Goal: Information Seeking & Learning: Check status

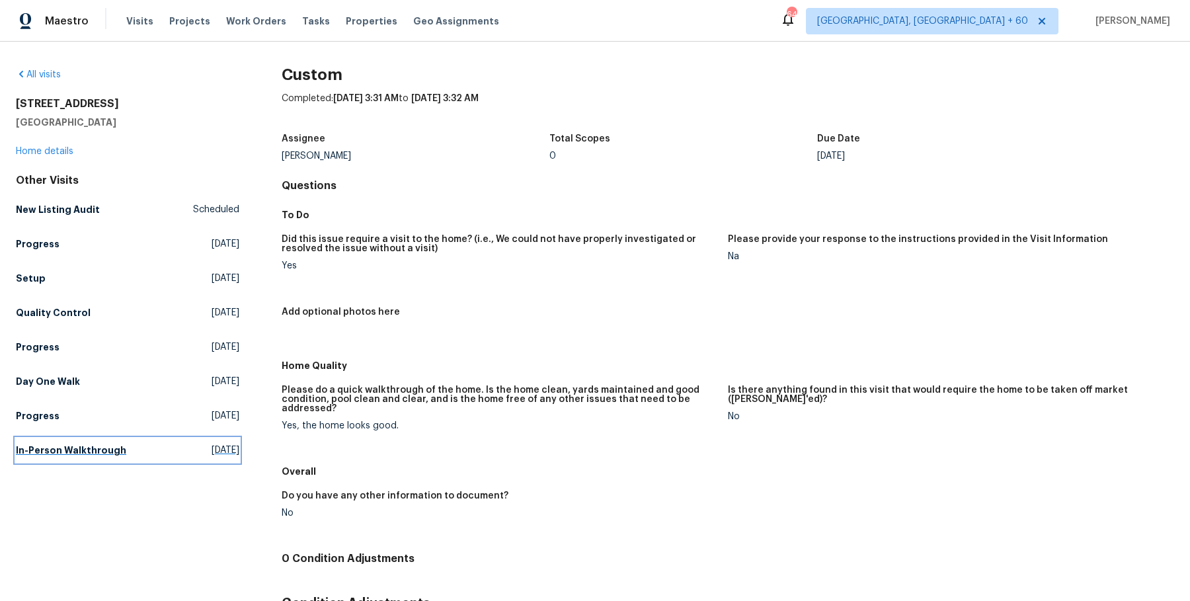
click at [107, 446] on h5 "In-Person Walkthrough" at bounding box center [71, 450] width 110 height 13
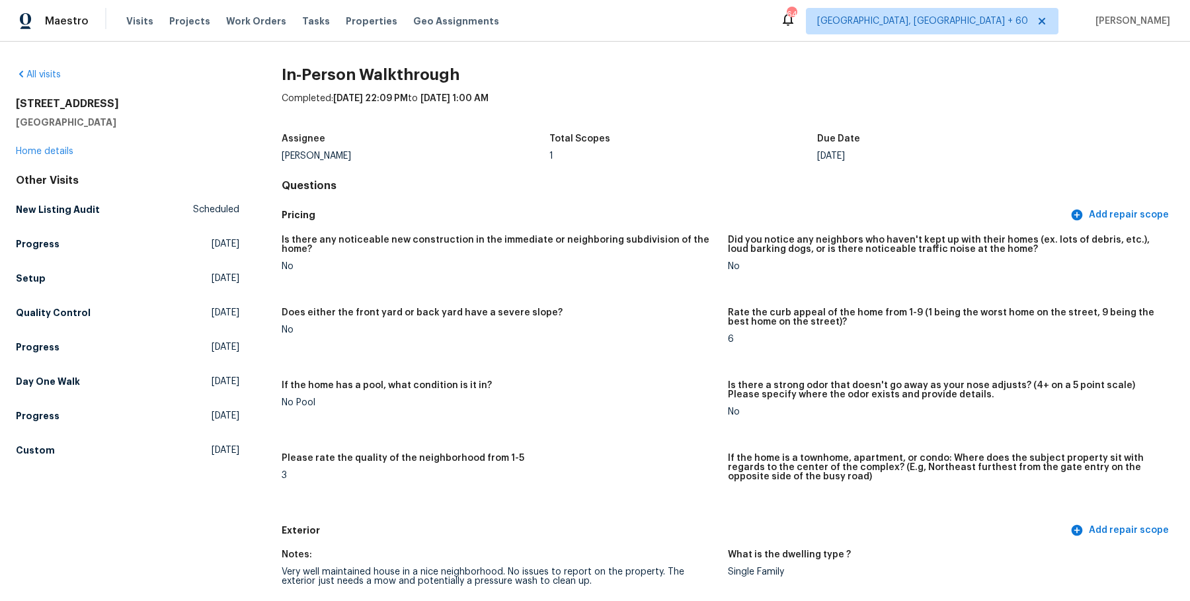
scroll to position [2335, 0]
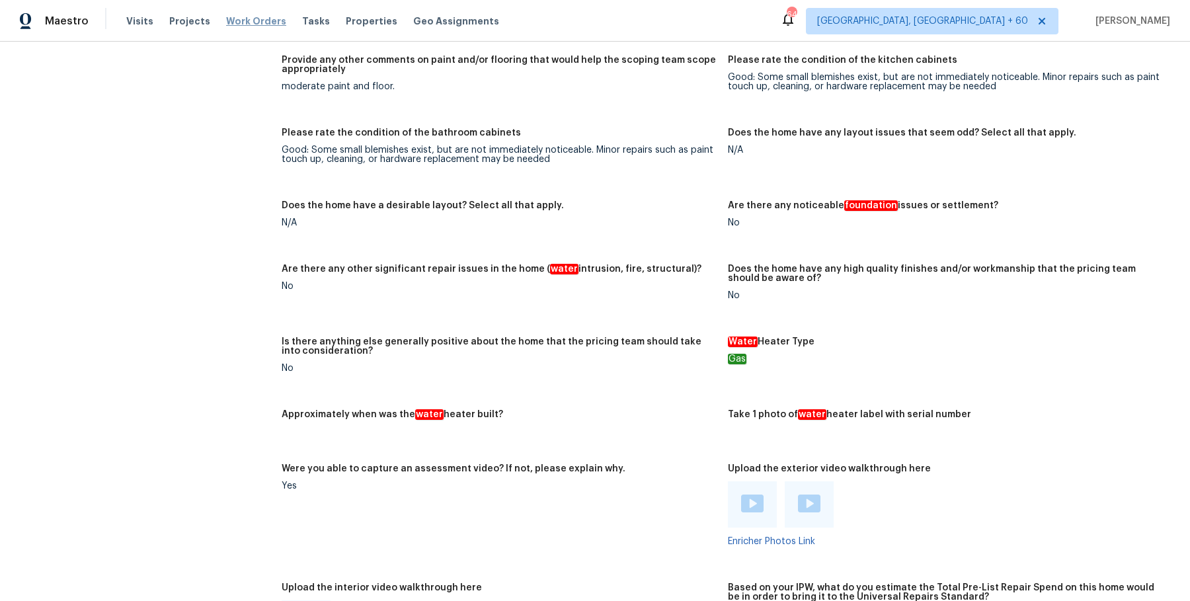
click at [264, 20] on span "Work Orders" at bounding box center [256, 21] width 60 height 13
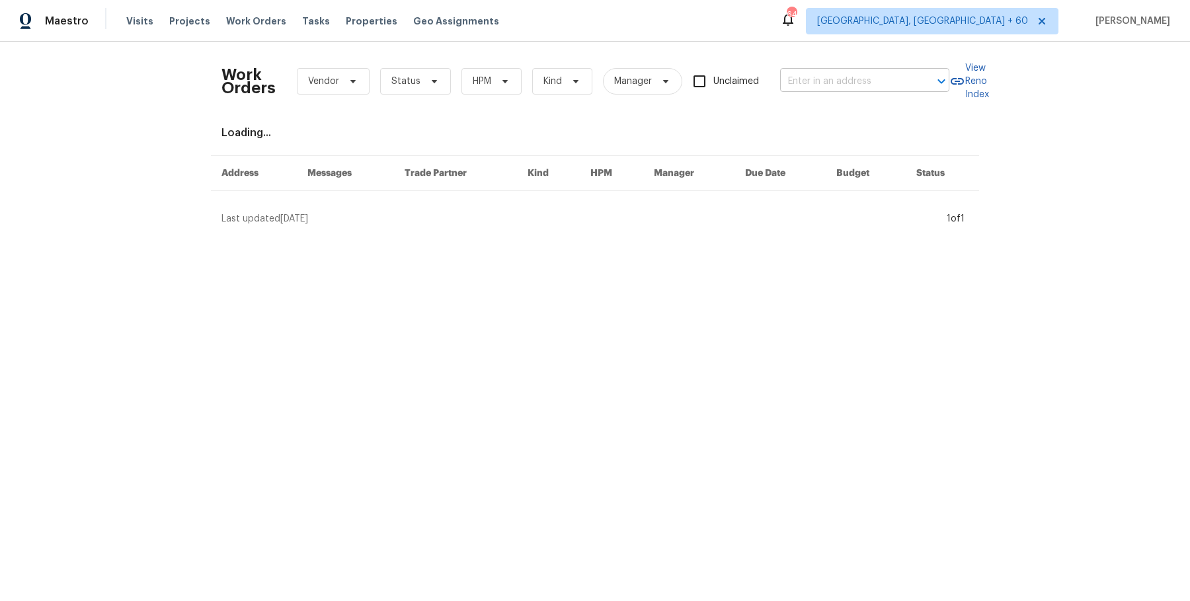
click at [895, 85] on input "text" at bounding box center [846, 81] width 132 height 21
paste input "5989 Chaumont Dr San Diego, CA 92114"
type input "5989 Chaumont Dr San Diego, CA 92114"
click at [874, 110] on li "5989 Chaumont Dr, San Diego, CA 92114" at bounding box center [862, 110] width 169 height 22
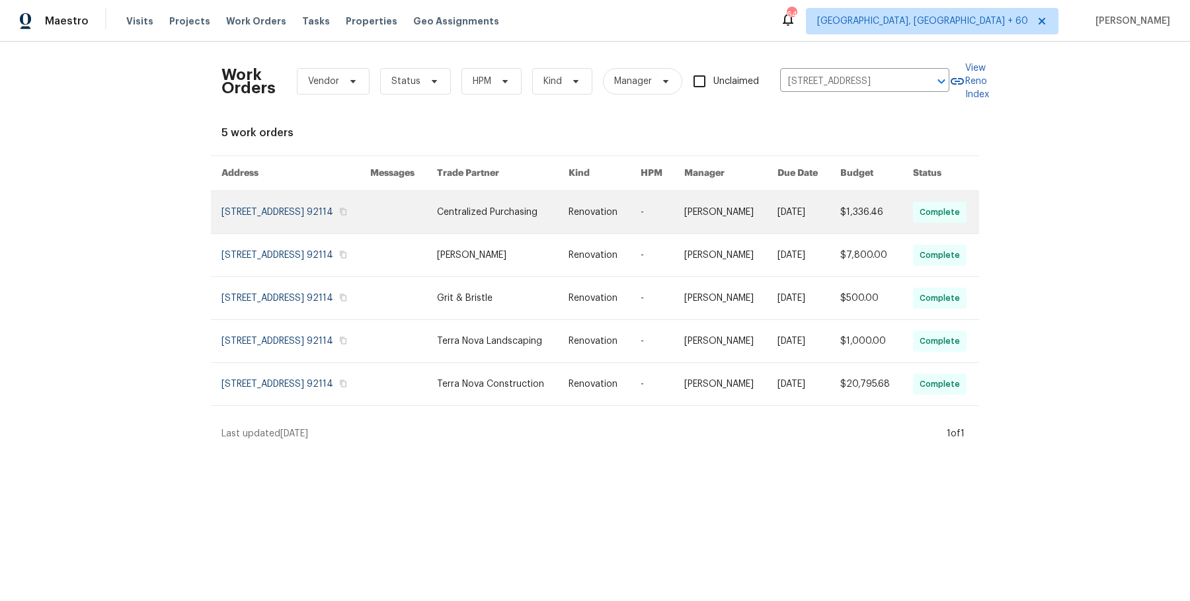
click at [742, 191] on link at bounding box center [731, 212] width 93 height 42
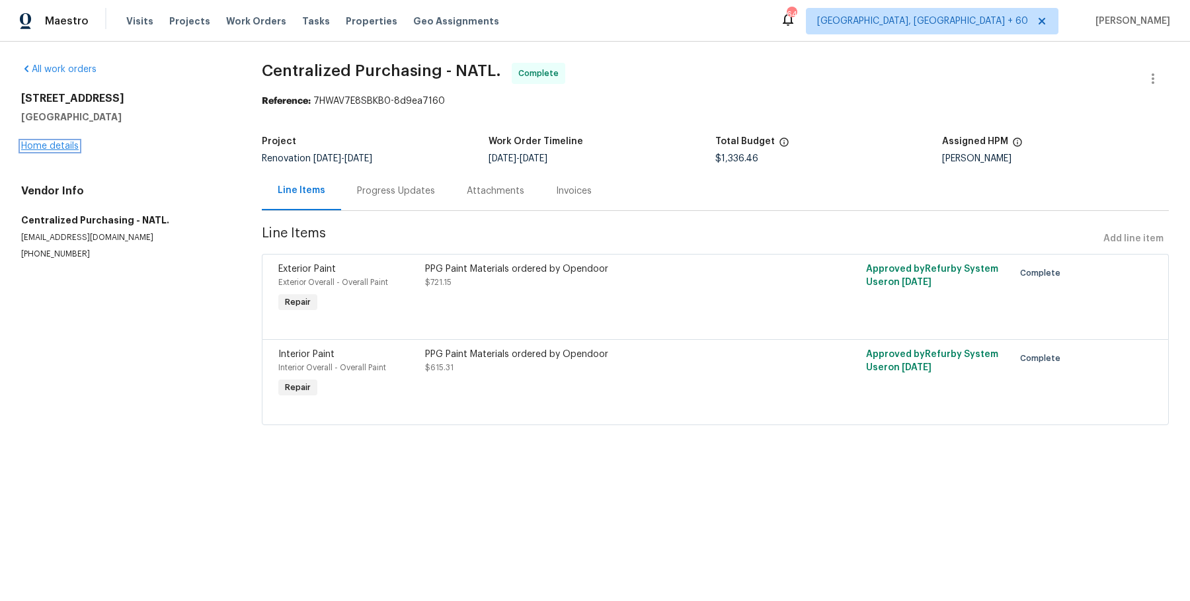
click at [65, 145] on link "Home details" at bounding box center [50, 146] width 58 height 9
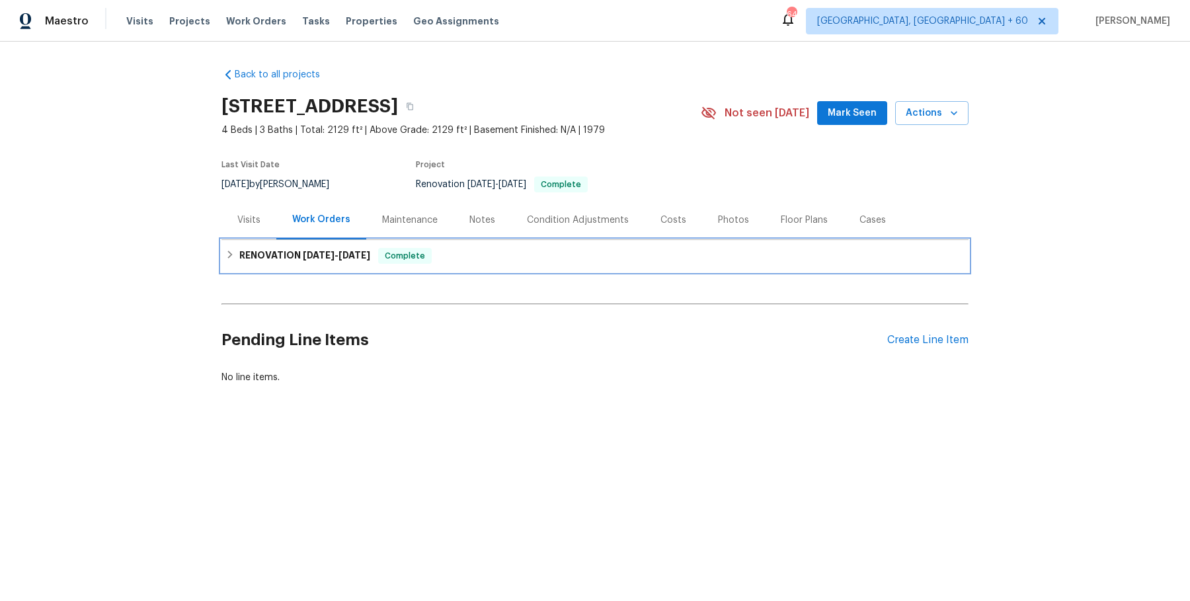
click at [479, 255] on div "RENOVATION 9/16/25 - 10/3/25 Complete" at bounding box center [595, 256] width 739 height 16
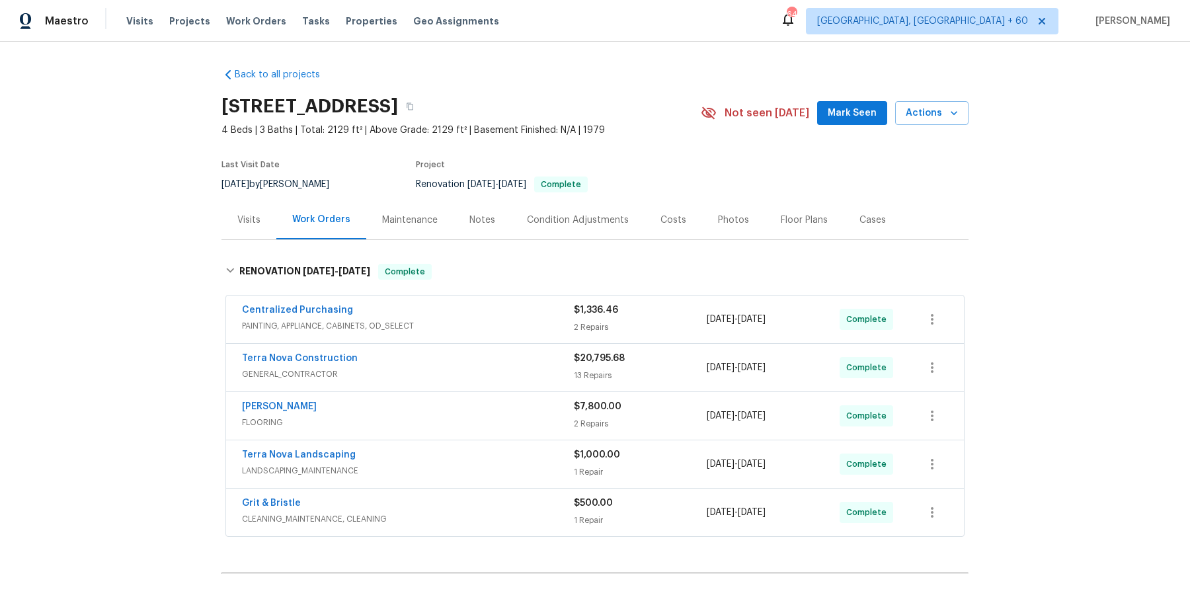
click at [479, 321] on span "PAINTING, APPLIANCE, CABINETS, OD_SELECT" at bounding box center [408, 325] width 332 height 13
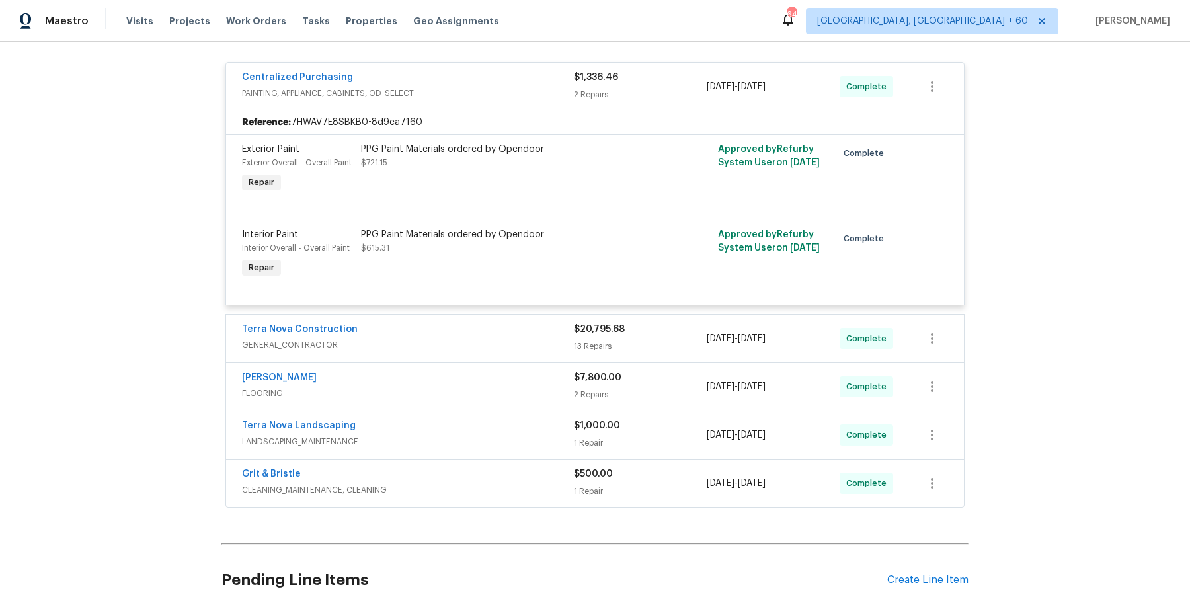
click at [479, 323] on div "Terra Nova Construction" at bounding box center [408, 331] width 332 height 16
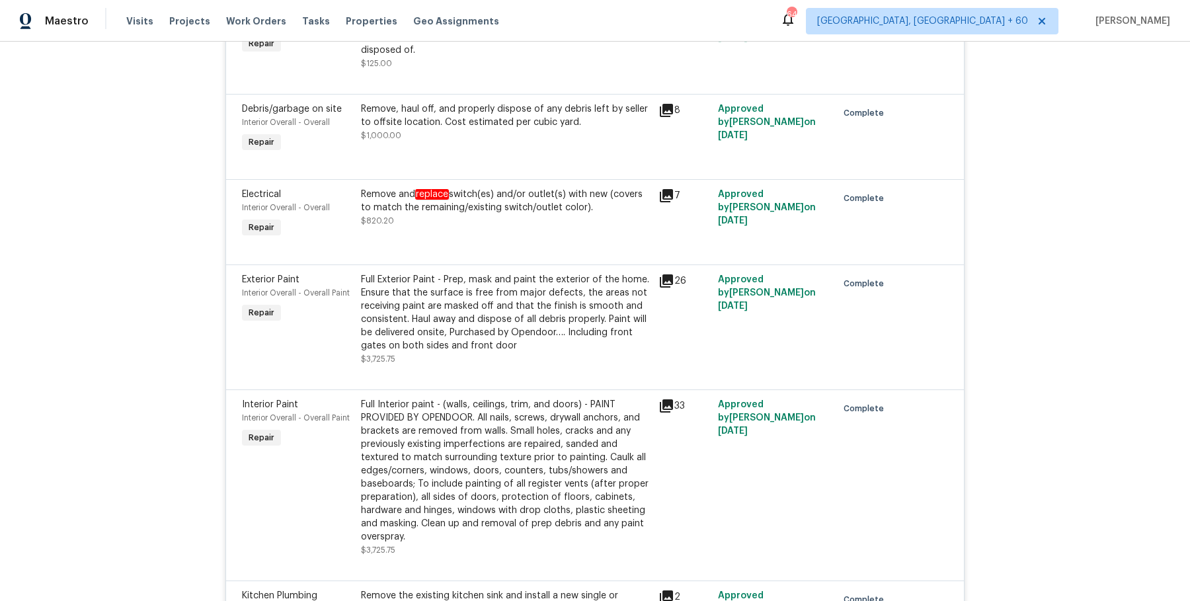
scroll to position [1788, 0]
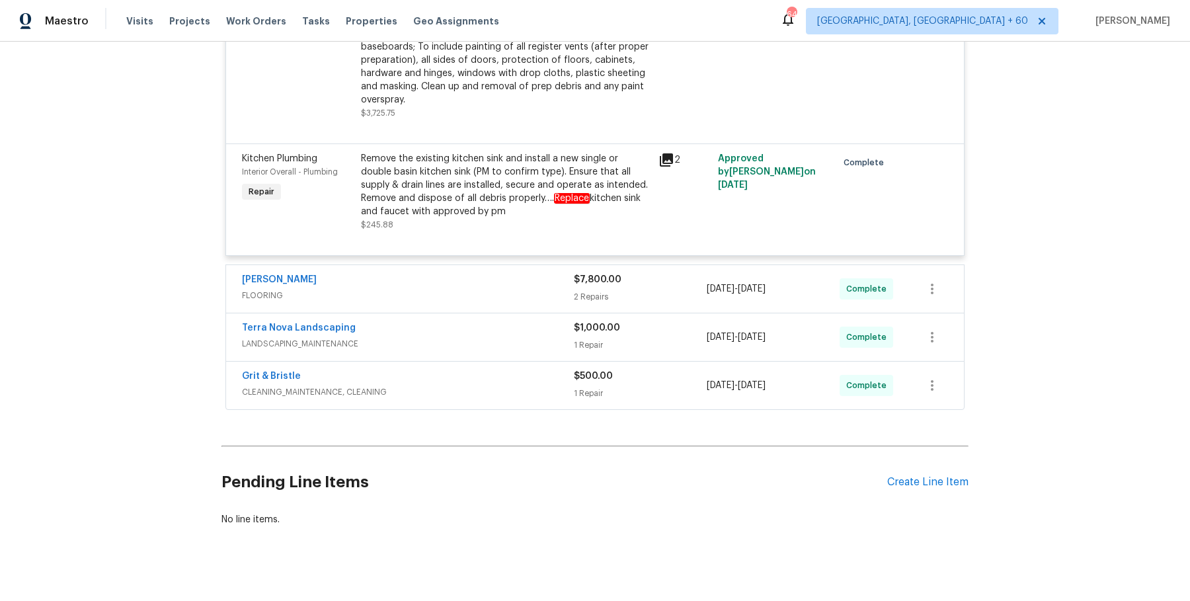
click at [481, 289] on span "FLOORING" at bounding box center [408, 295] width 332 height 13
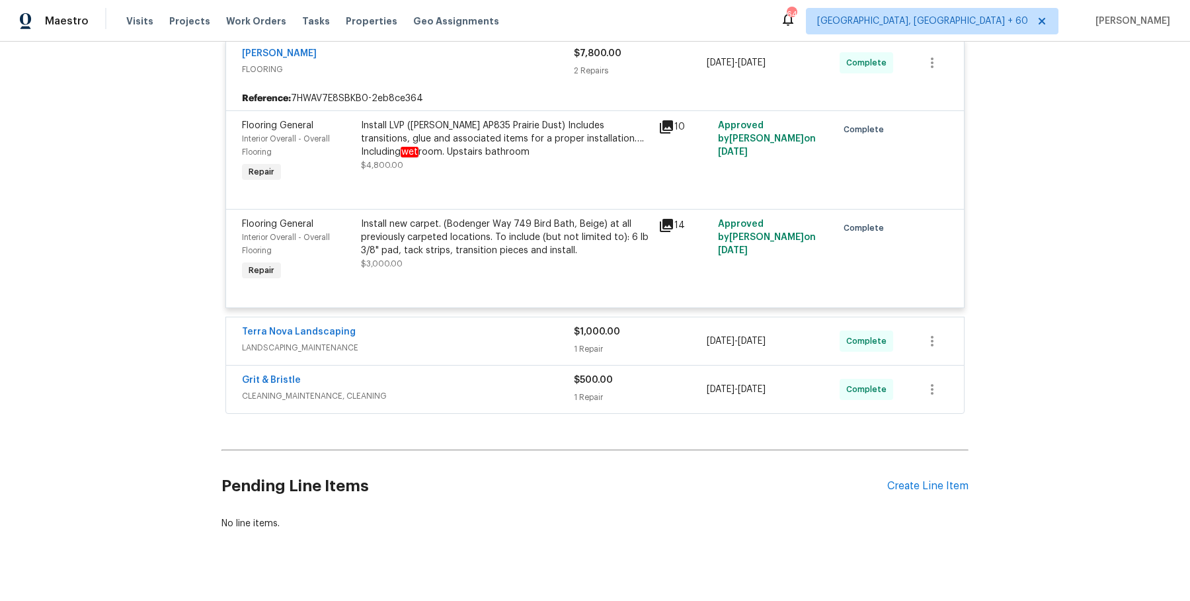
scroll to position [2020, 0]
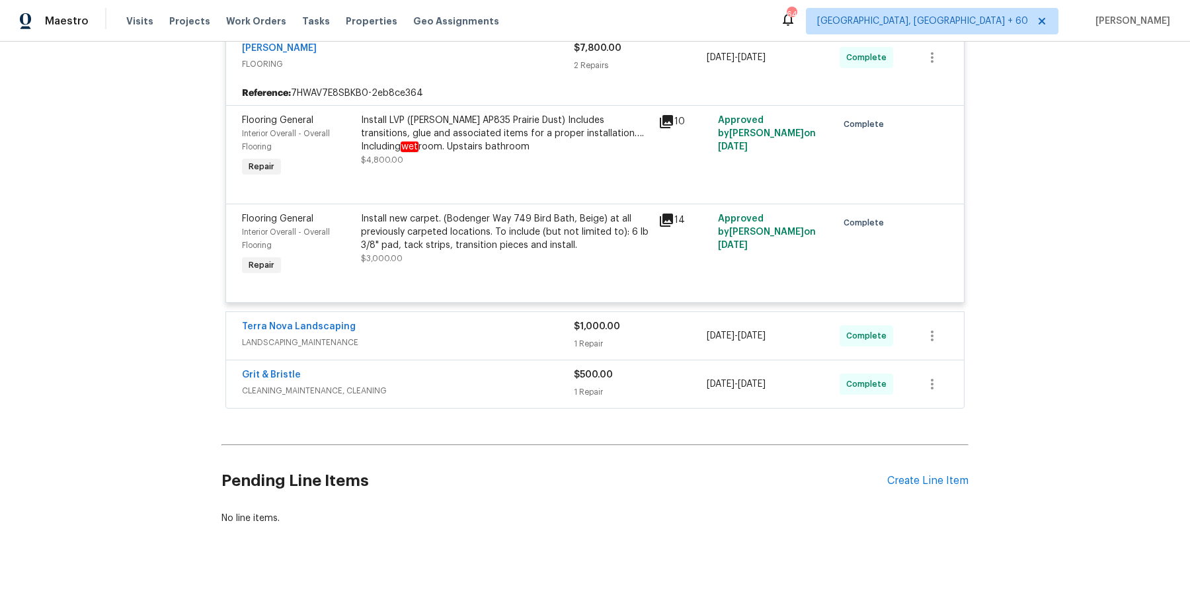
click at [478, 336] on span "LANDSCAPING_MAINTENANCE" at bounding box center [408, 342] width 332 height 13
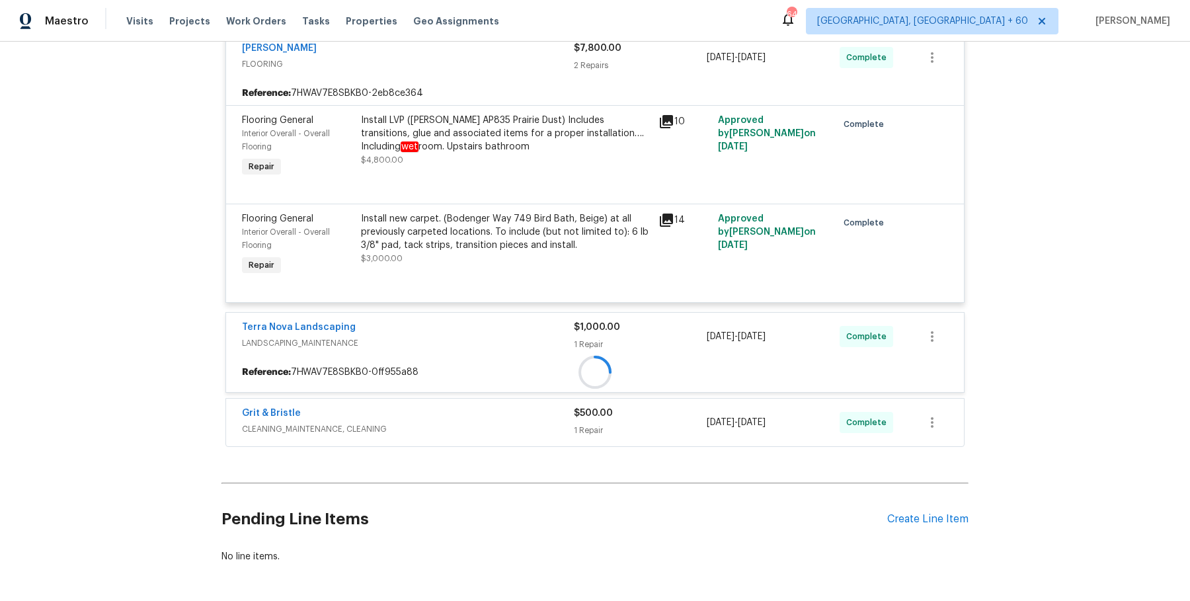
click at [483, 321] on div "Terra Nova Landscaping" at bounding box center [408, 329] width 332 height 16
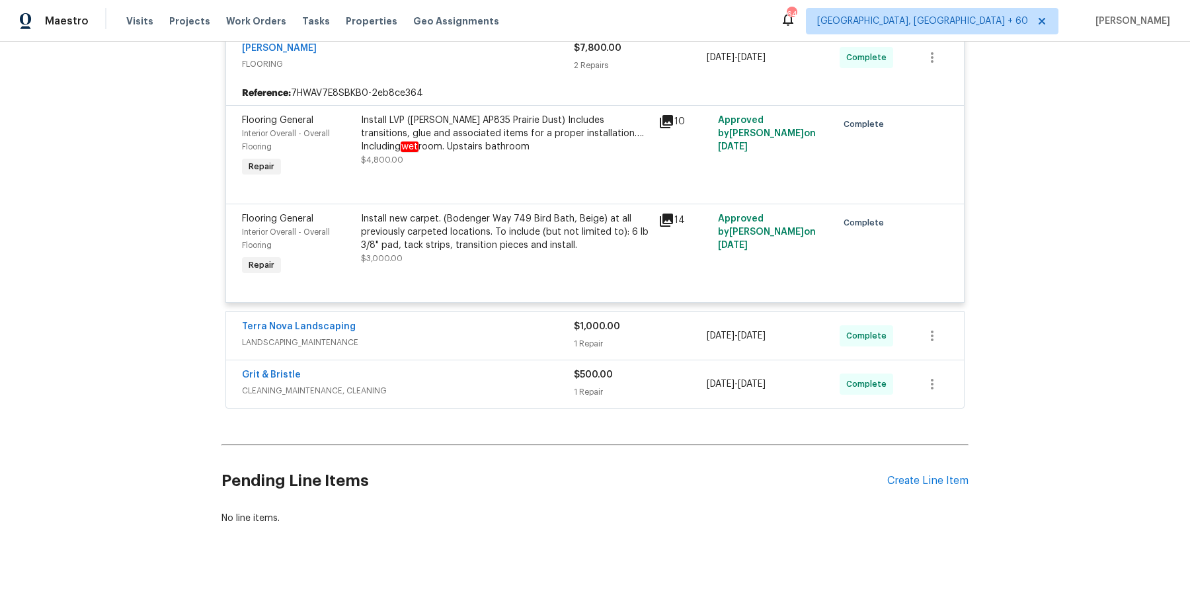
click at [478, 320] on div "Terra Nova Landscaping" at bounding box center [408, 328] width 332 height 16
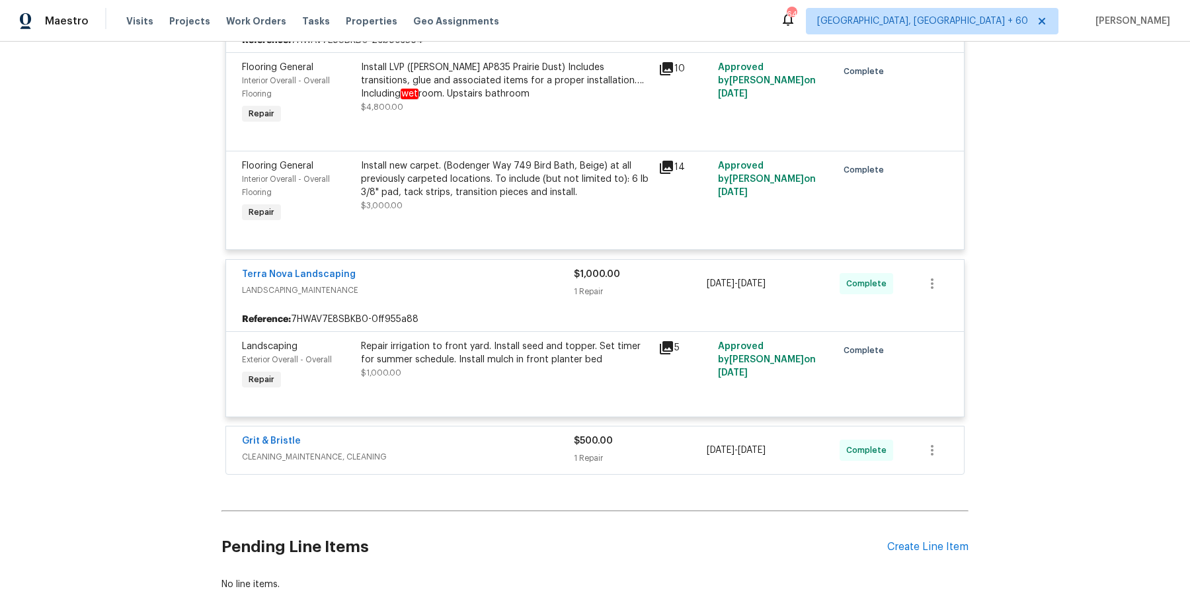
scroll to position [2069, 0]
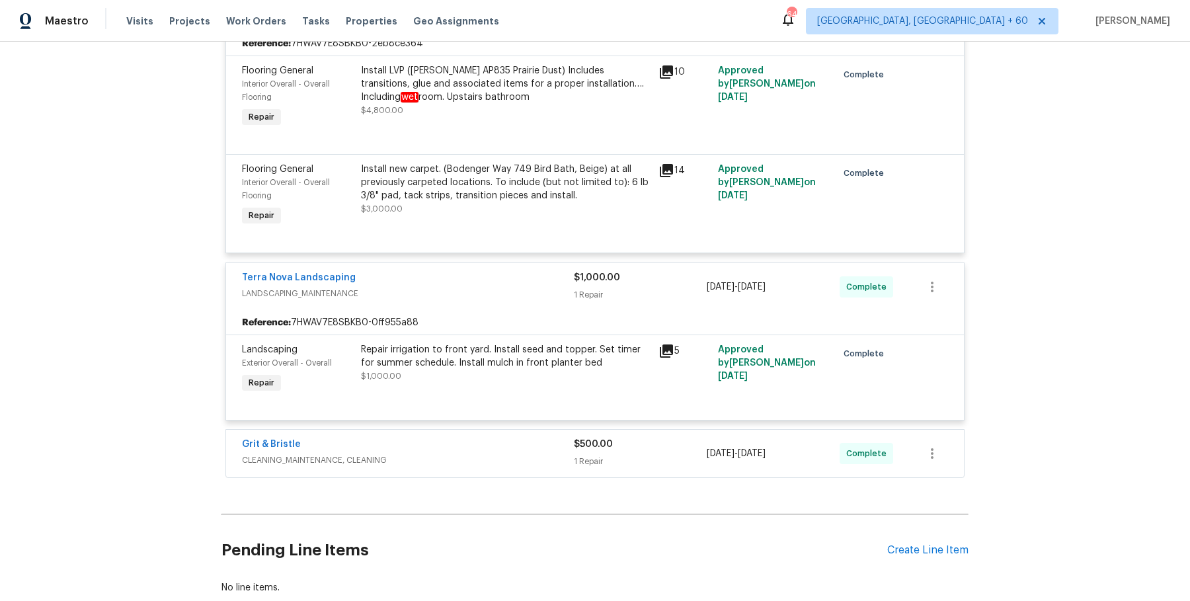
click at [492, 396] on div at bounding box center [595, 404] width 706 height 16
click at [486, 430] on div "Grit & Bristle CLEANING_MAINTENANCE, CLEANING $500.00 1 Repair 10/3/2025 - 10/3…" at bounding box center [595, 454] width 738 height 48
click at [485, 438] on div "Grit & Bristle" at bounding box center [408, 446] width 332 height 16
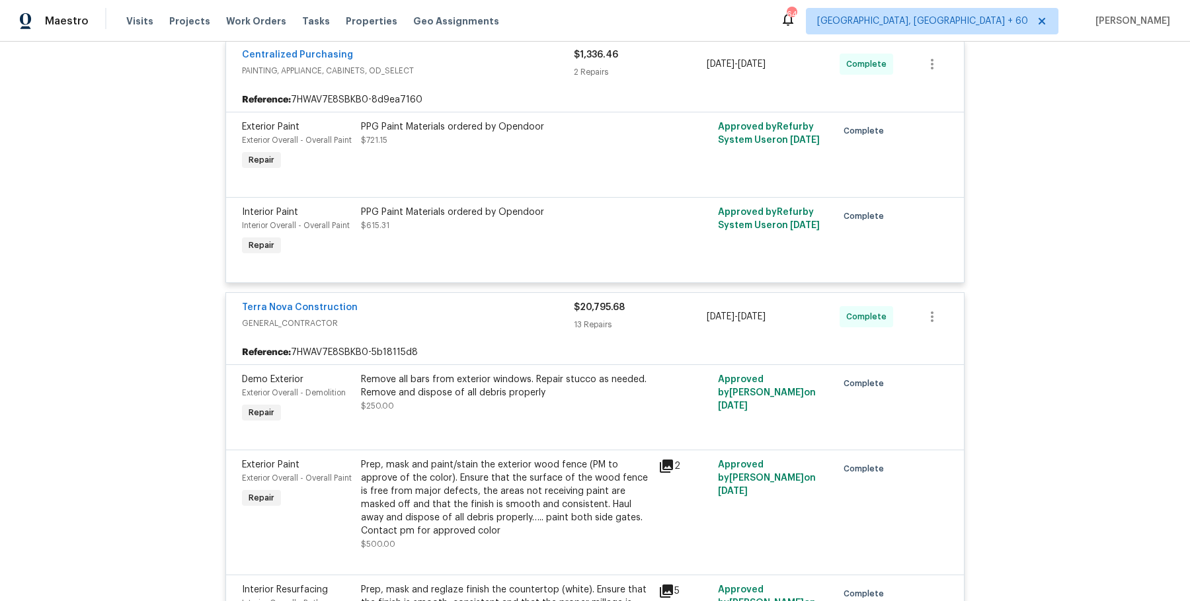
scroll to position [0, 0]
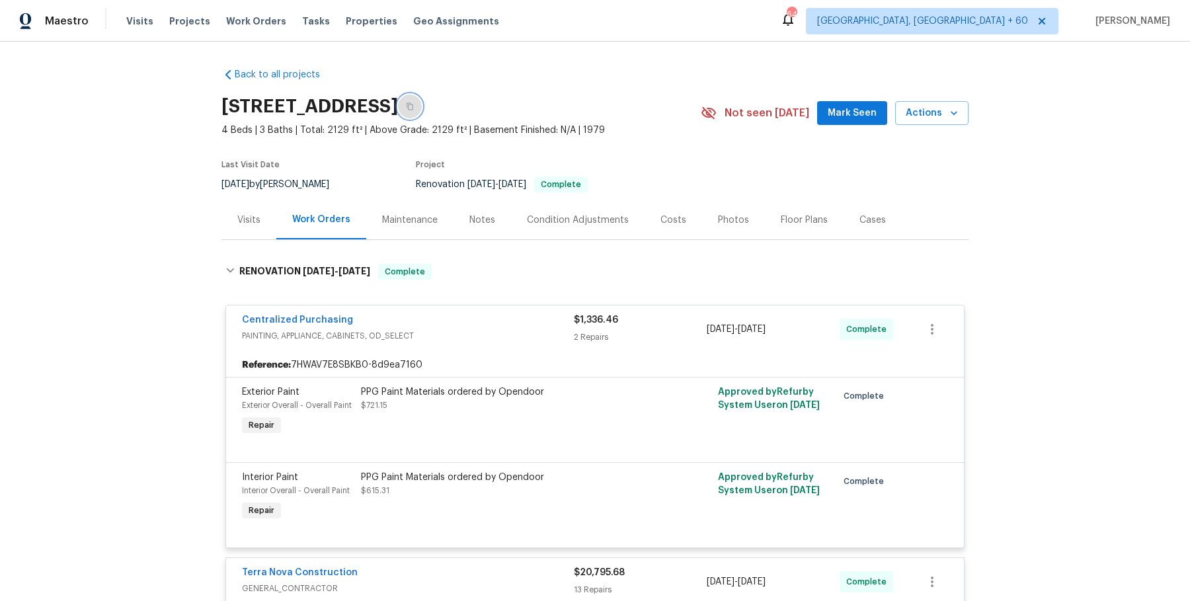
click at [413, 104] on icon "button" at bounding box center [410, 106] width 7 height 7
click at [413, 106] on icon "button" at bounding box center [410, 106] width 7 height 7
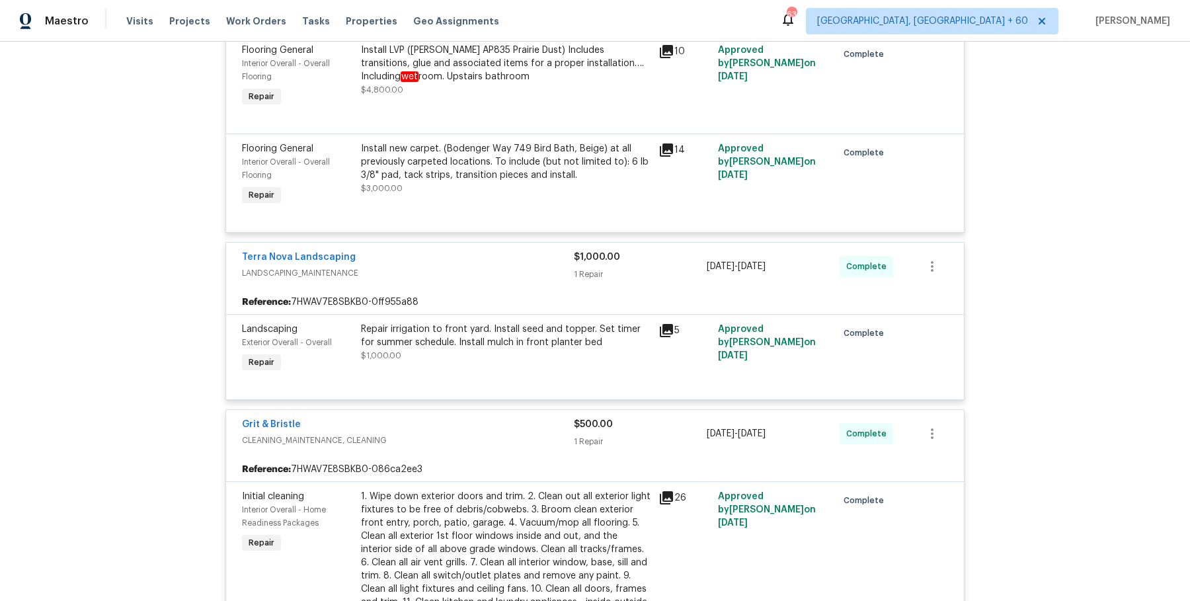
scroll to position [2319, 0]
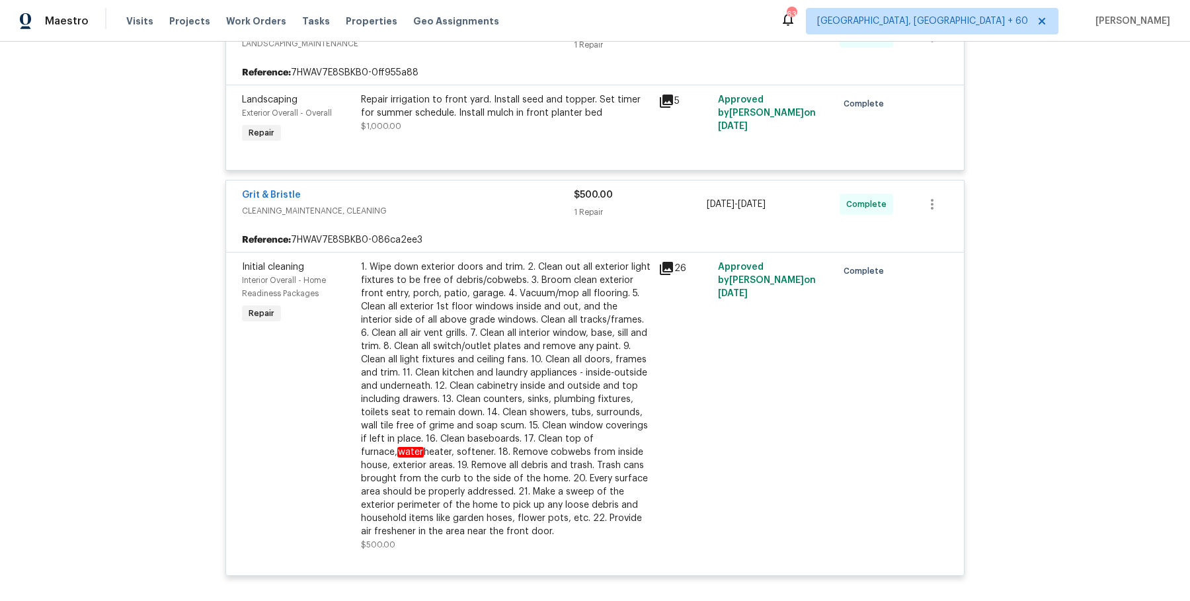
click at [515, 93] on div "Repair irrigation to front yard. Install seed and topper. Set timer for summer …" at bounding box center [506, 106] width 290 height 26
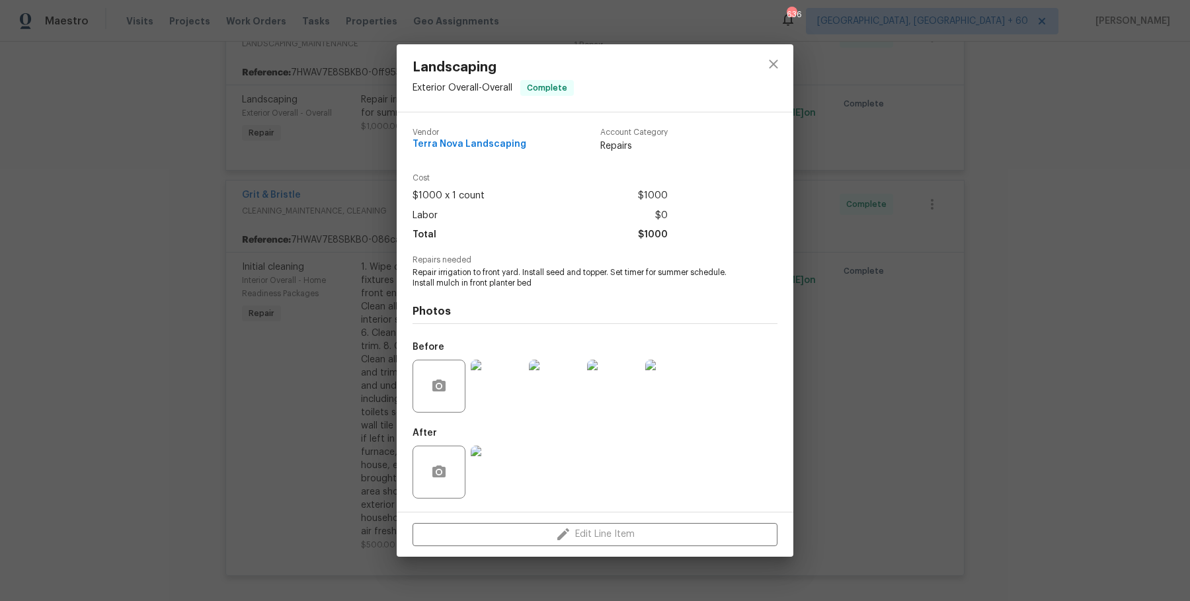
click at [204, 298] on div "Landscaping Exterior Overall - Overall Complete Vendor Terra Nova Landscaping A…" at bounding box center [595, 300] width 1190 height 601
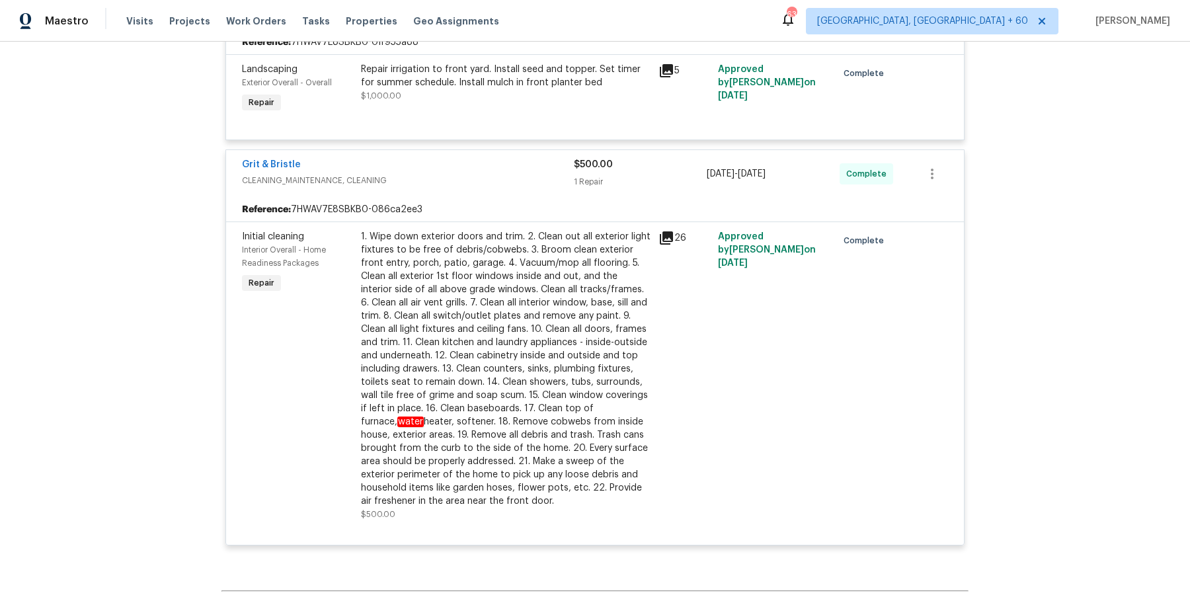
scroll to position [2352, 0]
click at [452, 85] on div "Repair irrigation to front yard. Install seed and topper. Set timer for summer …" at bounding box center [506, 81] width 290 height 40
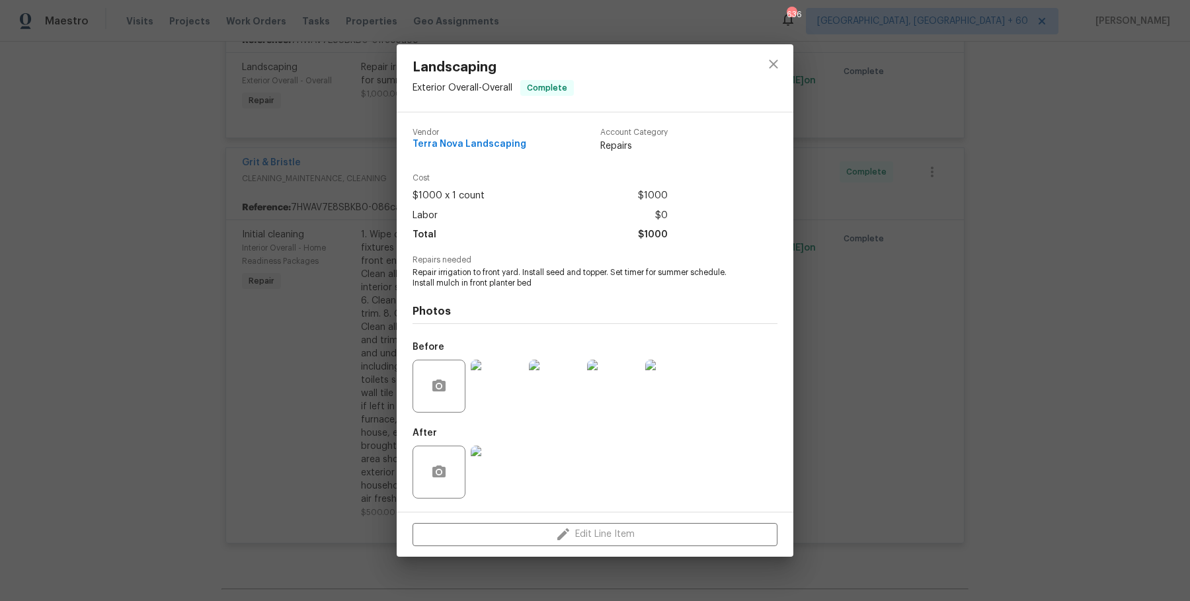
click at [954, 218] on div "Landscaping Exterior Overall - Overall Complete Vendor Terra Nova Landscaping A…" at bounding box center [595, 300] width 1190 height 601
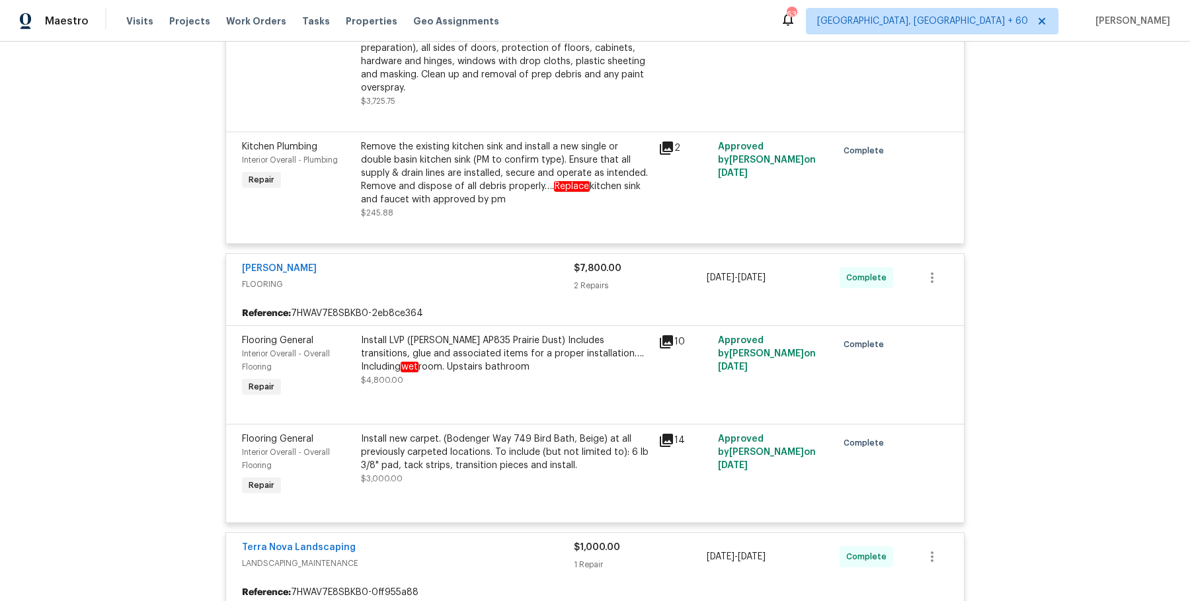
scroll to position [0, 0]
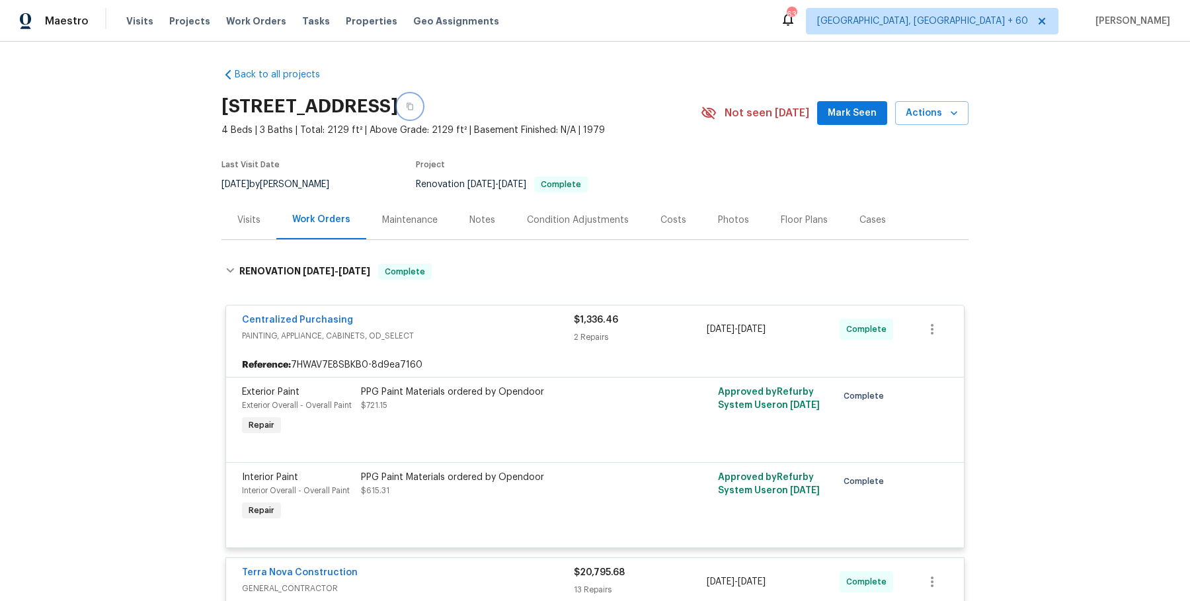
click at [414, 104] on icon "button" at bounding box center [410, 107] width 8 height 8
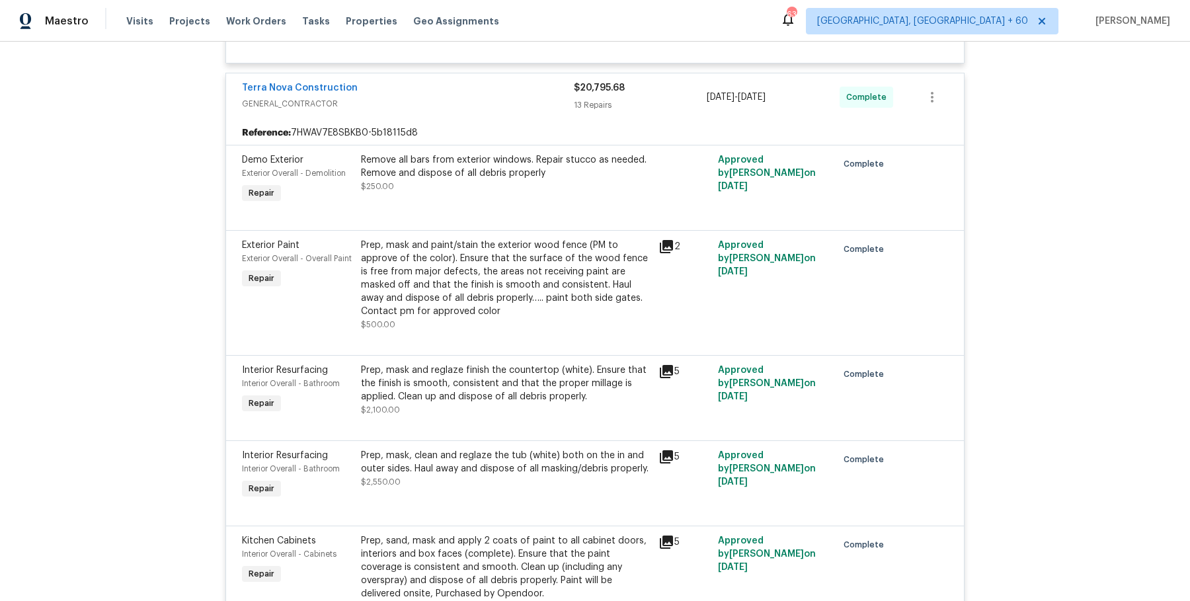
scroll to position [506, 0]
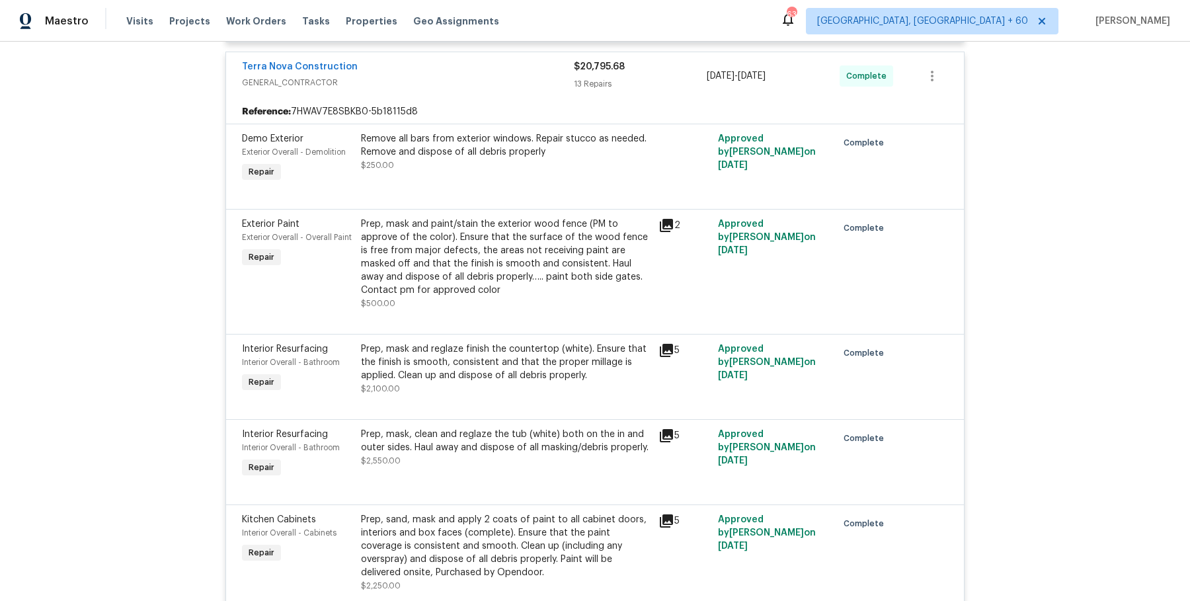
click at [507, 249] on div "Prep, mask and paint/stain the exterior wood fence (PM to approve of the color)…" at bounding box center [506, 257] width 290 height 79
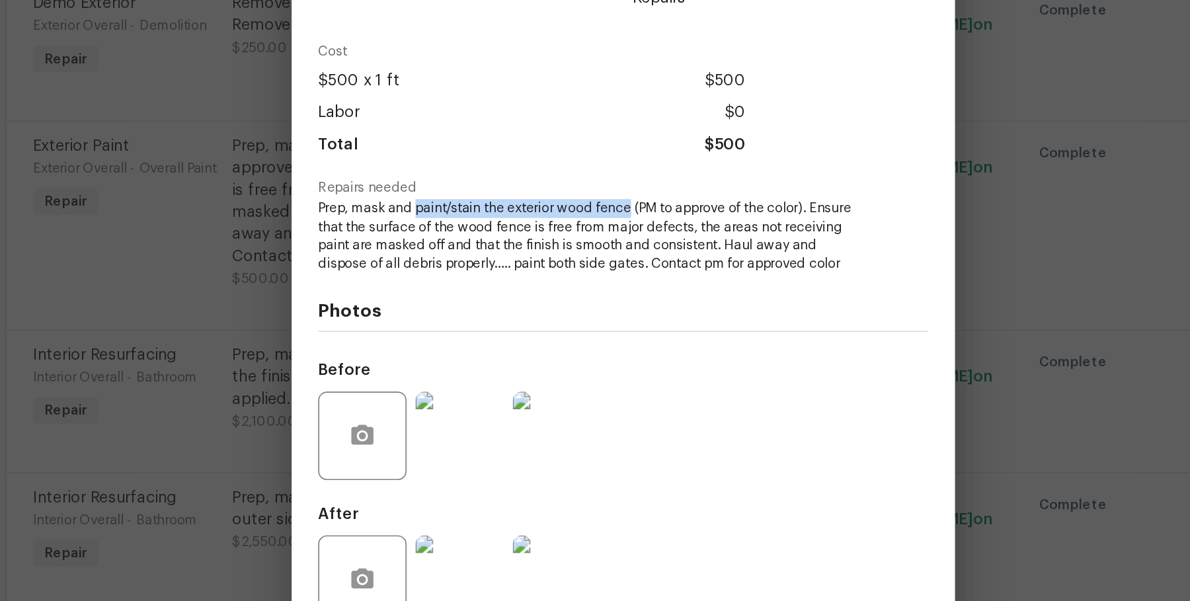
drag, startPoint x: 472, startPoint y: 261, endPoint x: 601, endPoint y: 263, distance: 128.3
click at [601, 263] on span "Prep, mask and paint/stain the exterior wood fence (PM to approve of the color)…" at bounding box center [577, 278] width 329 height 44
copy span "paint/stain the exterior wood fence"
click at [343, 315] on div "Exterior Paint Exterior Overall - Overall Paint Complete Vendor Terra Nova Cons…" at bounding box center [595, 300] width 1190 height 601
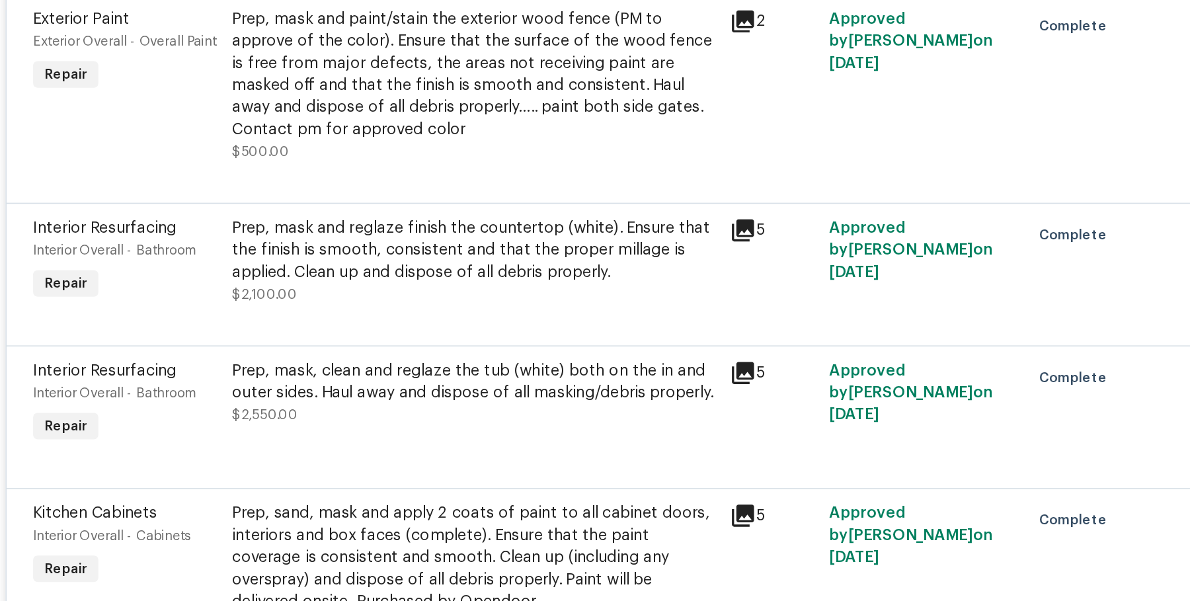
scroll to position [583, 0]
click at [438, 278] on div "Prep, mask and reglaze finish the countertop (white). Ensure that the finish is…" at bounding box center [506, 286] width 290 height 40
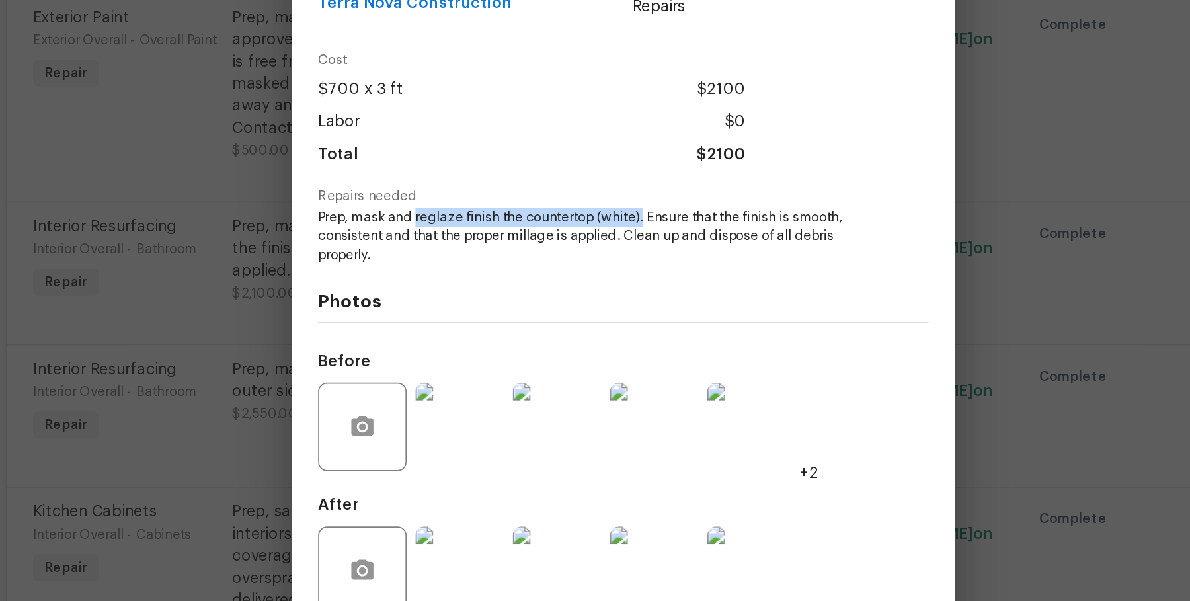
drag, startPoint x: 471, startPoint y: 270, endPoint x: 608, endPoint y: 267, distance: 136.9
click at [608, 267] on span "Prep, mask and reglaze finish the countertop (white). Ensure that the finish is…" at bounding box center [577, 277] width 329 height 33
copy span "reglaze finish the countertop (white)."
click at [433, 308] on div "Photos Before +2 After +1" at bounding box center [595, 404] width 365 height 218
click at [365, 329] on div "Interior Resurfacing Interior Overall - Bathroom Complete Vendor Terra Nova Con…" at bounding box center [595, 300] width 1190 height 601
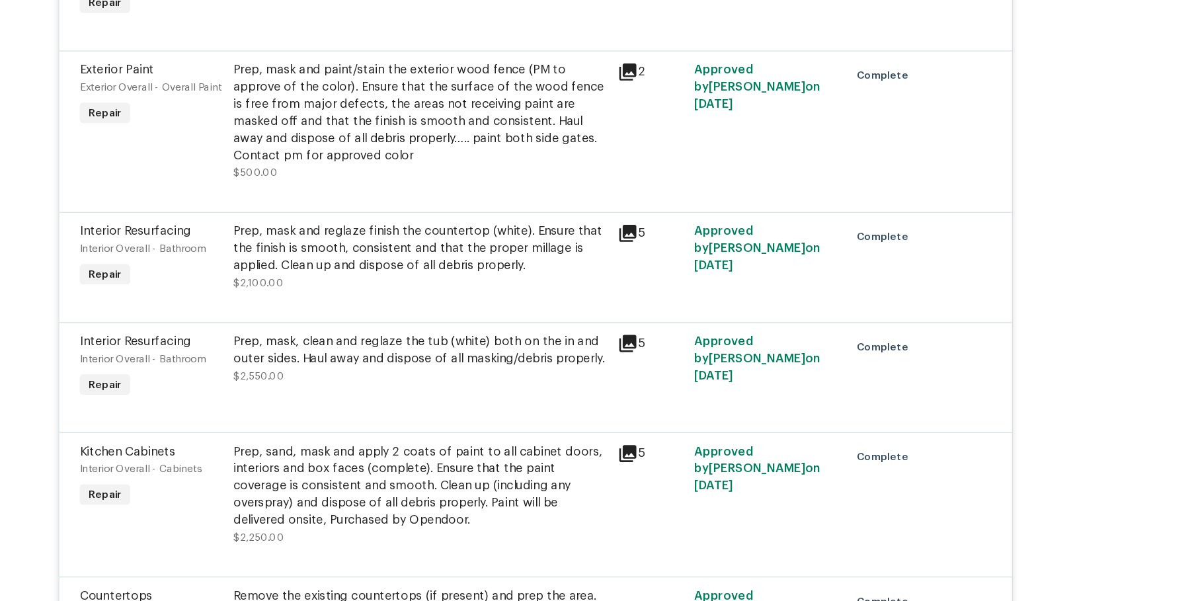
scroll to position [726, 0]
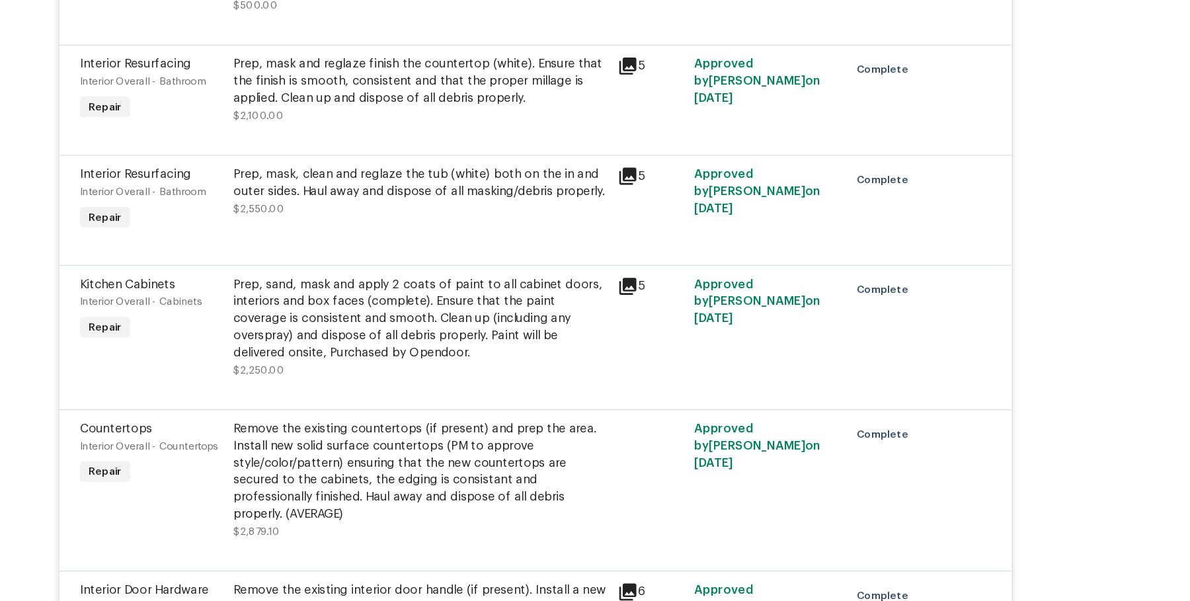
click at [491, 218] on div "Prep, mask, clean and reglaze the tub (white) both on the in and outer sides. H…" at bounding box center [506, 221] width 290 height 26
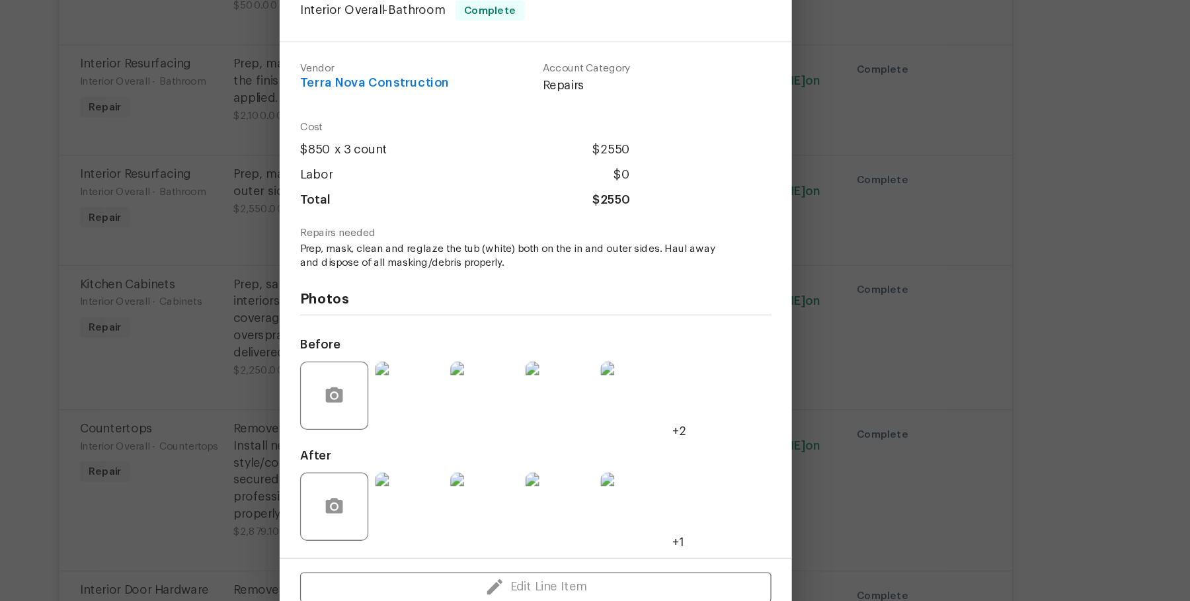
click at [499, 271] on span "Prep, mask, clean and reglaze the tub (white) both on the in and outer sides. H…" at bounding box center [577, 278] width 329 height 22
drag, startPoint x: 499, startPoint y: 271, endPoint x: 693, endPoint y: 271, distance: 194.4
click at [693, 271] on span "Prep, mask, clean and reglaze the tub (white) both on the in and outer sides. H…" at bounding box center [577, 278] width 329 height 22
copy span "reglaze the tub (white) both on the in and outer sides."
click at [284, 298] on div "Interior Resurfacing Interior Overall - Bathroom Complete Vendor Terra Nova Con…" at bounding box center [595, 300] width 1190 height 601
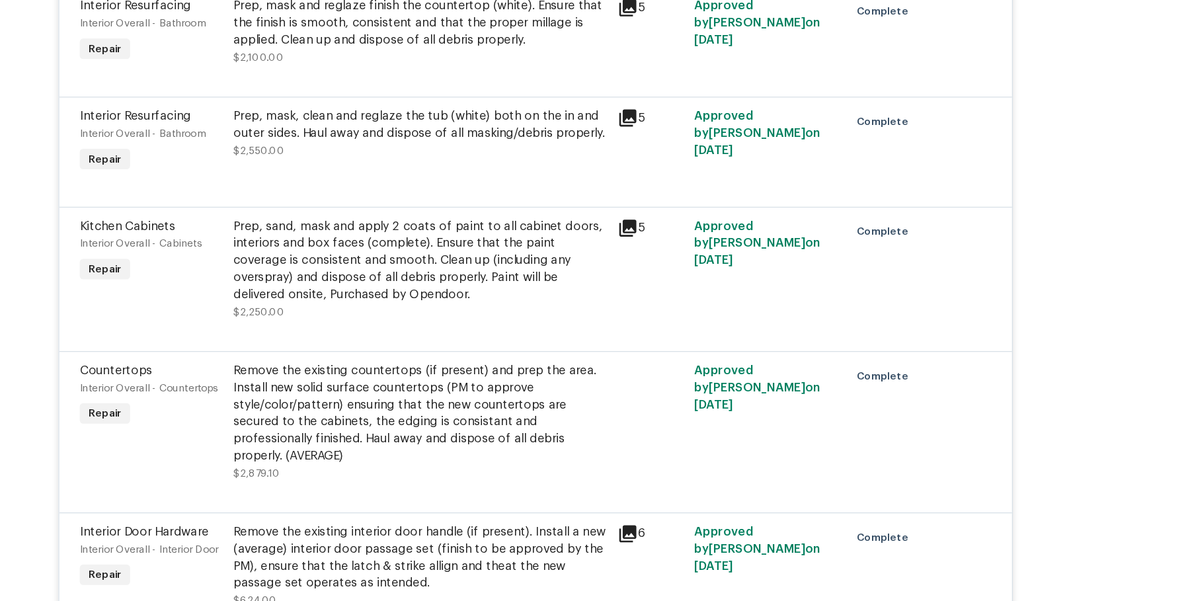
scroll to position [778, 0]
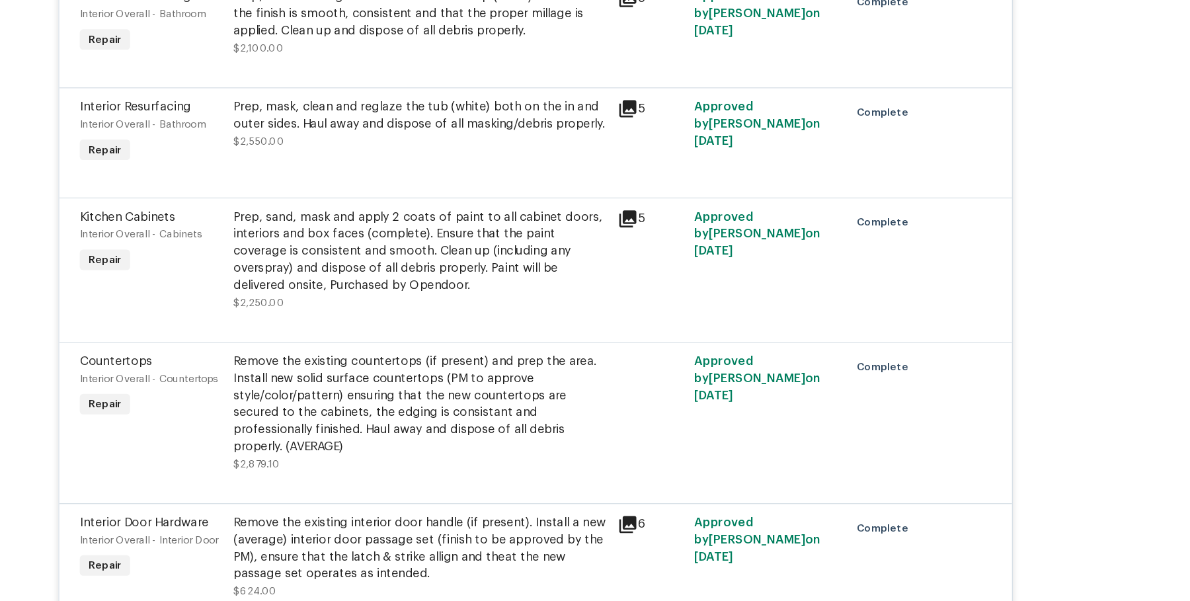
click at [478, 382] on div "Remove the existing countertops (if present) and prep the area. Install new sol…" at bounding box center [506, 392] width 290 height 79
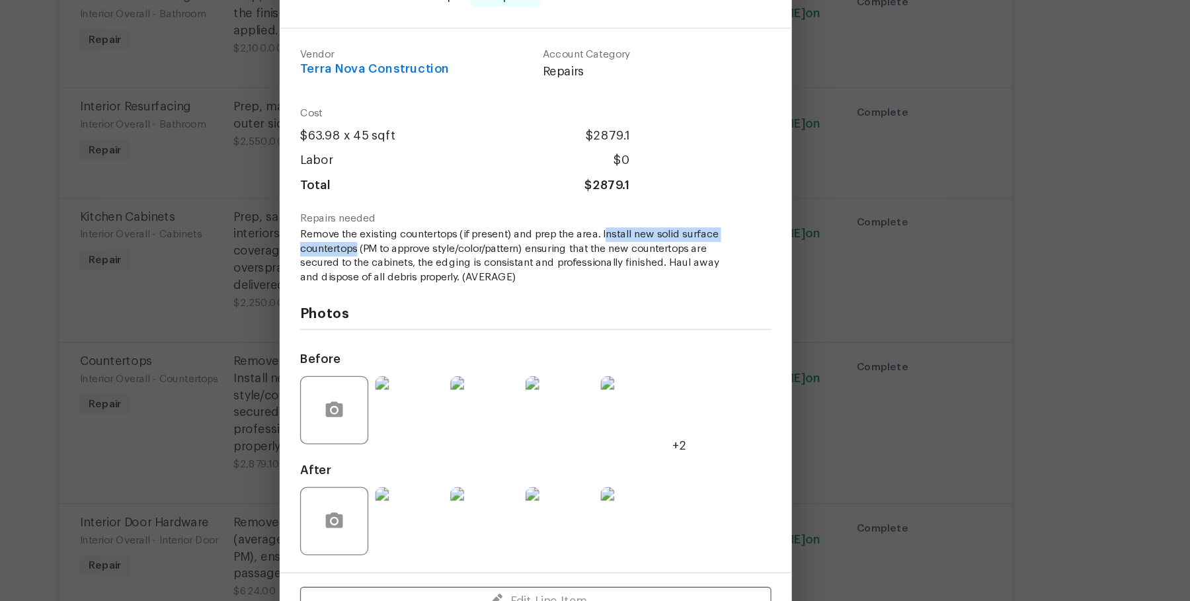
drag, startPoint x: 652, startPoint y: 260, endPoint x: 456, endPoint y: 269, distance: 196.0
click at [456, 269] on span "Remove the existing countertops (if present) and prep the area. Install new sol…" at bounding box center [577, 278] width 329 height 44
copy span "nstall new solid surface countertops"
click at [317, 292] on div "Countertops Interior Overall - Countertops Complete Vendor Terra Nova Construct…" at bounding box center [595, 300] width 1190 height 601
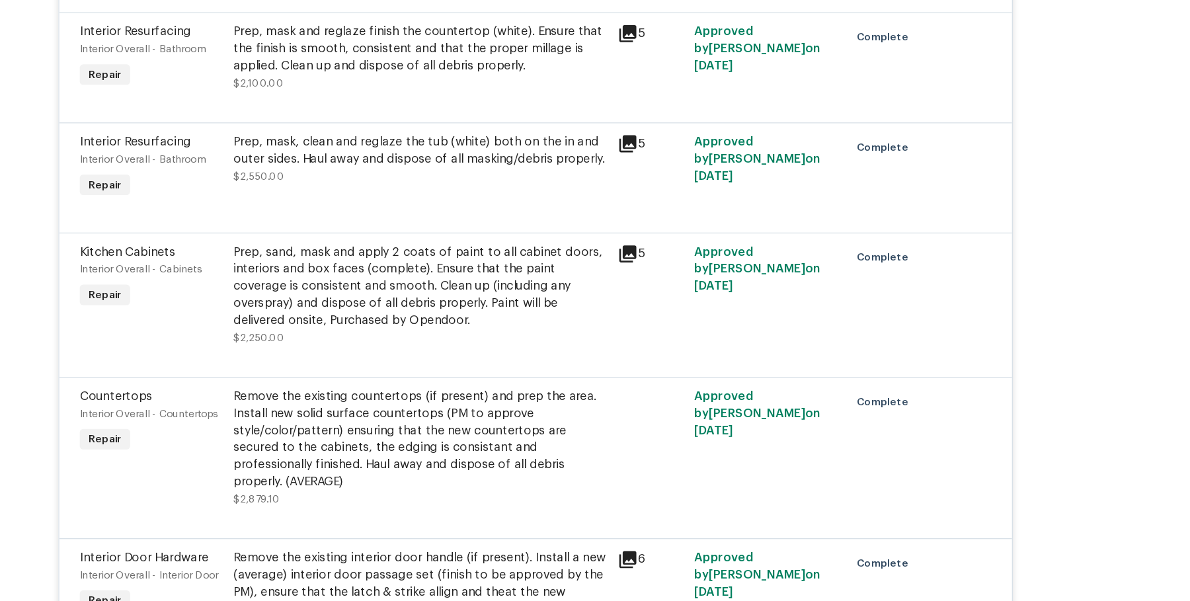
scroll to position [780, 0]
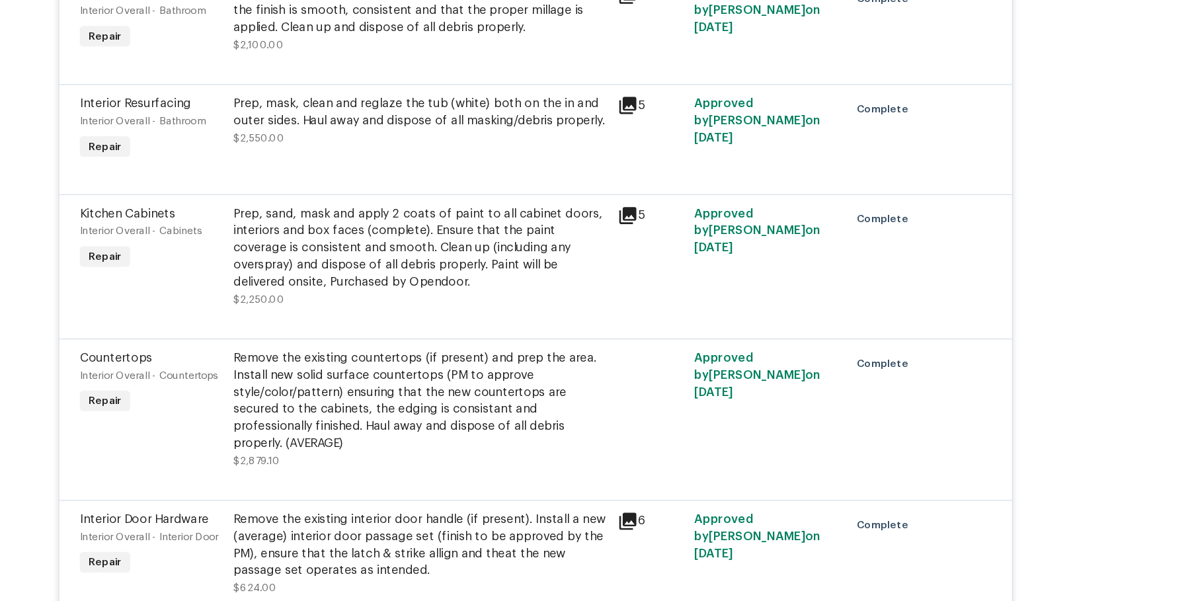
click at [535, 368] on div "Remove the existing countertops (if present) and prep the area. Install new sol…" at bounding box center [506, 390] width 290 height 79
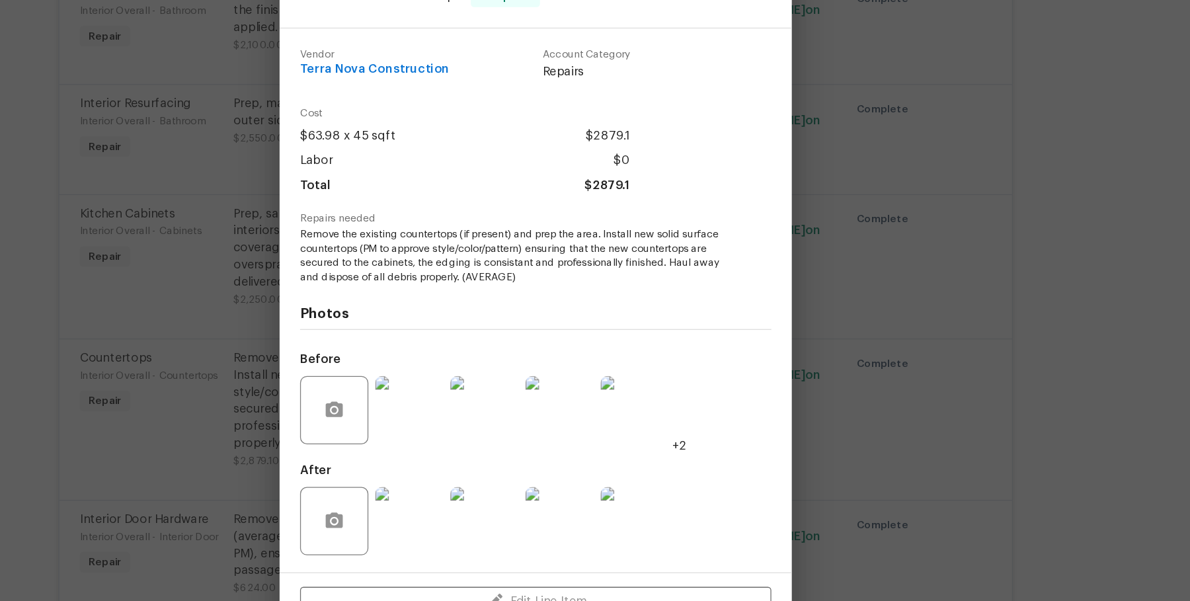
click at [271, 285] on div "Countertops Interior Overall - Countertops Complete Vendor Terra Nova Construct…" at bounding box center [595, 300] width 1190 height 601
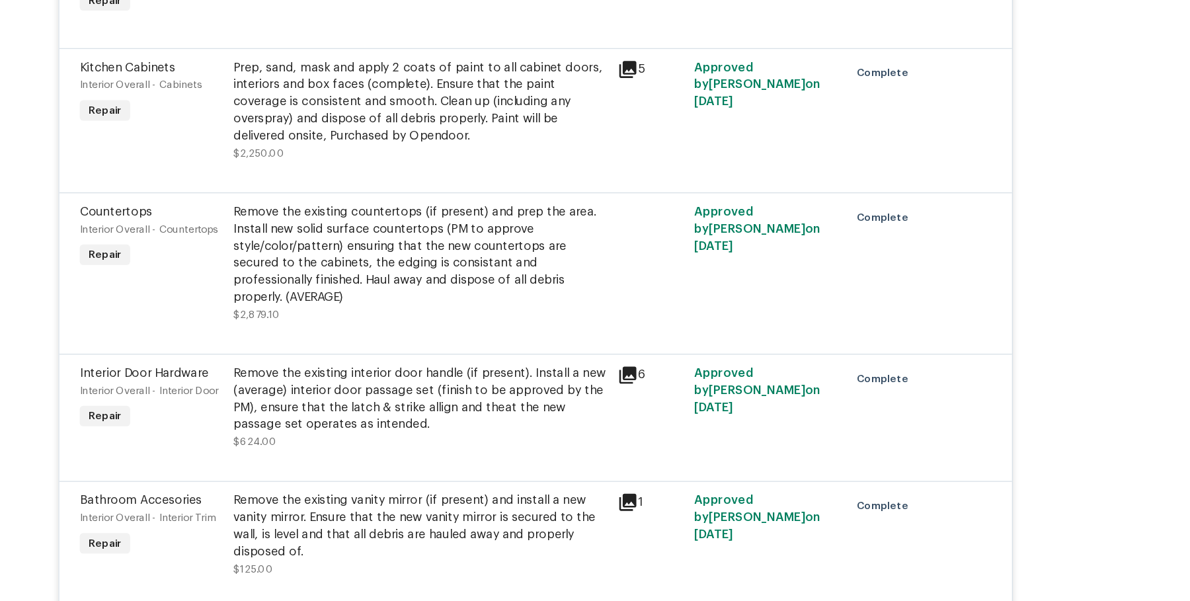
scroll to position [948, 0]
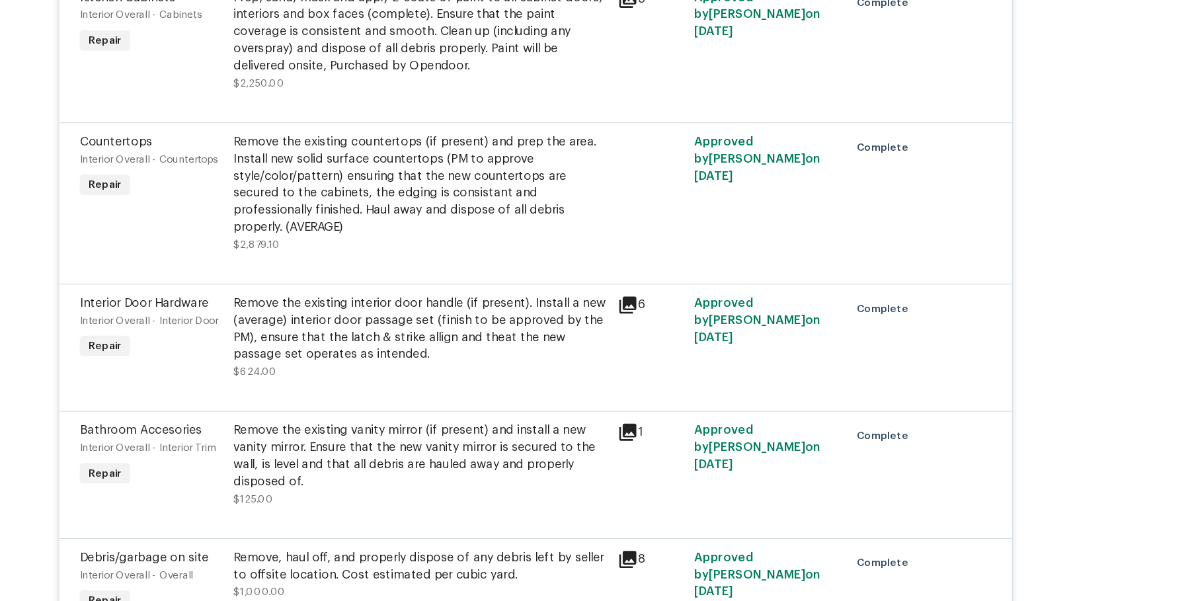
click at [438, 321] on div "Remove the existing interior door handle (if present). Install a new (average) …" at bounding box center [506, 334] width 290 height 53
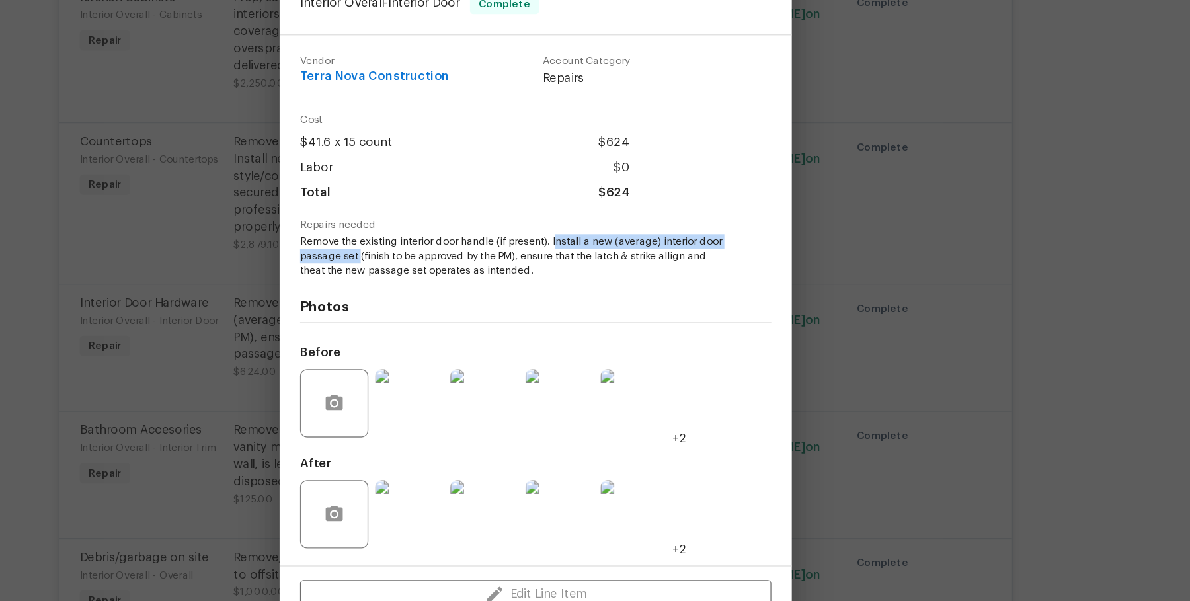
drag, startPoint x: 612, startPoint y: 272, endPoint x: 478, endPoint y: 278, distance: 133.7
click at [478, 278] on span "Remove the existing interior door handle (if present). Install a new (average) …" at bounding box center [577, 277] width 329 height 33
copy span "nstall a new (average) interior door passage set"
click at [278, 280] on div "Interior Door Hardware Interior Overall - Interior Door Complete Vendor Terra N…" at bounding box center [595, 300] width 1190 height 601
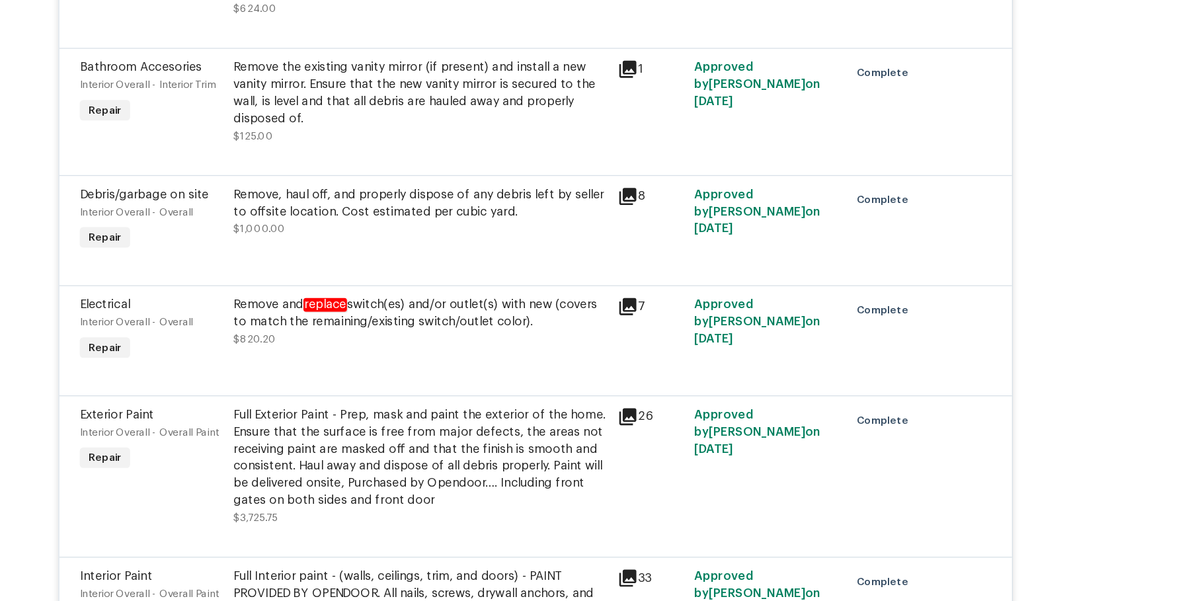
scroll to position [1231, 0]
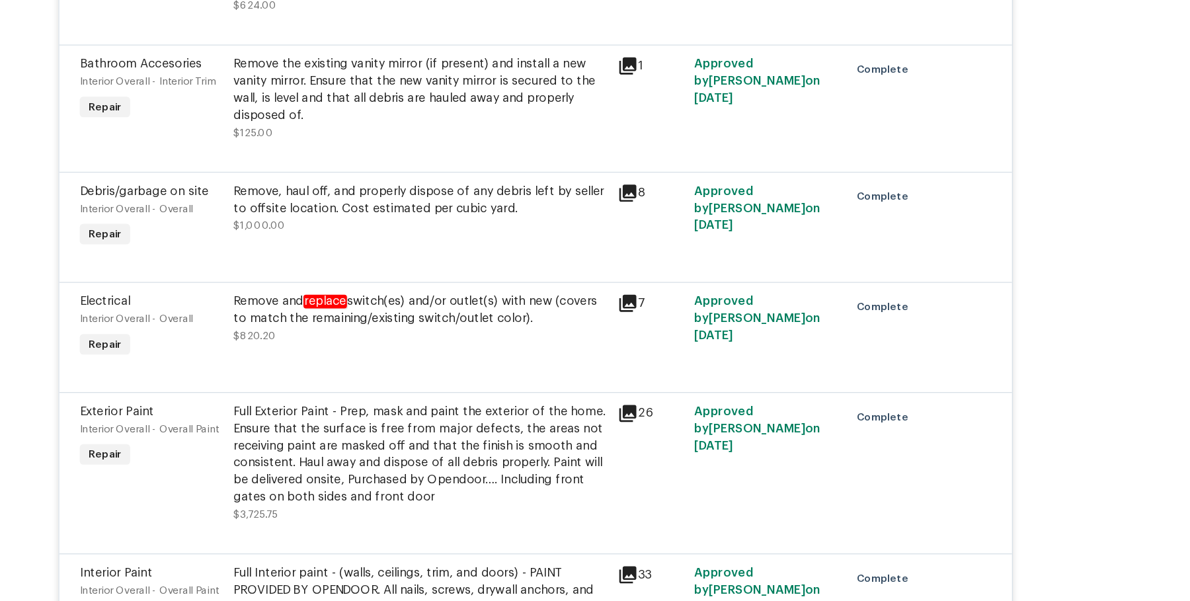
click at [581, 308] on div "Remove and replace switch(es) and/or outlet(s) with new (covers to match the re…" at bounding box center [506, 320] width 290 height 26
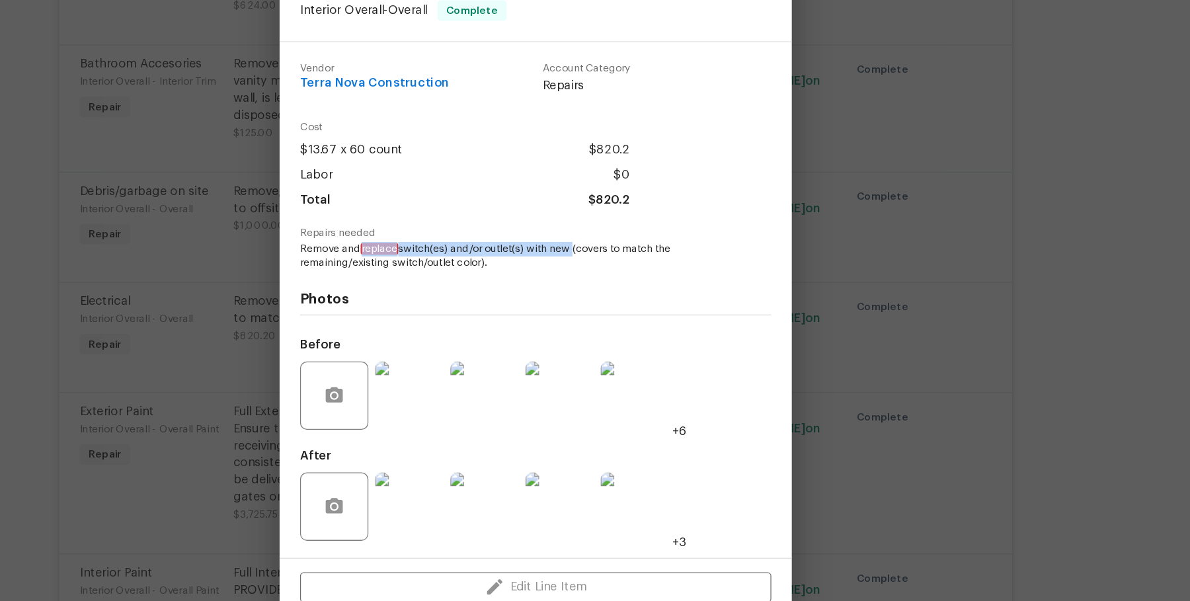
drag, startPoint x: 458, startPoint y: 273, endPoint x: 624, endPoint y: 273, distance: 166.7
click at [624, 273] on span "Remove and replace switch(es) and/or outlet(s) with new (covers to match the re…" at bounding box center [577, 278] width 329 height 22
copy span "replace switch(es) and/or outlet(s) with new"
click at [312, 372] on div "Electrical Interior Overall - Overall Complete Vendor Terra Nova Construction A…" at bounding box center [595, 300] width 1190 height 601
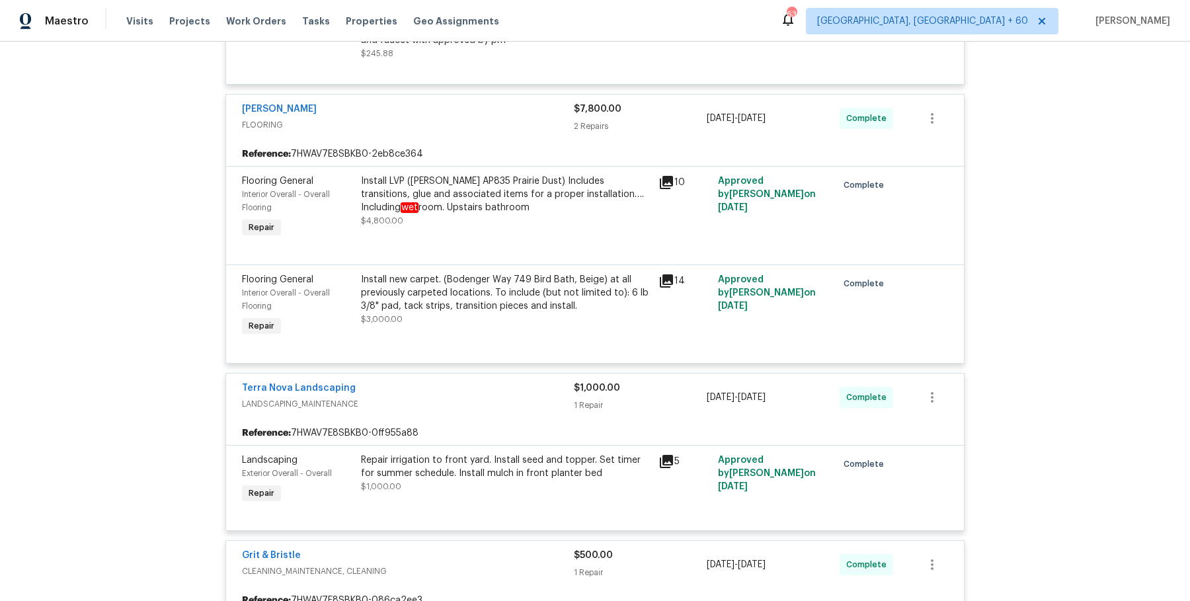
scroll to position [1958, 0]
click at [466, 265] on div "Flooring General Interior Overall - Overall Flooring Repair Install new carpet.…" at bounding box center [595, 314] width 738 height 99
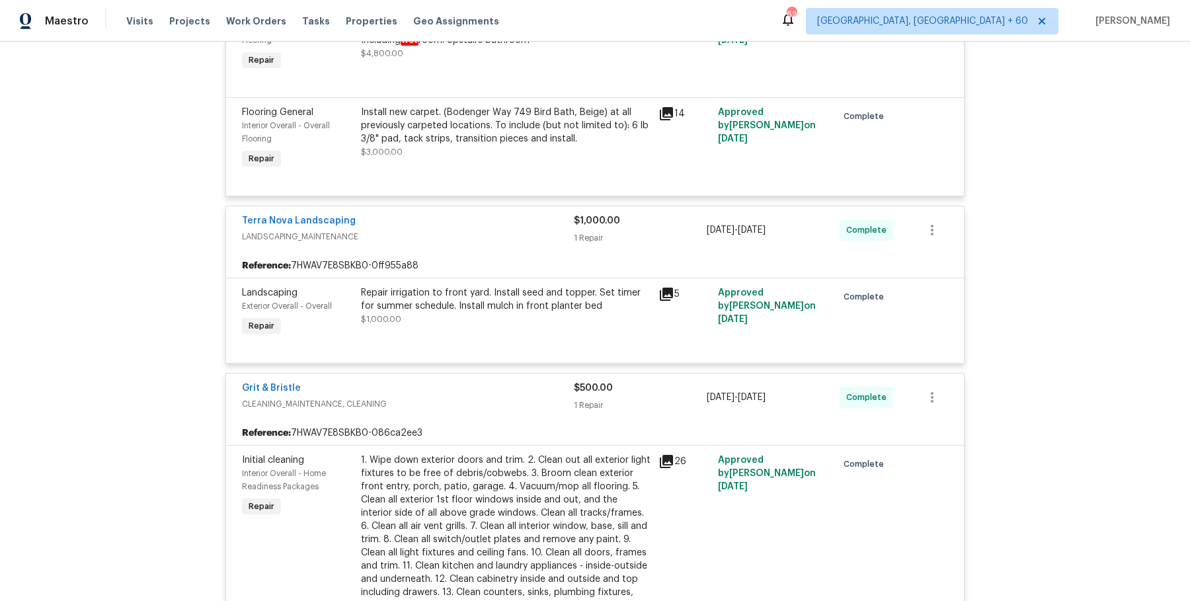
scroll to position [2128, 0]
click at [403, 290] on div "Repair irrigation to front yard. Install seed and topper. Set timer for summer …" at bounding box center [506, 298] width 290 height 26
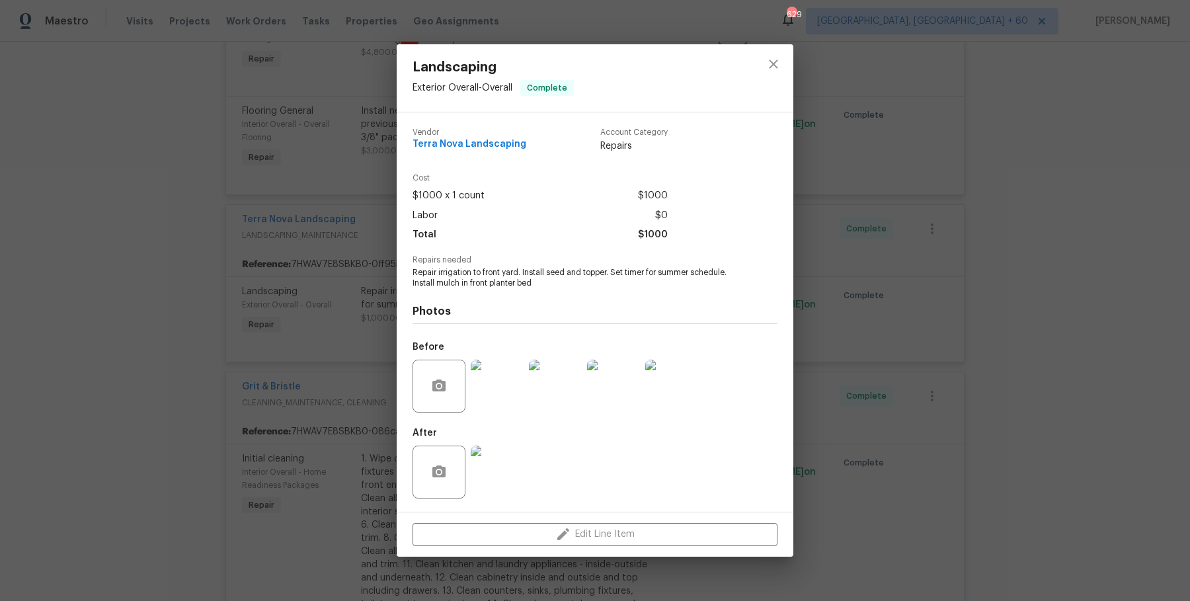
drag, startPoint x: 410, startPoint y: 265, endPoint x: 521, endPoint y: 265, distance: 111.1
click at [521, 265] on div "Vendor Terra Nova Landscaping Account Category Repairs Cost $1000 x 1 count $10…" at bounding box center [595, 311] width 397 height 399
drag, startPoint x: 418, startPoint y: 268, endPoint x: 613, endPoint y: 274, distance: 195.2
click at [613, 274] on span "Repair irrigation to front yard. Install seed and topper. Set timer for summer …" at bounding box center [577, 278] width 329 height 22
copy span "epair irrigation to front yard. Install seed and topper."
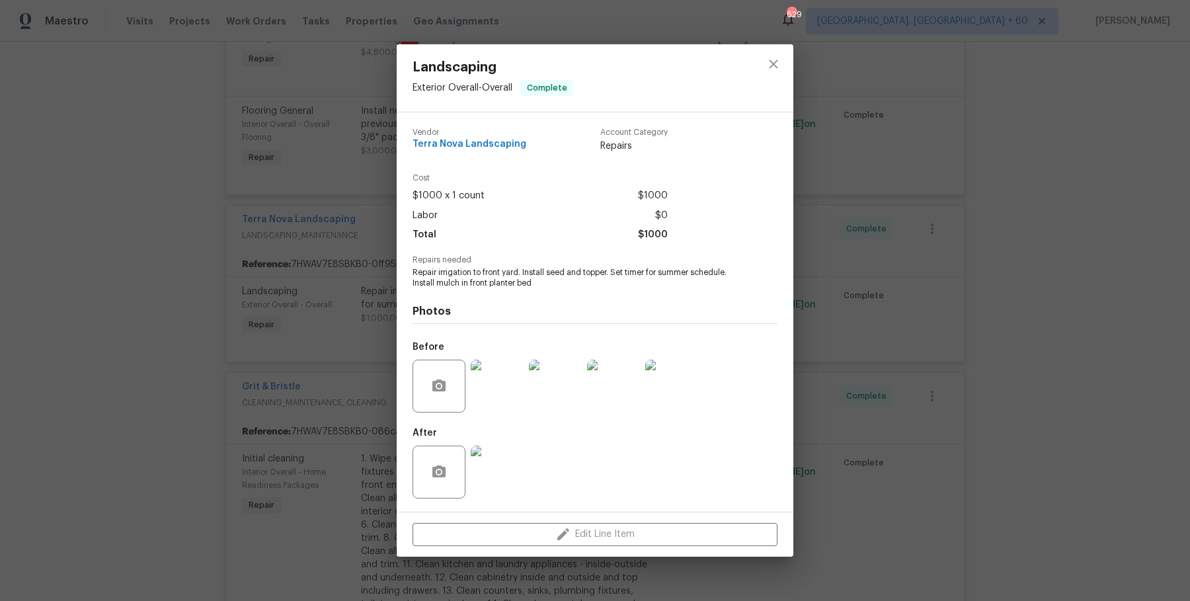
click at [198, 228] on div "Landscaping Exterior Overall - Overall Complete Vendor Terra Nova Landscaping A…" at bounding box center [595, 300] width 1190 height 601
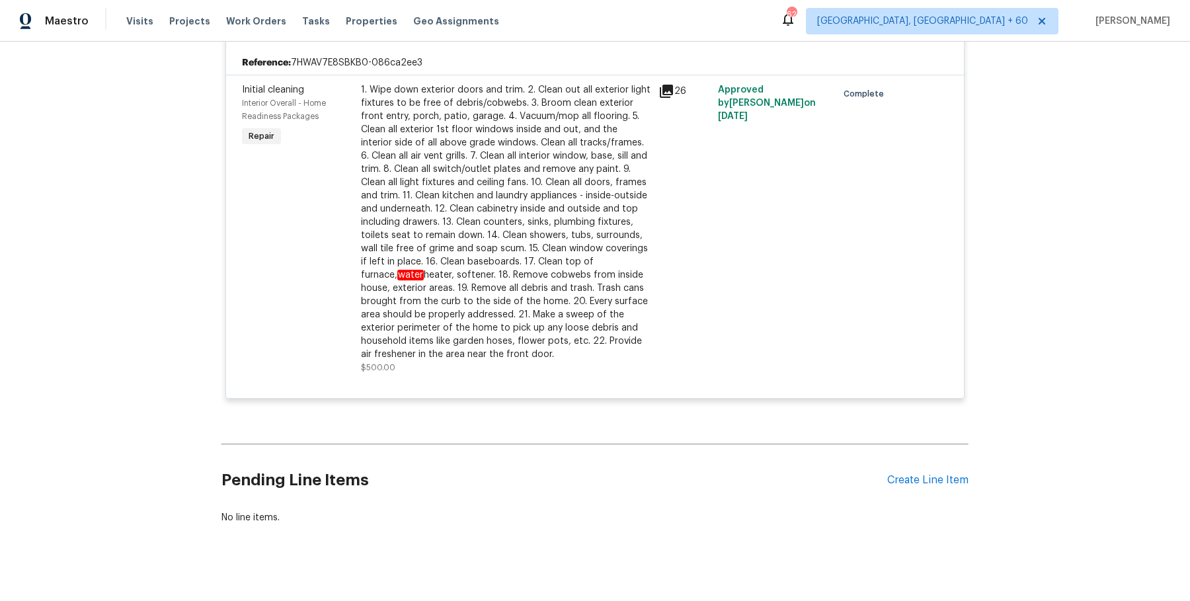
scroll to position [2497, 0]
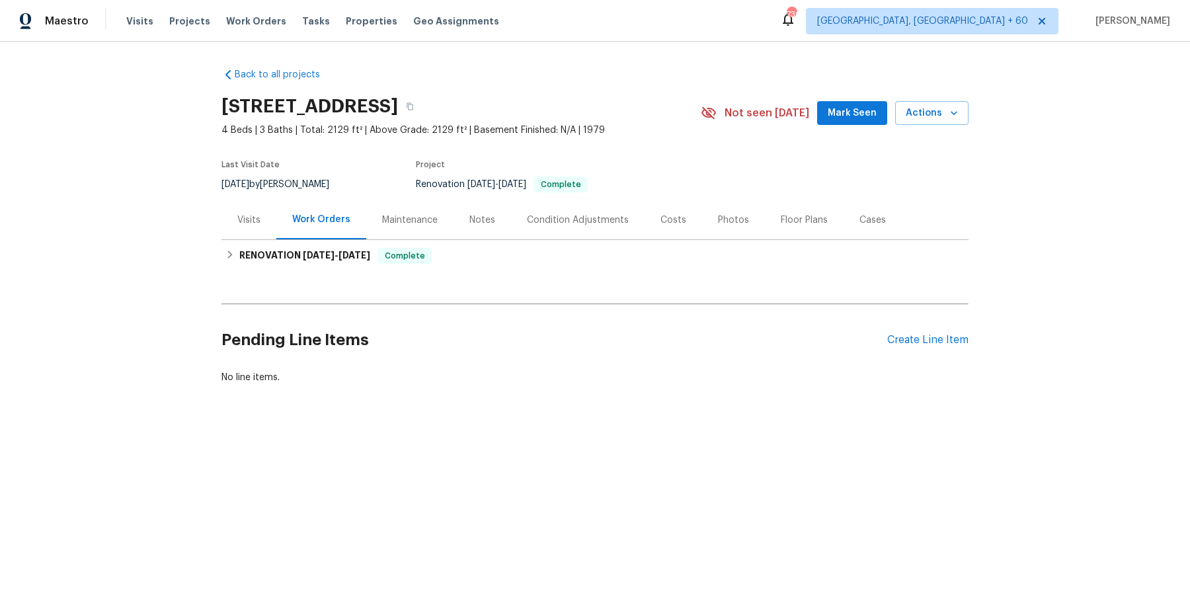
click at [244, 199] on div "Last Visit Date 10/7/2025 by Kaden Peterson Project Renovation 9/16/2025 - 10/3…" at bounding box center [446, 177] width 448 height 48
click at [246, 219] on div "Visits" at bounding box center [248, 220] width 23 height 13
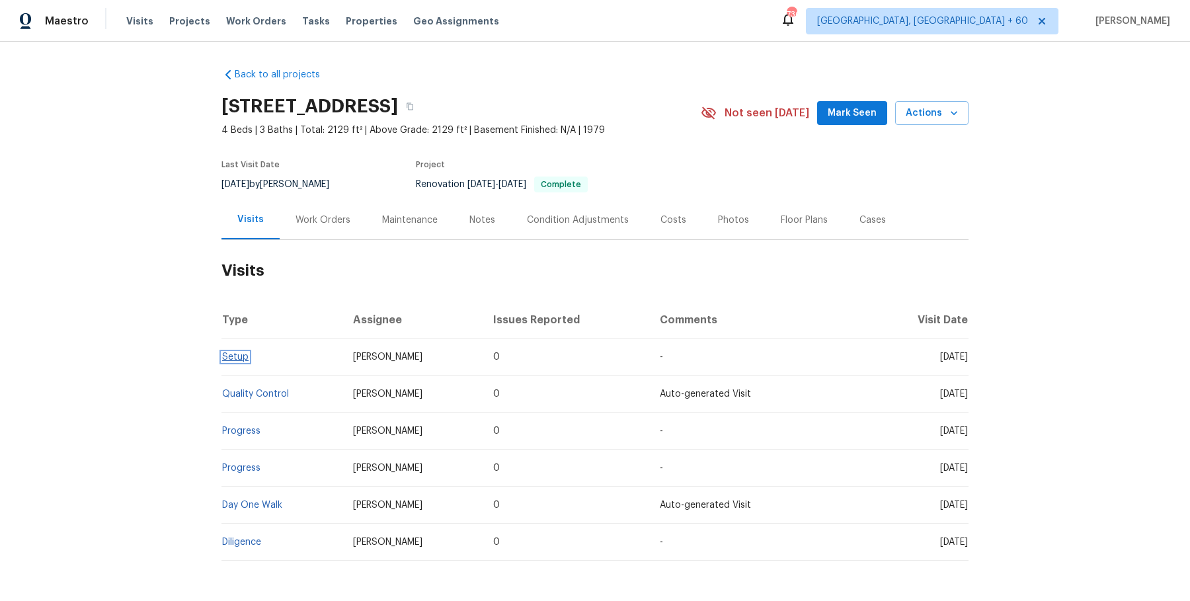
click at [237, 353] on link "Setup" at bounding box center [235, 357] width 26 height 9
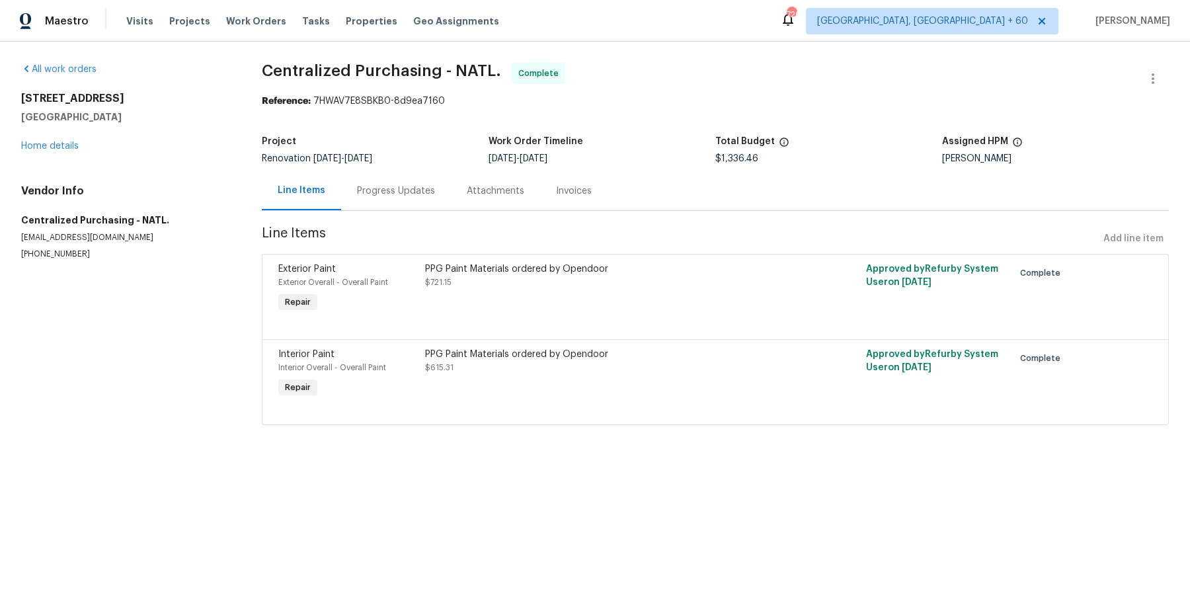
click at [408, 35] on div "Maestro Visits Projects Work Orders Tasks Properties Geo Assignments 720 [GEOGR…" at bounding box center [595, 21] width 1190 height 42
click at [402, 70] on span "Centralized Purchasing - NATL." at bounding box center [381, 71] width 239 height 16
copy span "Centralized Purchasing - NATL."
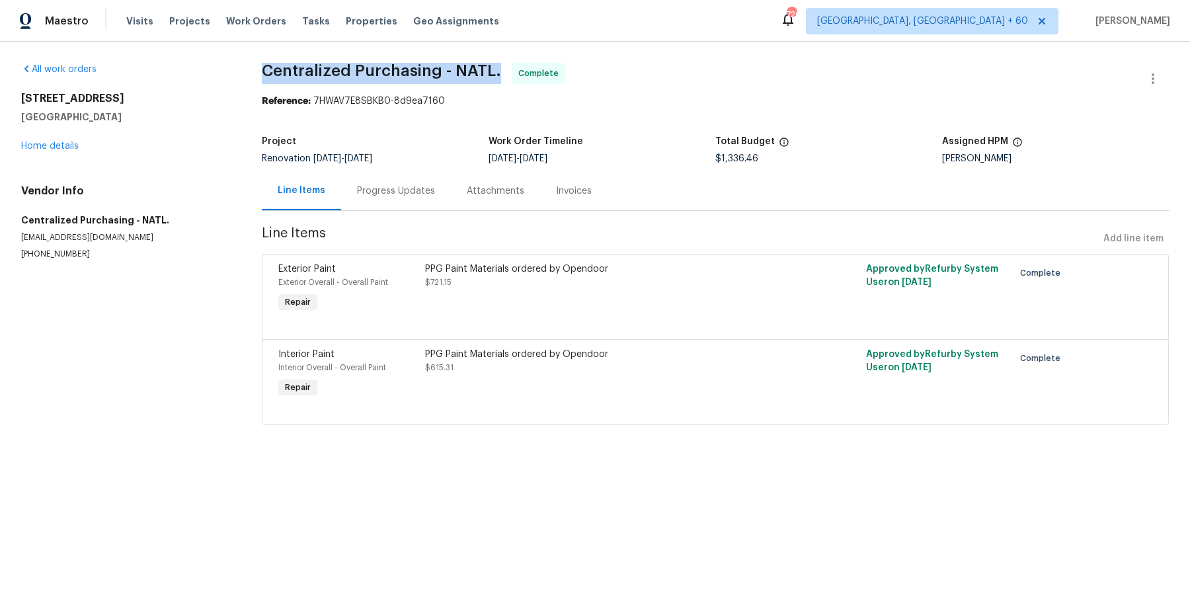
click at [207, 118] on h5 "San Diego, CA 92114" at bounding box center [125, 116] width 209 height 13
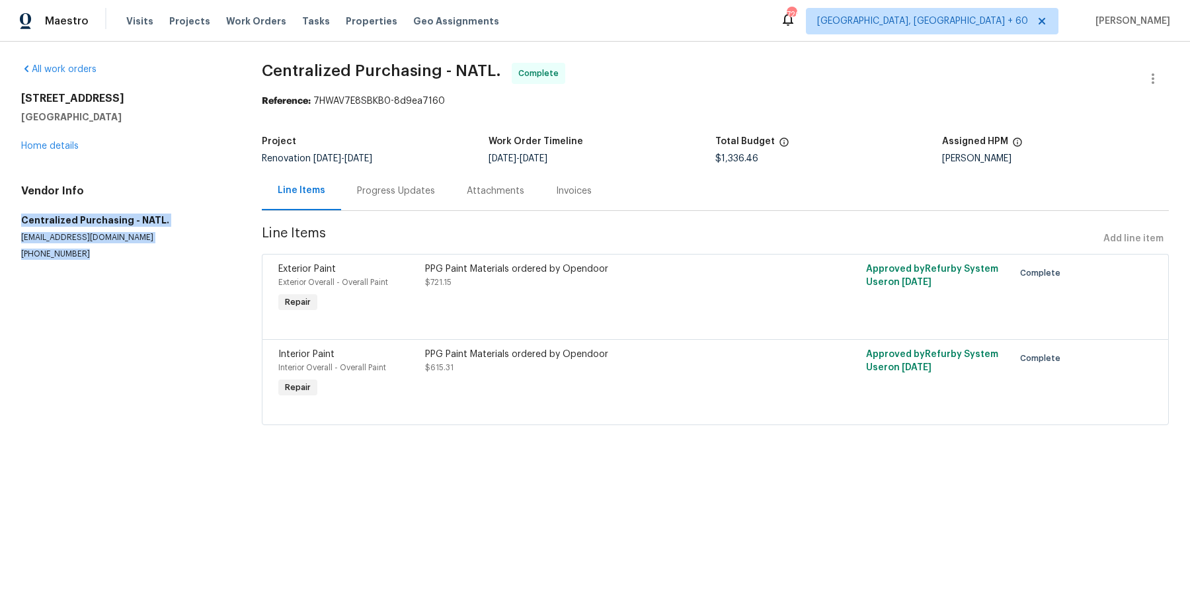
drag, startPoint x: 17, startPoint y: 216, endPoint x: 89, endPoint y: 284, distance: 99.6
click at [89, 284] on div "All work orders 5989 Chaumont Dr San Diego, CA 92114 Home details Vendor Info C…" at bounding box center [595, 252] width 1190 height 421
copy div "Centralized Purchasing - NATL. ppgdummyvendor@opendoor.com (888) 352-7075"
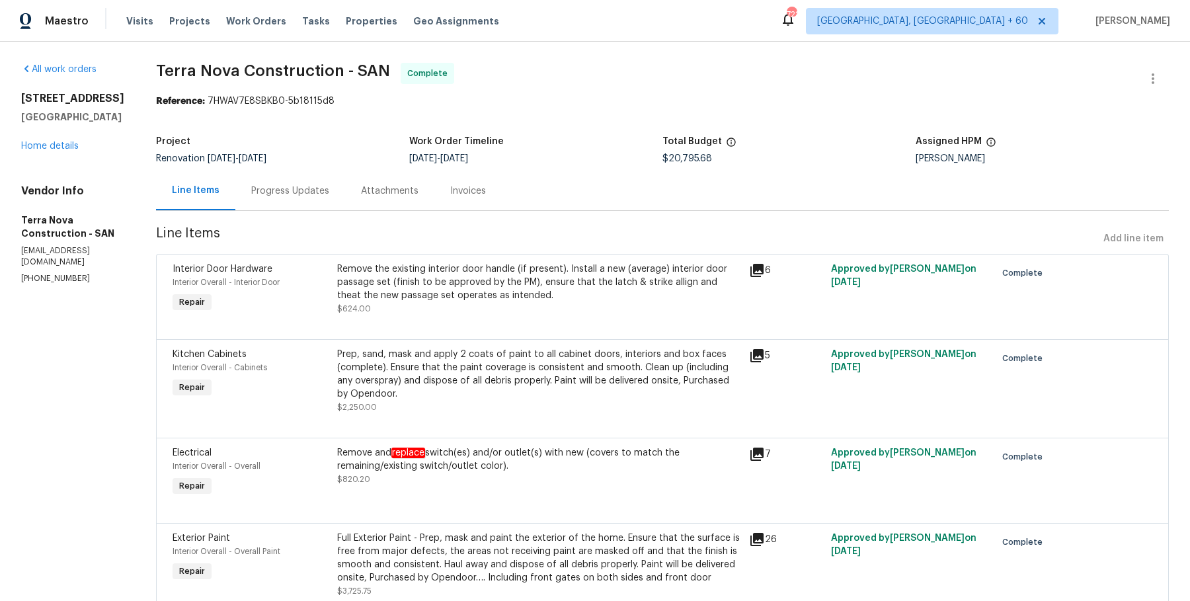
copy span "Terra Nova Construction - SAN"
click at [49, 218] on h5 "Terra Nova Construction - SAN" at bounding box center [72, 227] width 103 height 26
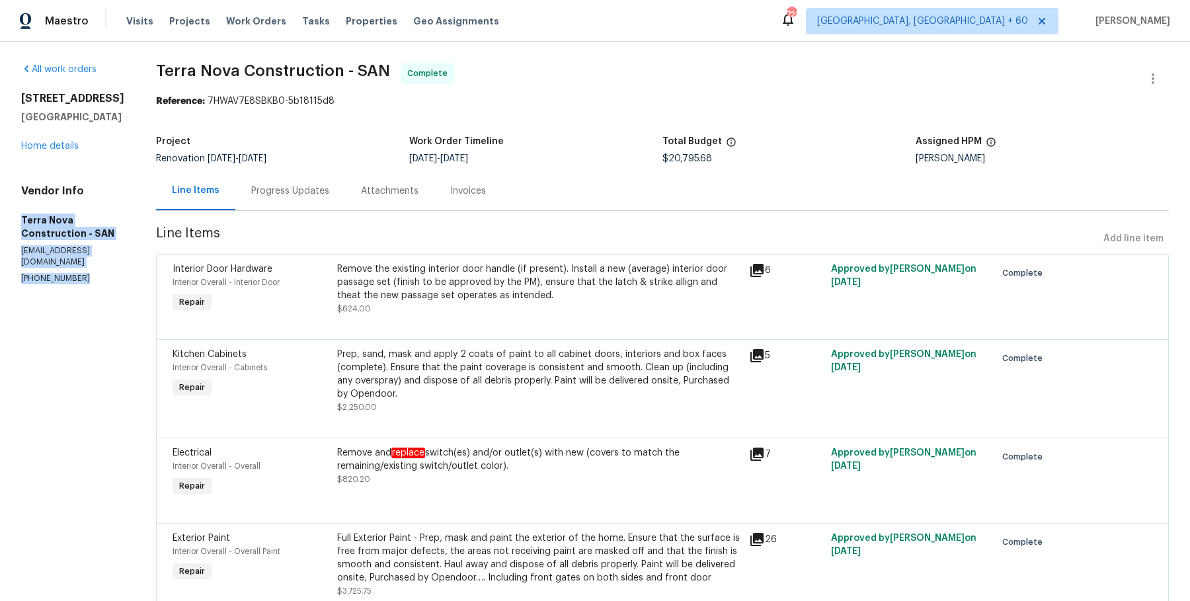
drag, startPoint x: 17, startPoint y: 217, endPoint x: 71, endPoint y: 267, distance: 73.9
copy div "Terra Nova Construction - SAN terranovaconstructionca@gmail.com (562) 832-8884"
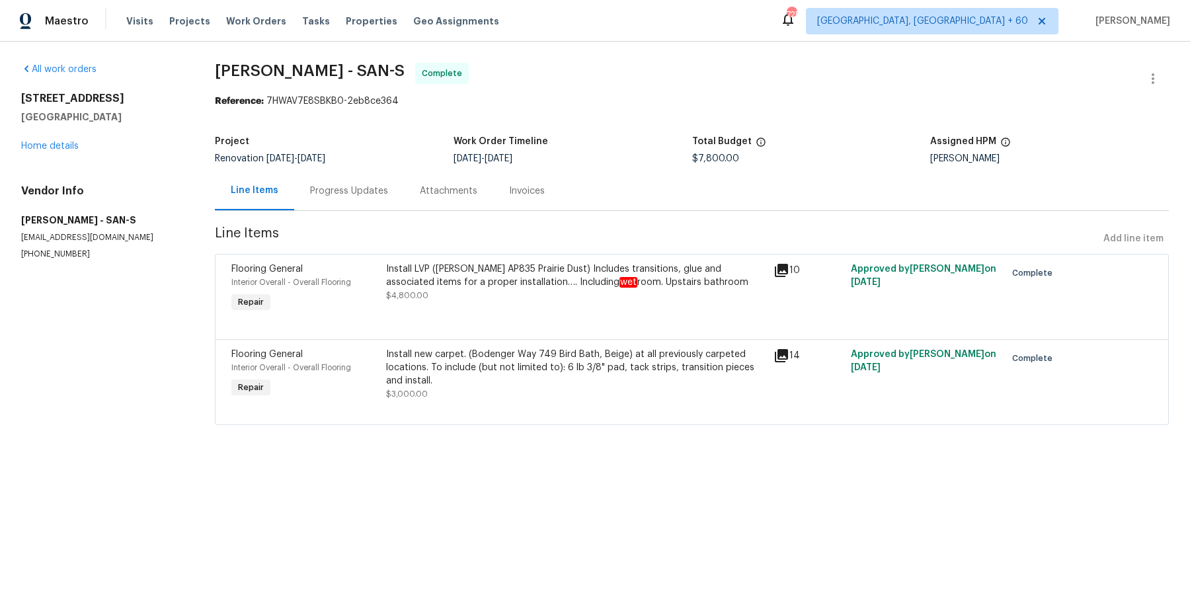
click at [332, 70] on span "[PERSON_NAME] - SAN-S" at bounding box center [310, 71] width 190 height 16
copy span "[PERSON_NAME] - SAN-S"
click at [183, 110] on h5 "[GEOGRAPHIC_DATA]" at bounding box center [102, 116] width 162 height 13
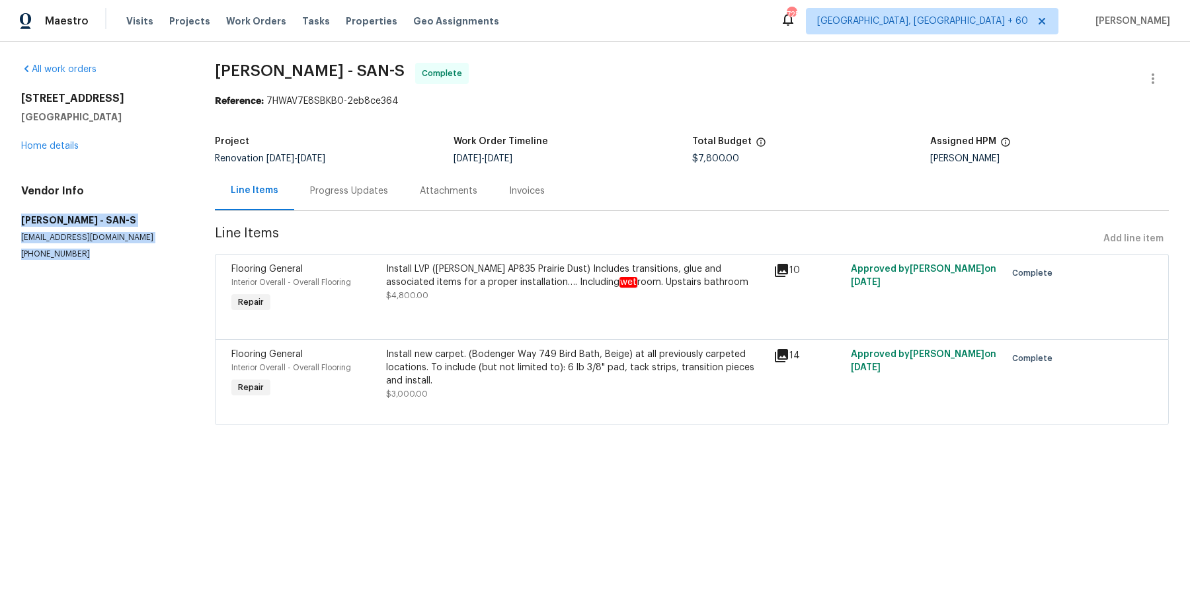
drag, startPoint x: 12, startPoint y: 217, endPoint x: 81, endPoint y: 298, distance: 106.5
click at [81, 298] on div "All work orders [STREET_ADDRESS] Home details Vendor Info [PERSON_NAME] - SAN-S…" at bounding box center [595, 252] width 1190 height 421
copy div "[PERSON_NAME] - SAN-S [EMAIL_ADDRESS][DOMAIN_NAME] [PHONE_NUMBER]"
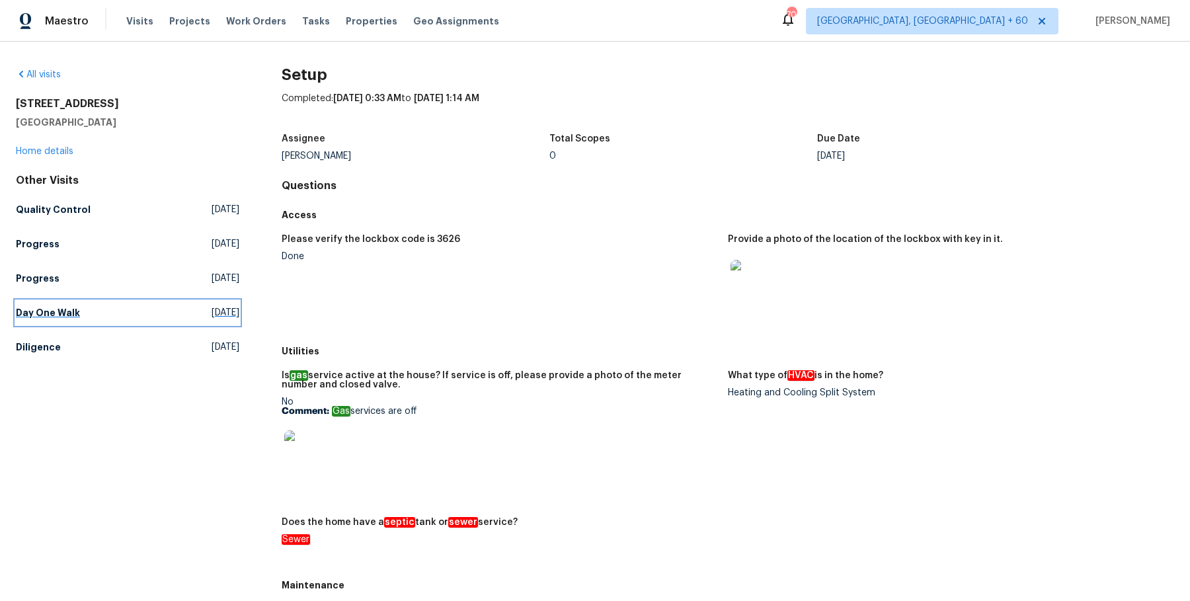
click at [79, 318] on link "Day One Walk [DATE]" at bounding box center [128, 313] width 224 height 24
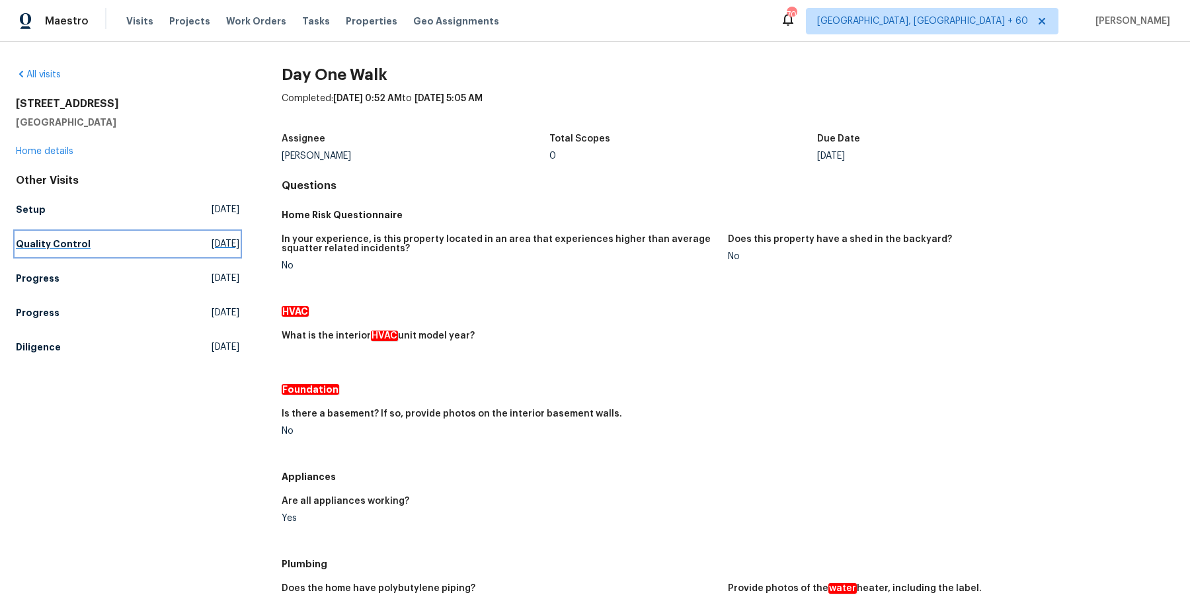
click at [64, 243] on h5 "Quality Control" at bounding box center [53, 243] width 75 height 13
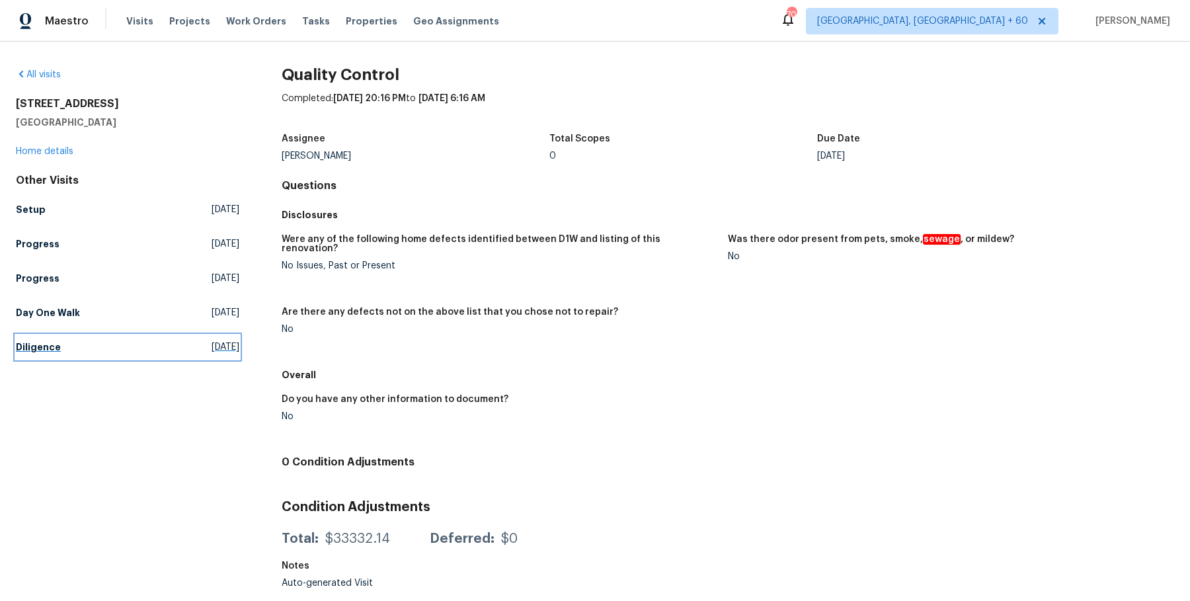
click at [38, 348] on h5 "Diligence" at bounding box center [38, 347] width 45 height 13
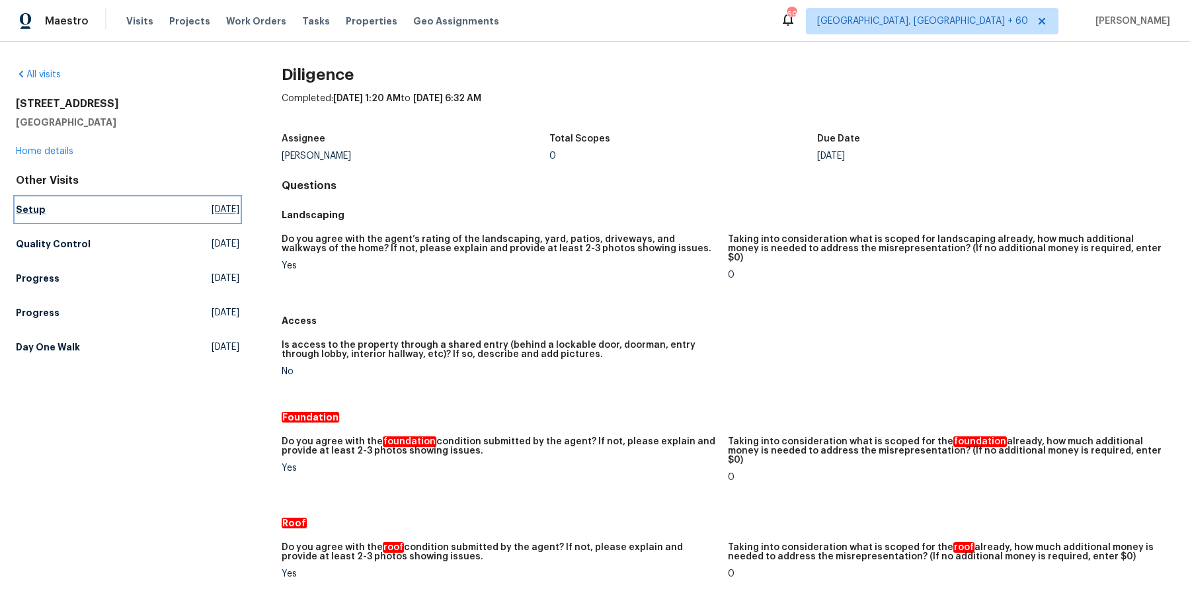
click at [27, 211] on h5 "Setup" at bounding box center [31, 209] width 30 height 13
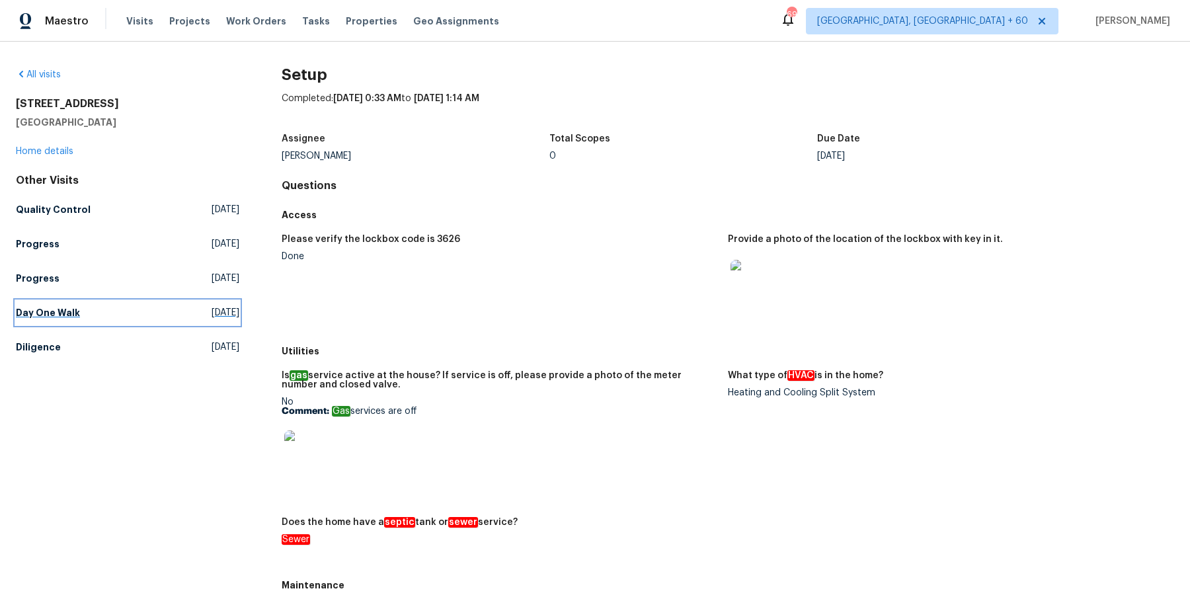
click at [64, 317] on h5 "Day One Walk" at bounding box center [48, 312] width 64 height 13
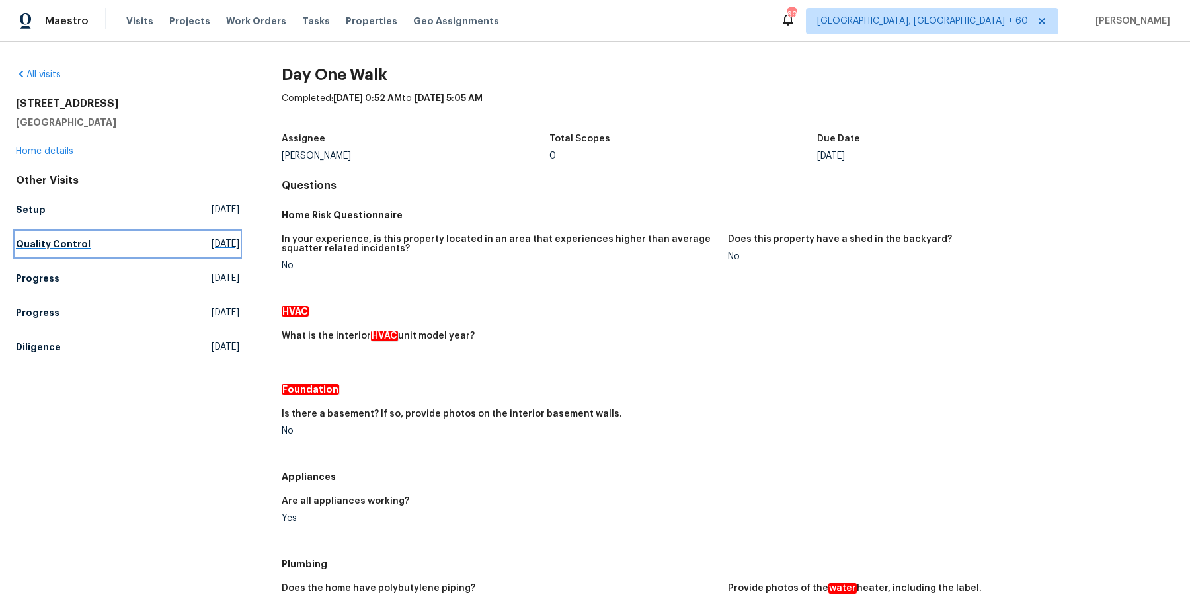
click at [59, 245] on h5 "Quality Control" at bounding box center [53, 243] width 75 height 13
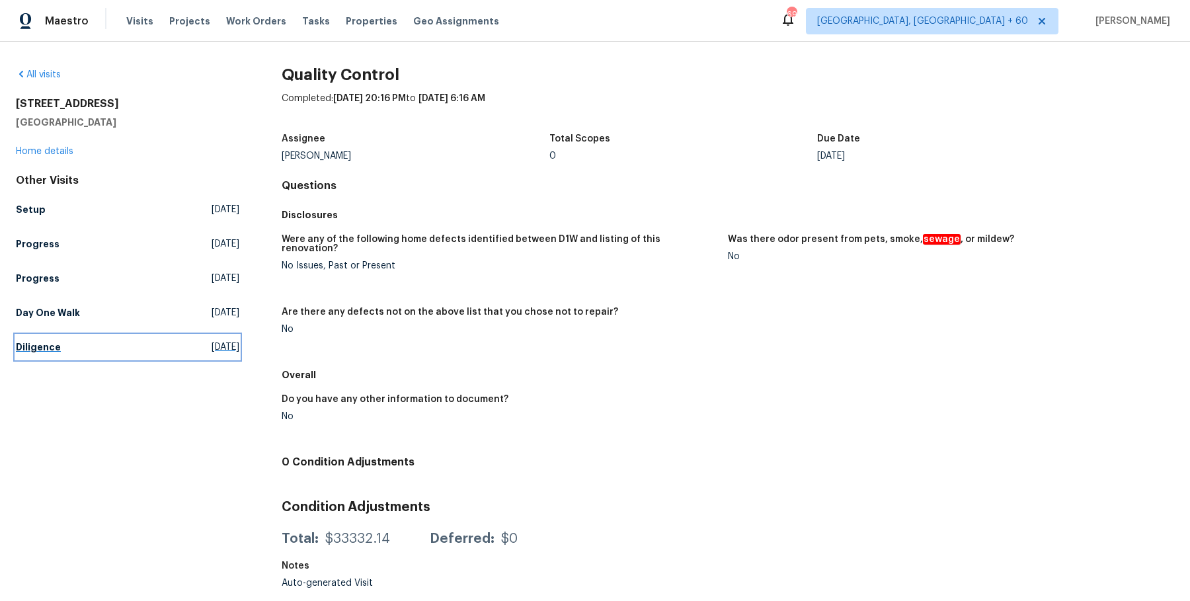
click at [38, 351] on h5 "Diligence" at bounding box center [38, 347] width 45 height 13
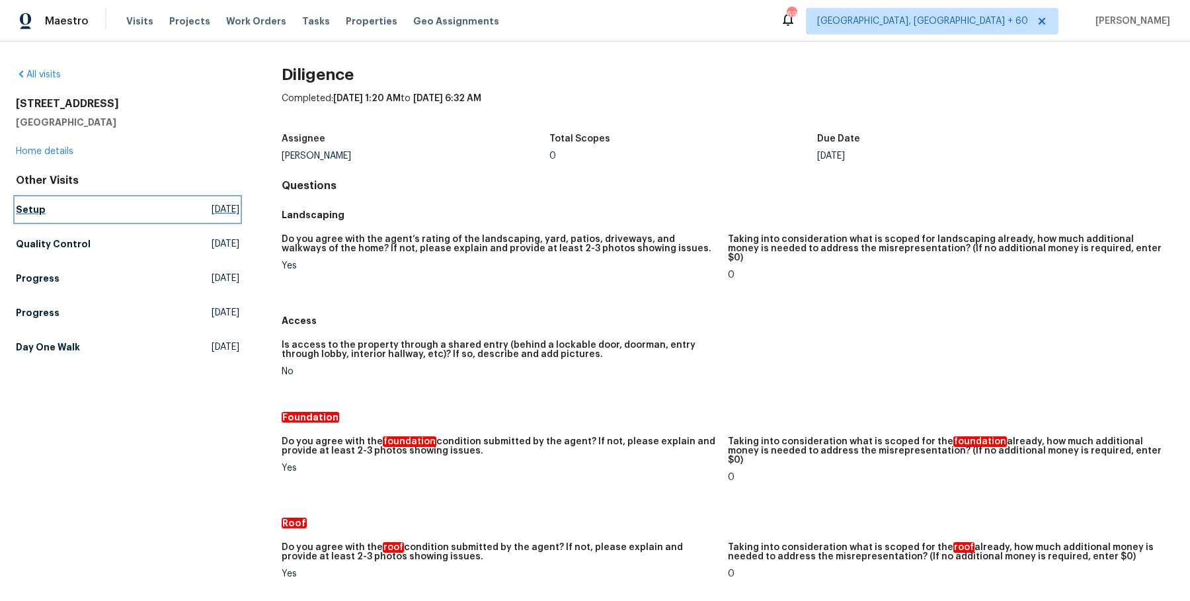
click at [28, 213] on h5 "Setup" at bounding box center [31, 209] width 30 height 13
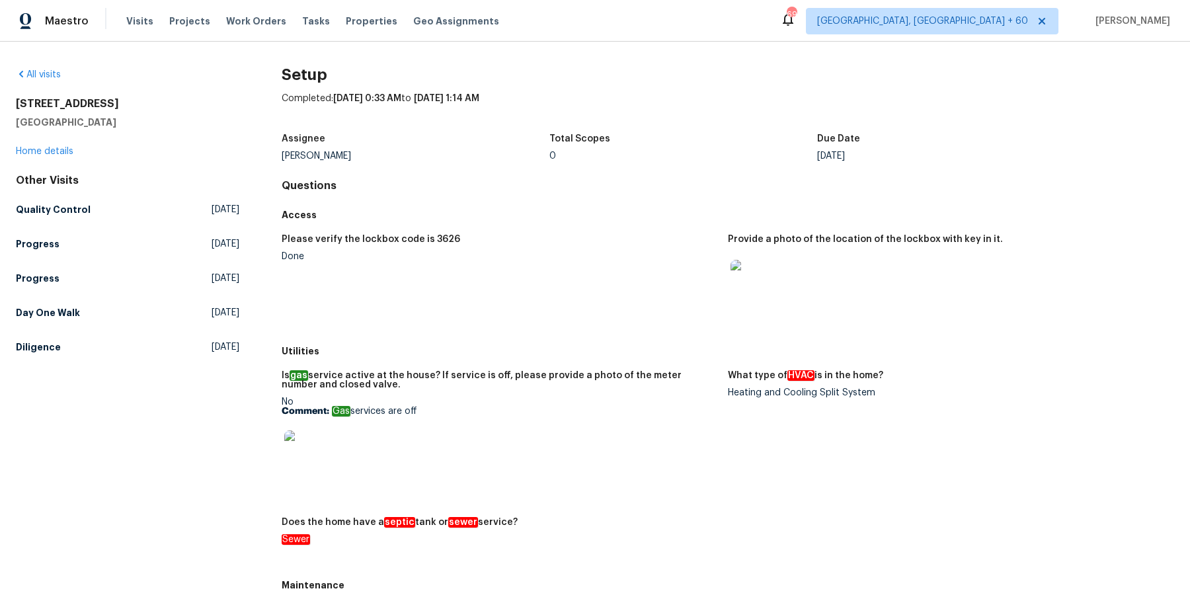
scroll to position [589, 0]
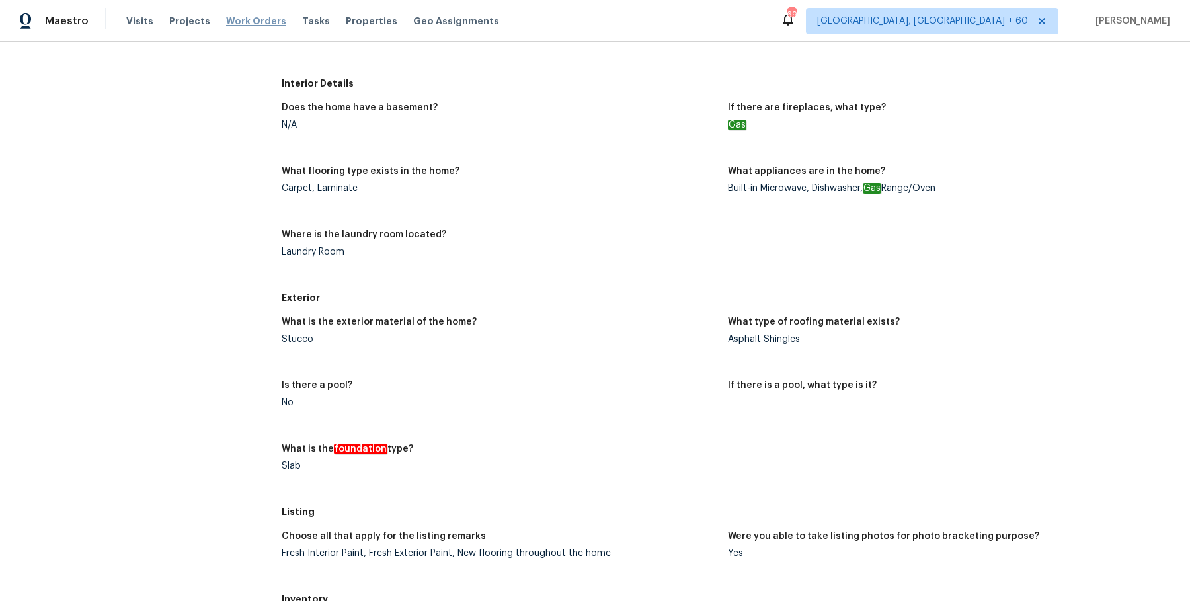
click at [261, 25] on span "Work Orders" at bounding box center [256, 21] width 60 height 13
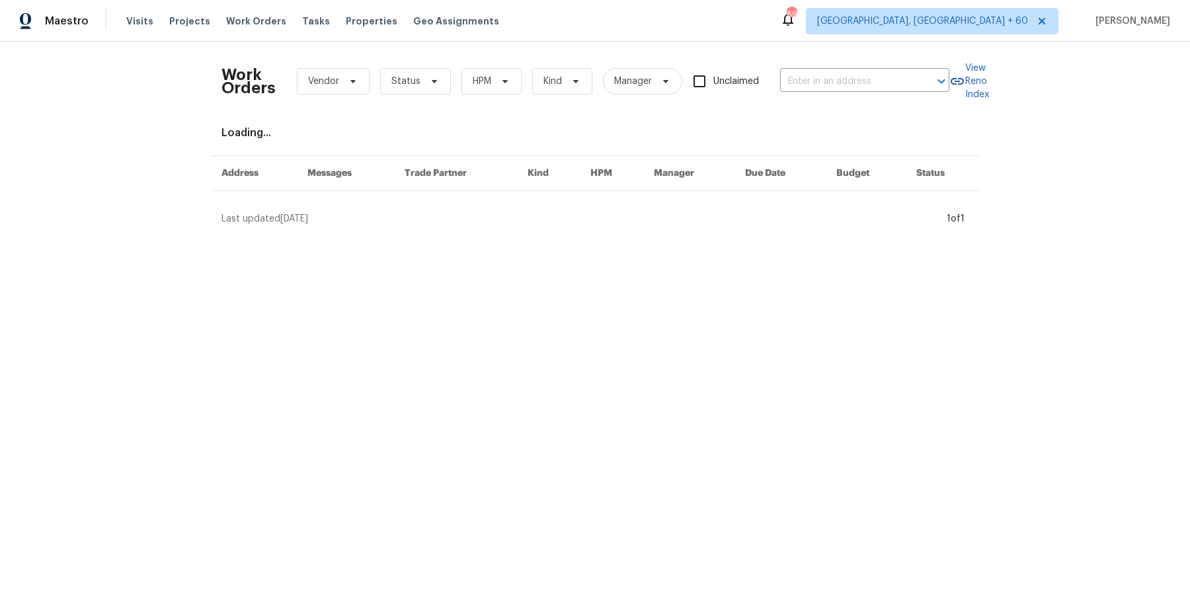
click at [837, 97] on div "Work Orders Vendor Status HPM Kind Manager Unclaimed ​" at bounding box center [586, 81] width 728 height 58
click at [837, 89] on input "text" at bounding box center [846, 81] width 132 height 21
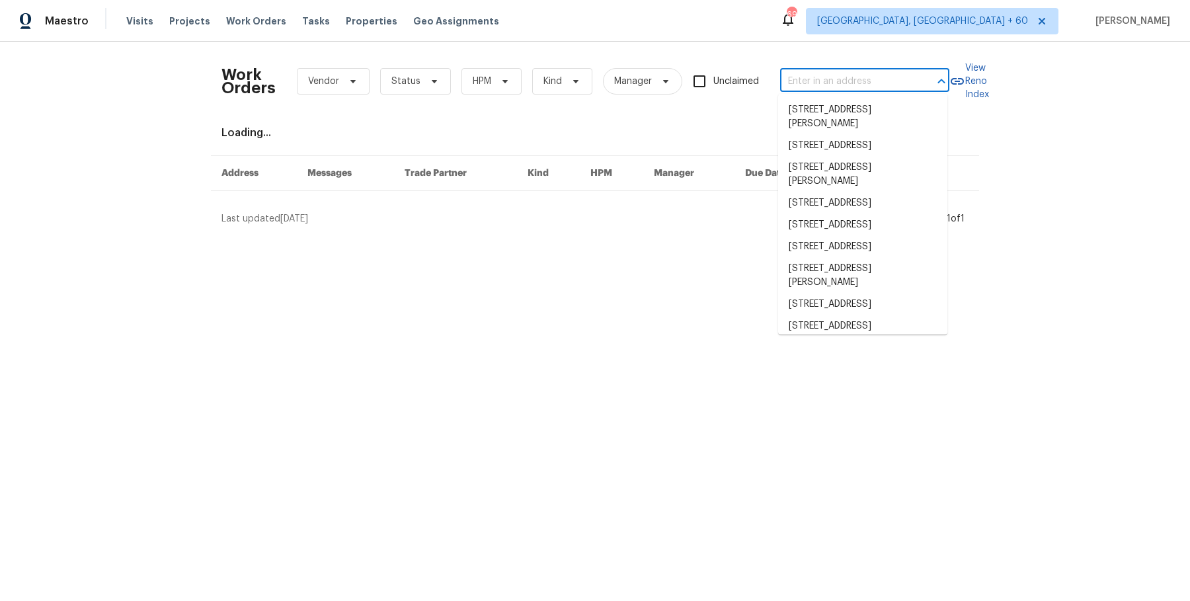
paste input "121 Woodbridge Cir Mount Holly, NC 28120"
type input "121 Woodbridge Cir Mount Holly, NC 28120"
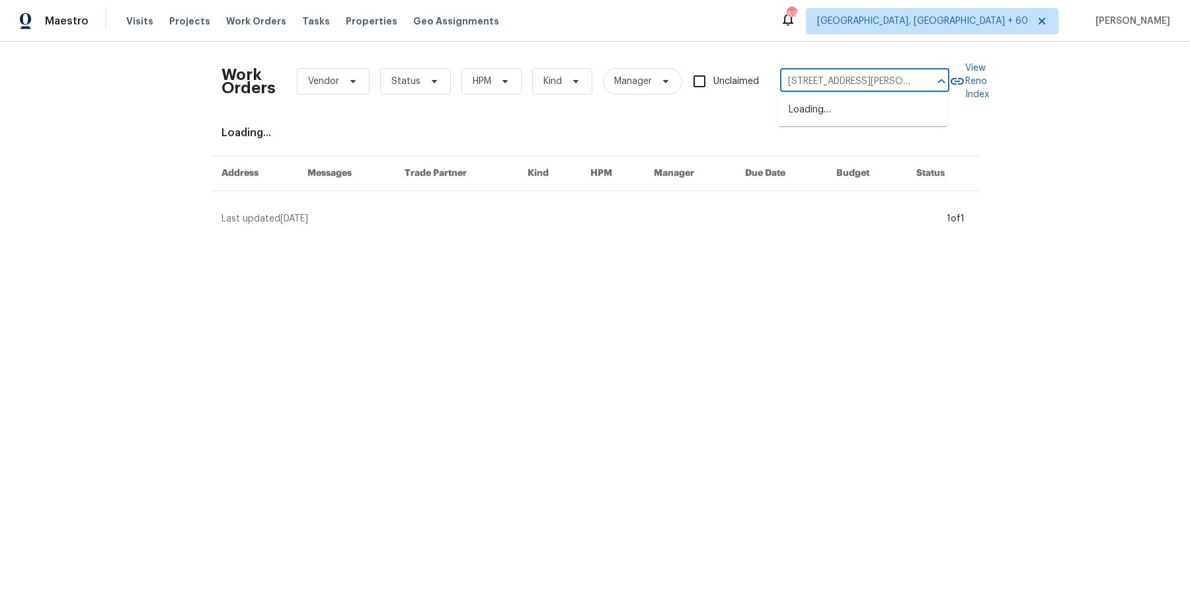
scroll to position [0, 60]
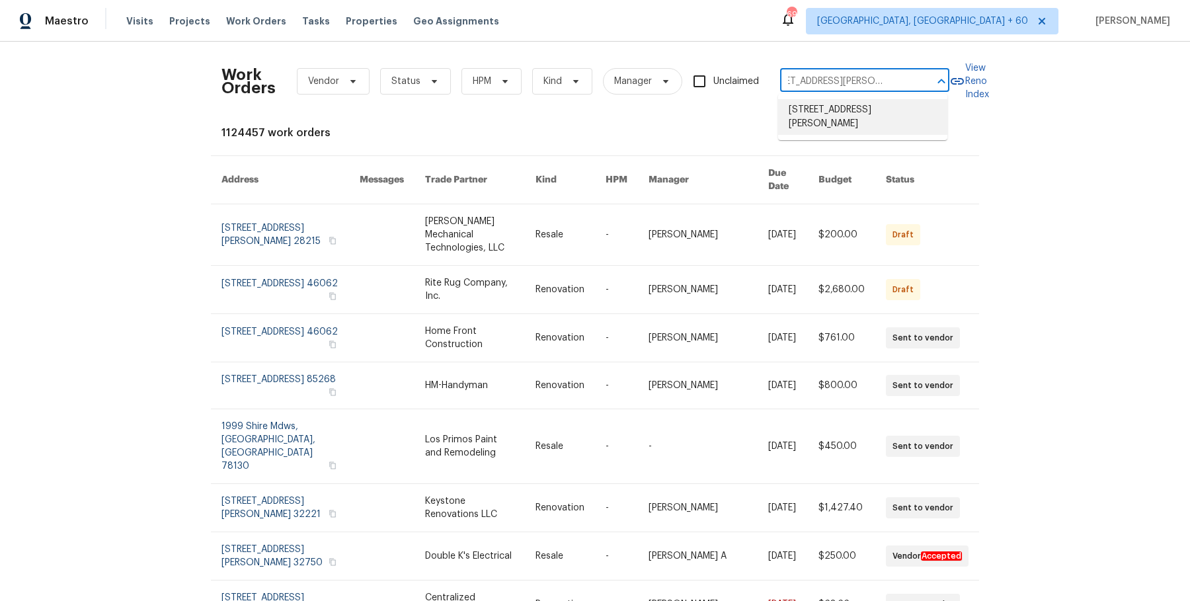
click at [813, 106] on li "121 Woodbridge Cir, Mount Holly, NC 28120" at bounding box center [862, 117] width 169 height 36
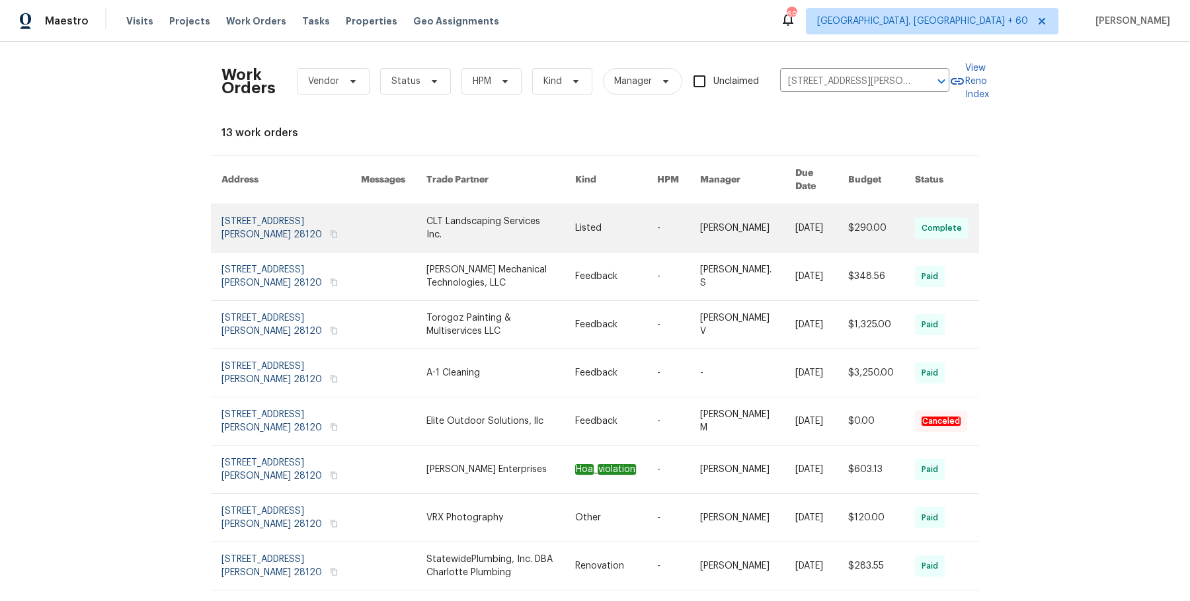
click at [743, 204] on link at bounding box center [747, 228] width 95 height 48
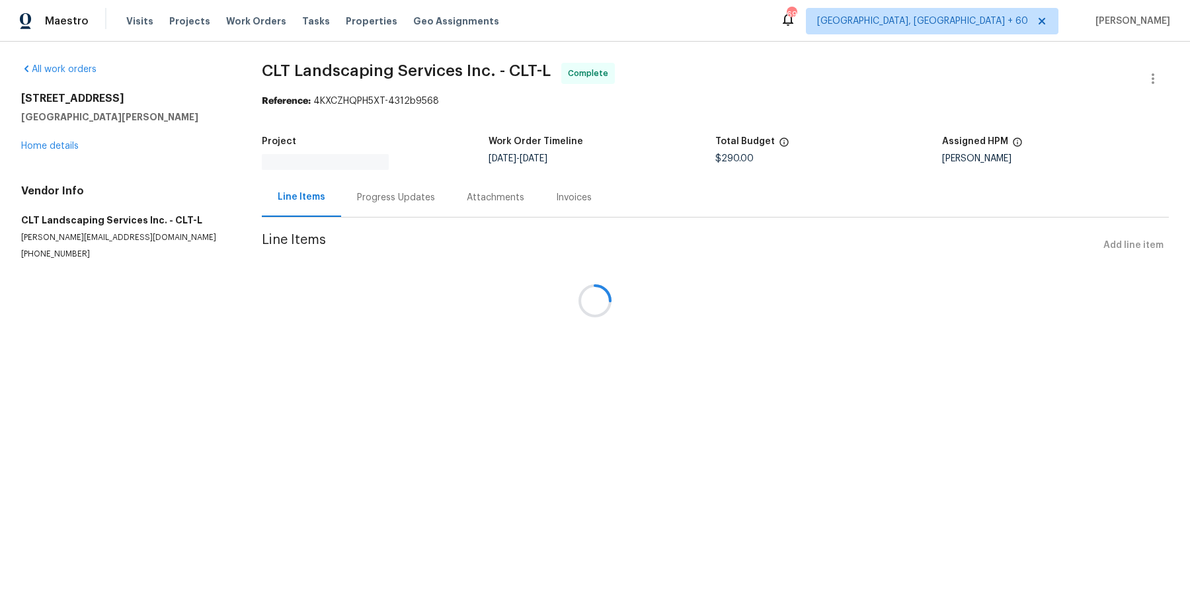
click at [69, 140] on div at bounding box center [595, 300] width 1190 height 601
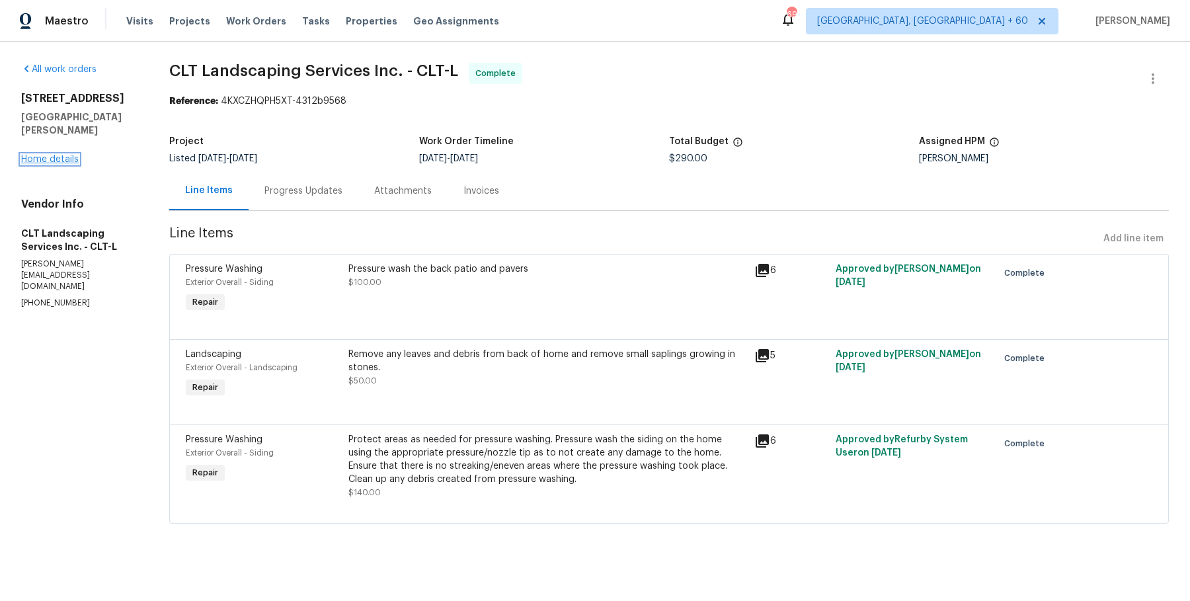
click at [65, 155] on link "Home details" at bounding box center [50, 159] width 58 height 9
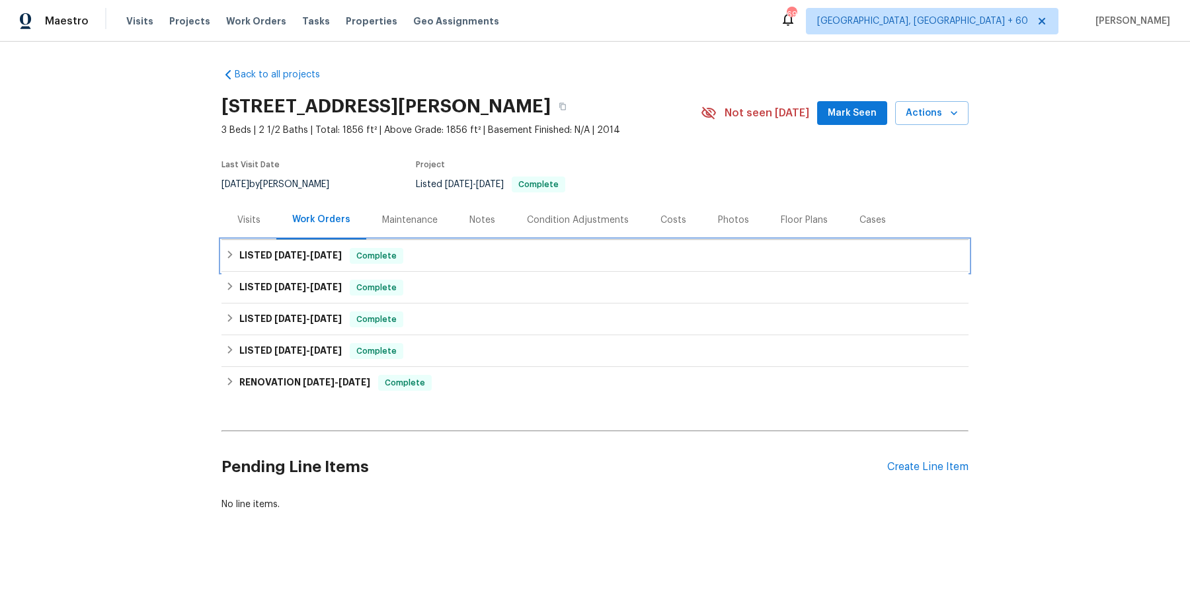
click at [510, 253] on div "LISTED 9/30/25 - 10/3/25 Complete" at bounding box center [595, 256] width 739 height 16
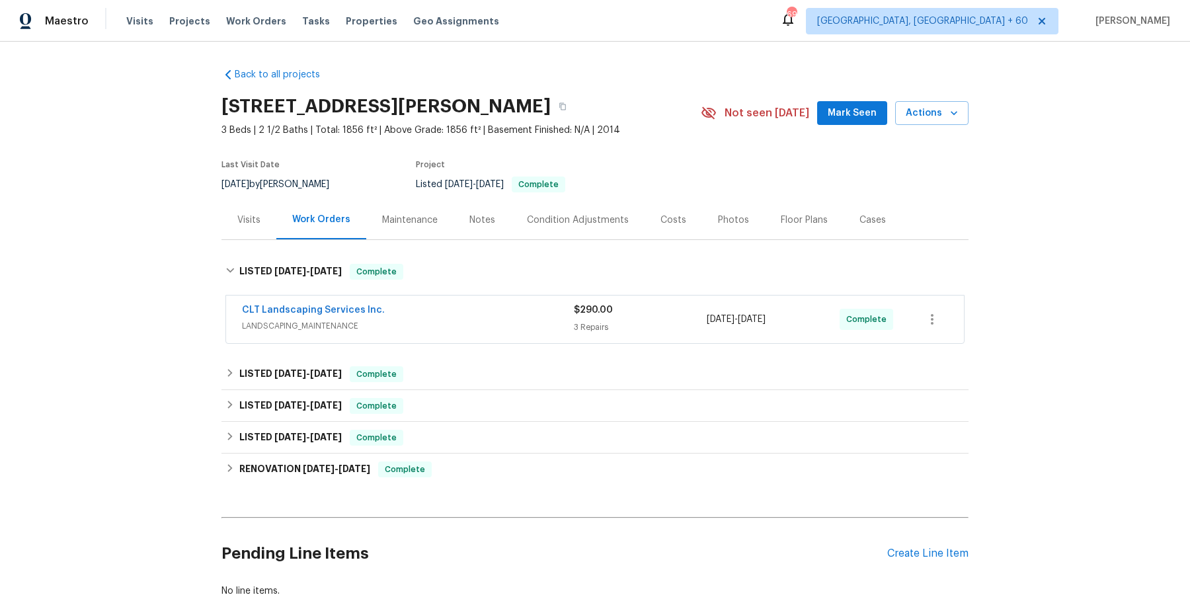
click at [489, 310] on div "CLT Landscaping Services Inc." at bounding box center [408, 312] width 332 height 16
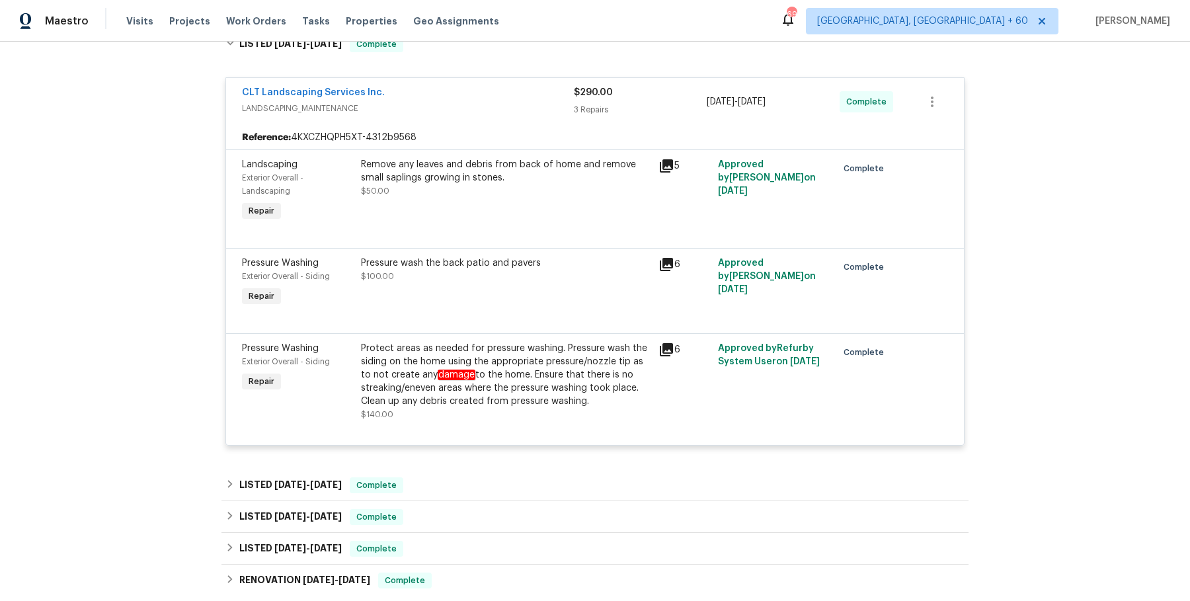
scroll to position [335, 0]
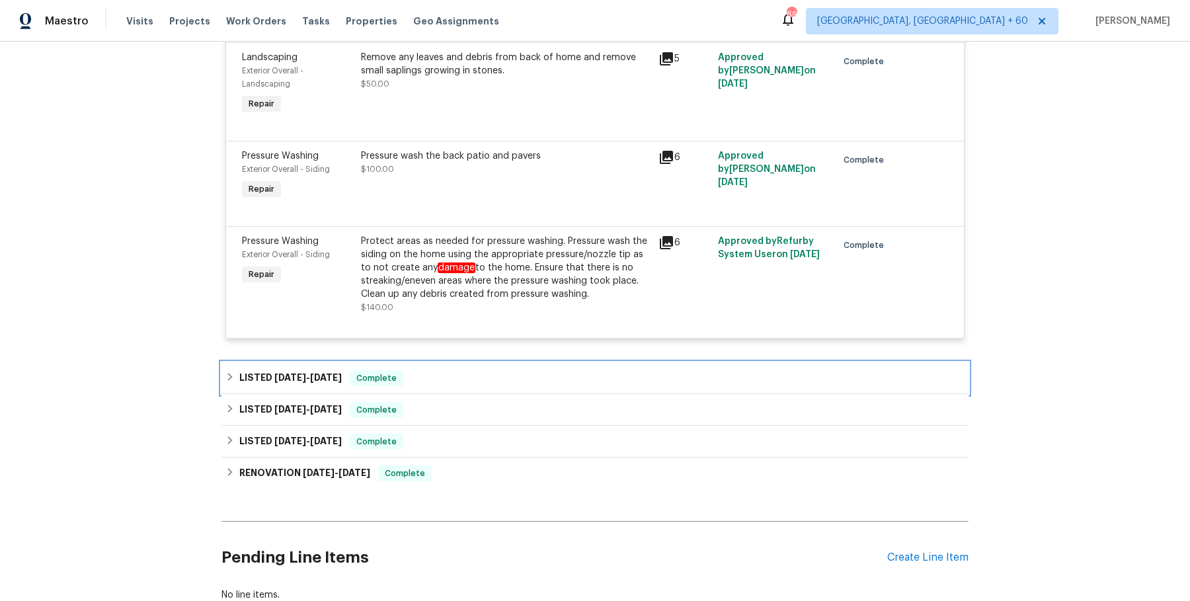
click at [466, 367] on div "LISTED 7/11/25 - 7/21/25 Complete" at bounding box center [595, 378] width 747 height 32
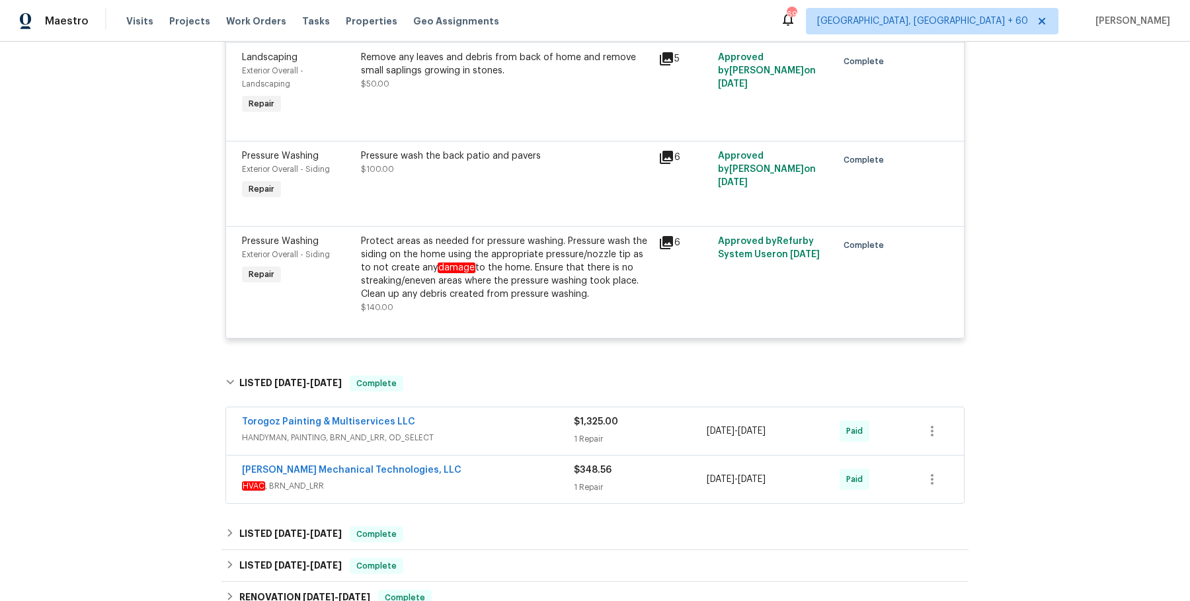
click at [481, 431] on span "HANDYMAN, PAINTING, BRN_AND_LRR, OD_SELECT" at bounding box center [408, 437] width 332 height 13
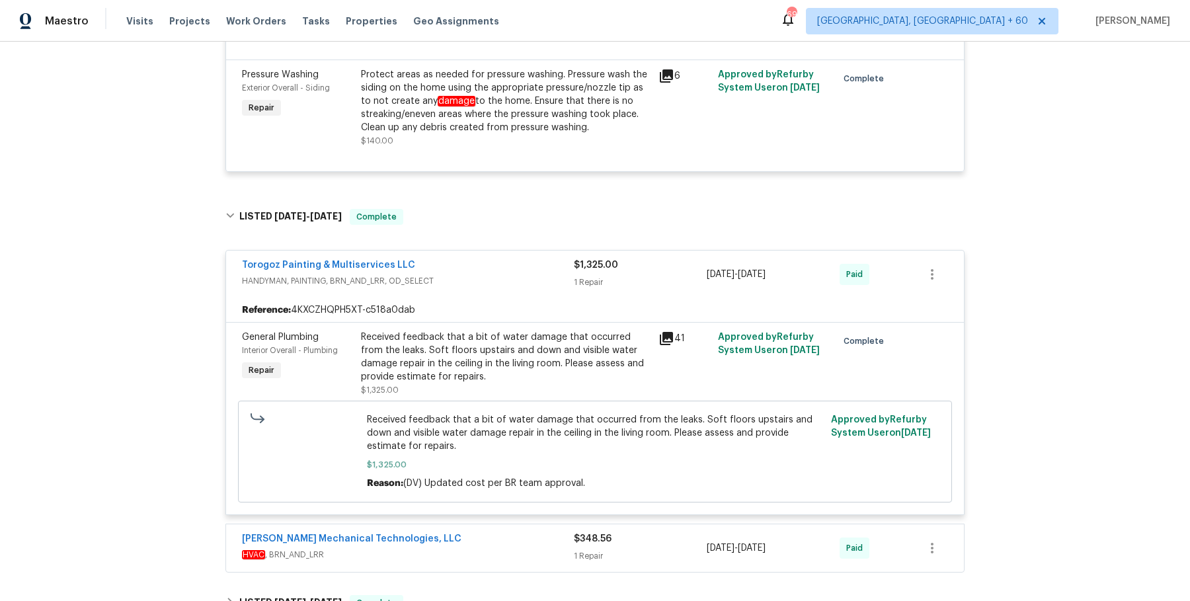
scroll to position [526, 0]
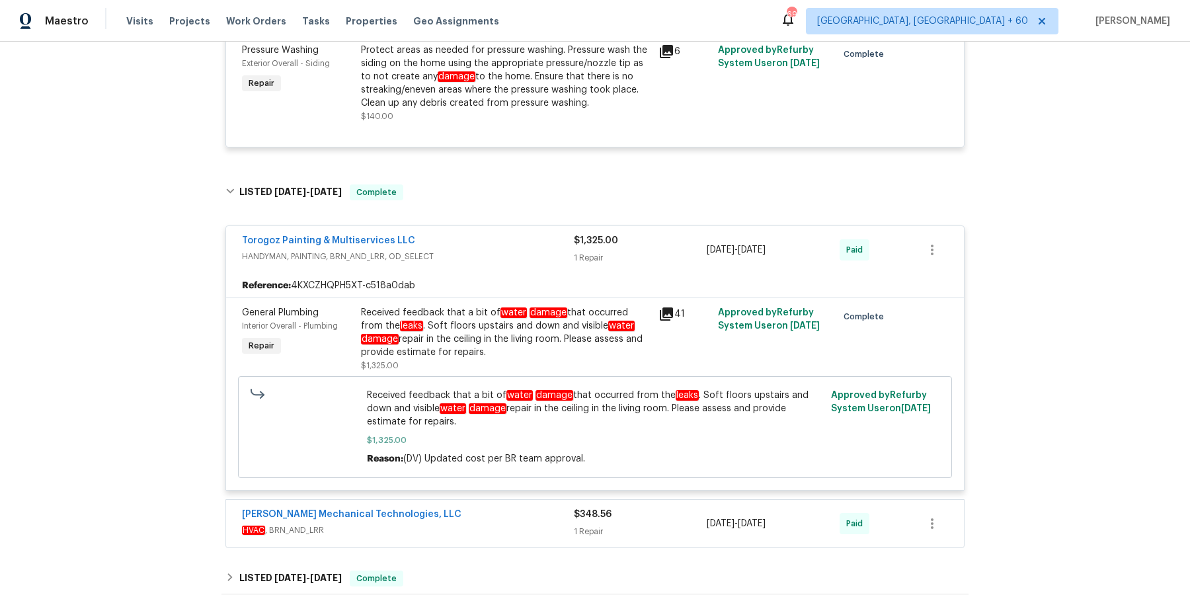
click at [501, 515] on div "Johnson's Mechanical Technologies, LLC" at bounding box center [408, 516] width 332 height 16
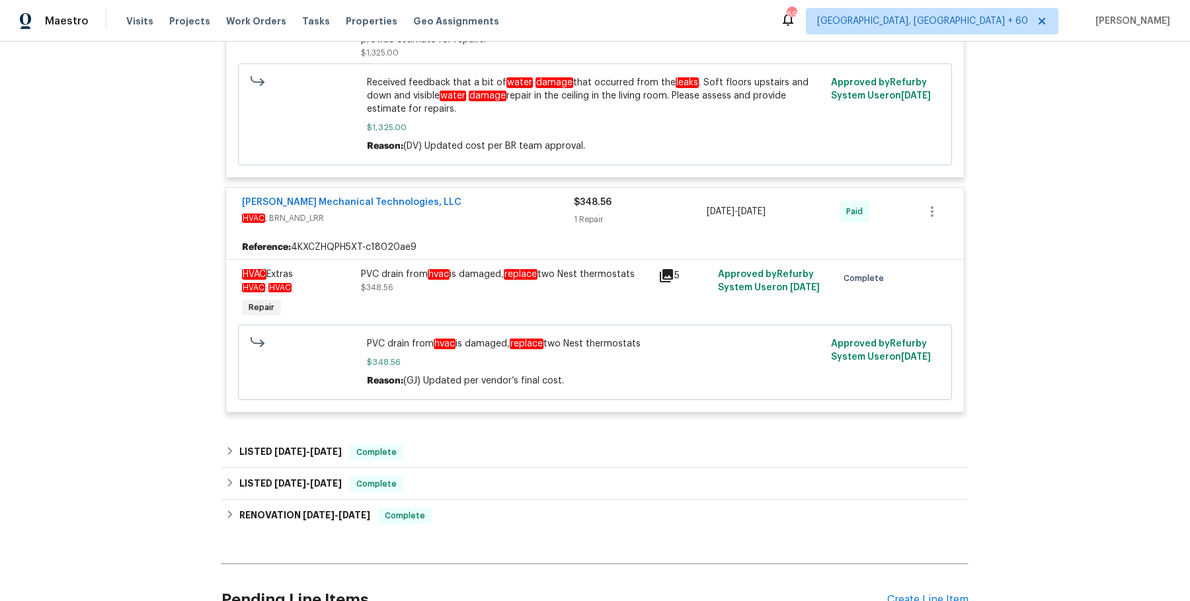
scroll to position [857, 0]
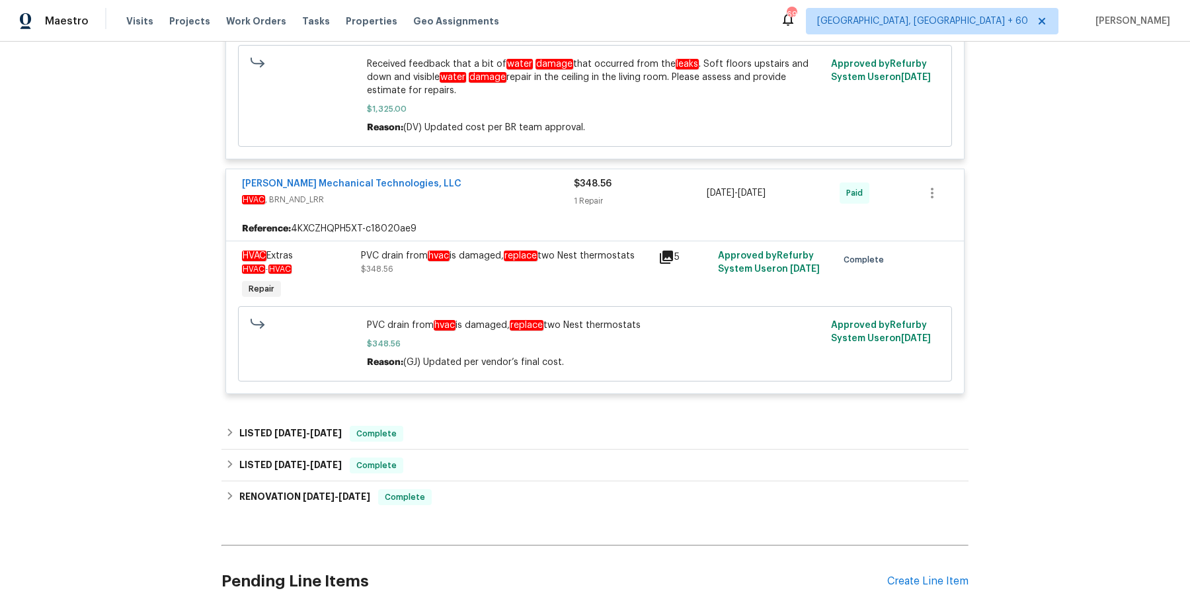
click at [479, 418] on div "LISTED 6/2/25 - 6/20/25 Complete" at bounding box center [595, 434] width 747 height 32
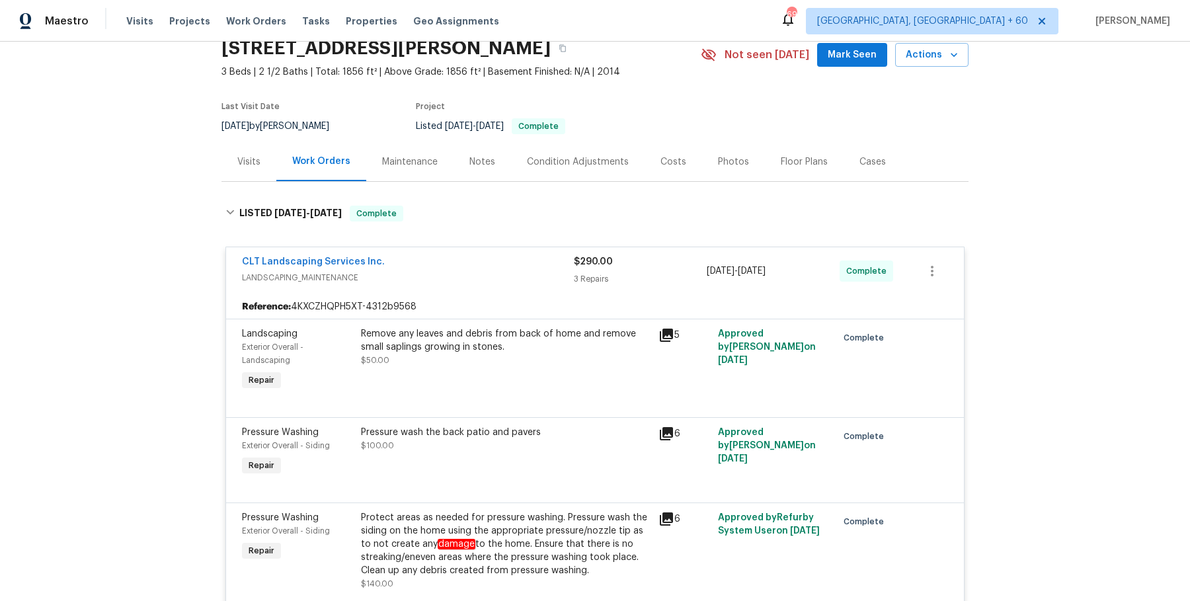
scroll to position [0, 0]
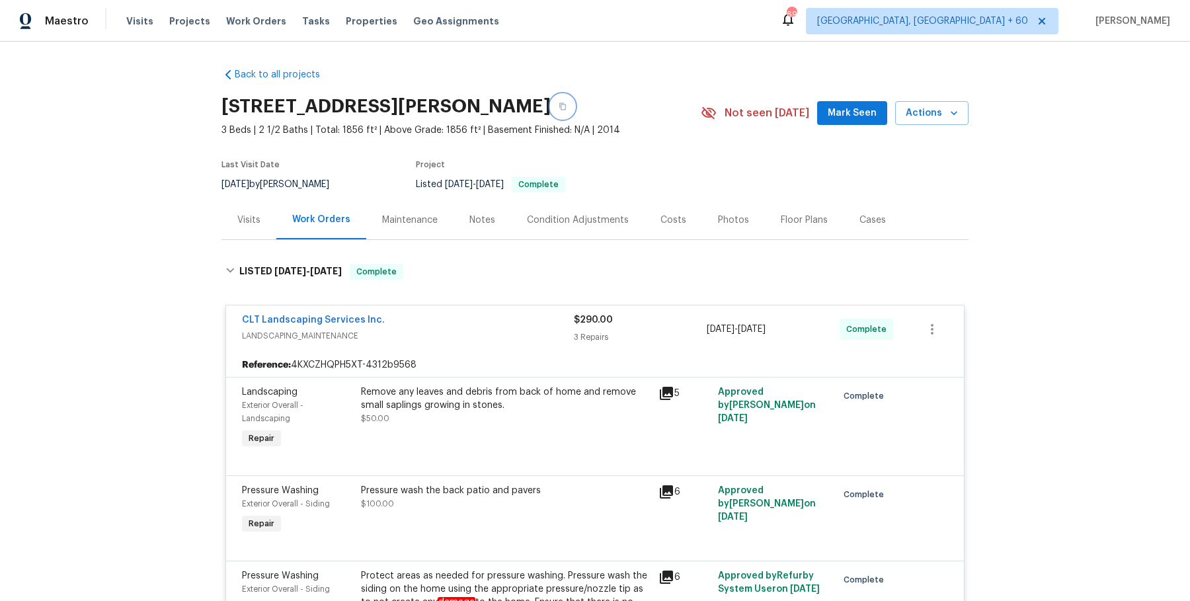
click at [575, 97] on button "button" at bounding box center [563, 107] width 24 height 24
click at [226, 18] on span "Work Orders" at bounding box center [256, 21] width 60 height 13
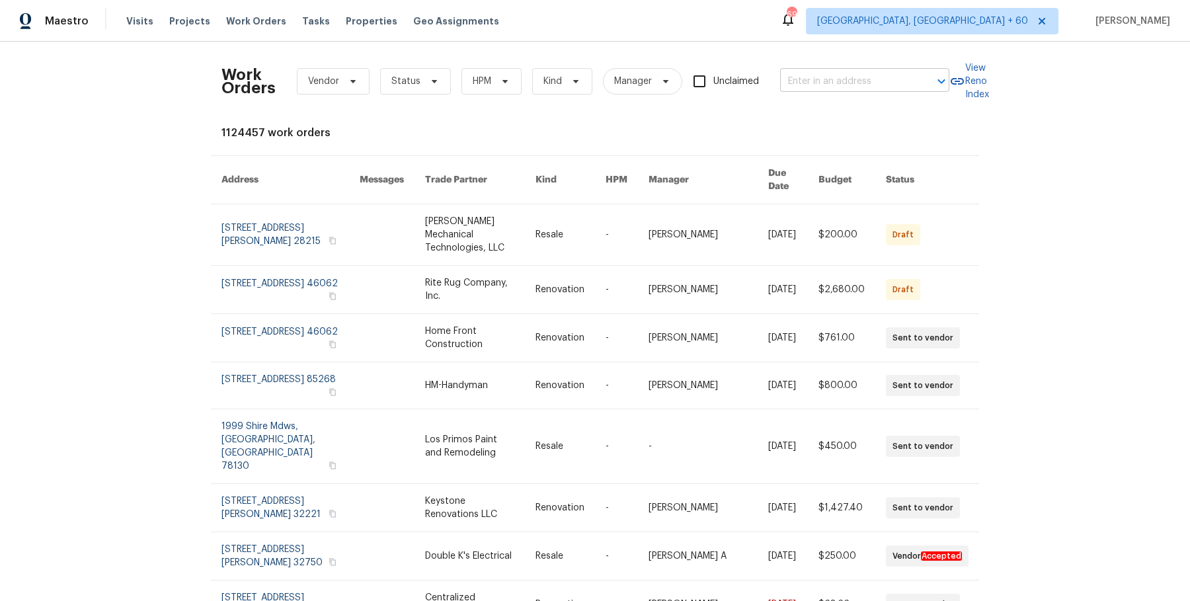
click at [845, 82] on input "text" at bounding box center [846, 81] width 132 height 21
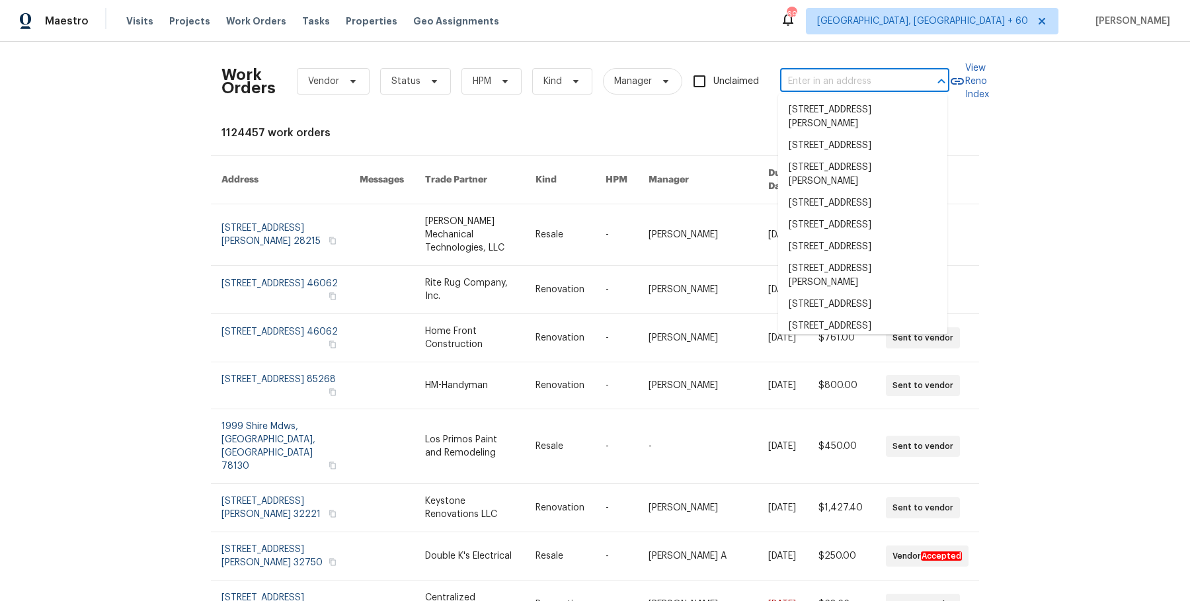
paste input "350 Oak Park St Summerville, SC 29486"
type input "350 Oak Park St Summerville, SC 29486"
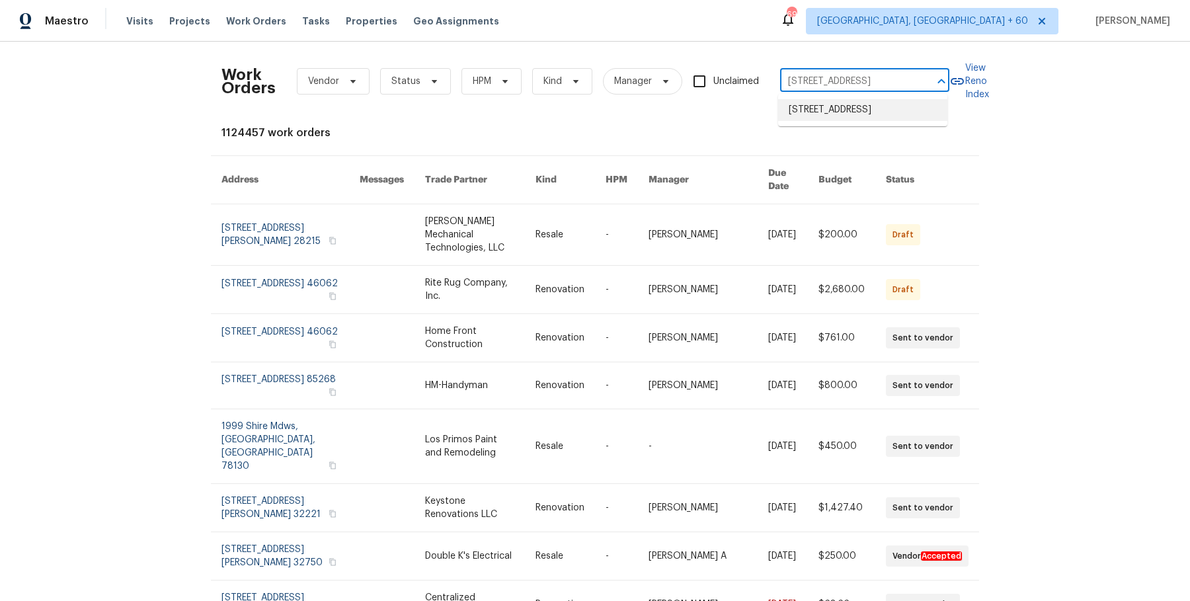
click at [851, 116] on li "350 Oak Park St, Summerville, SC 29486" at bounding box center [862, 110] width 169 height 22
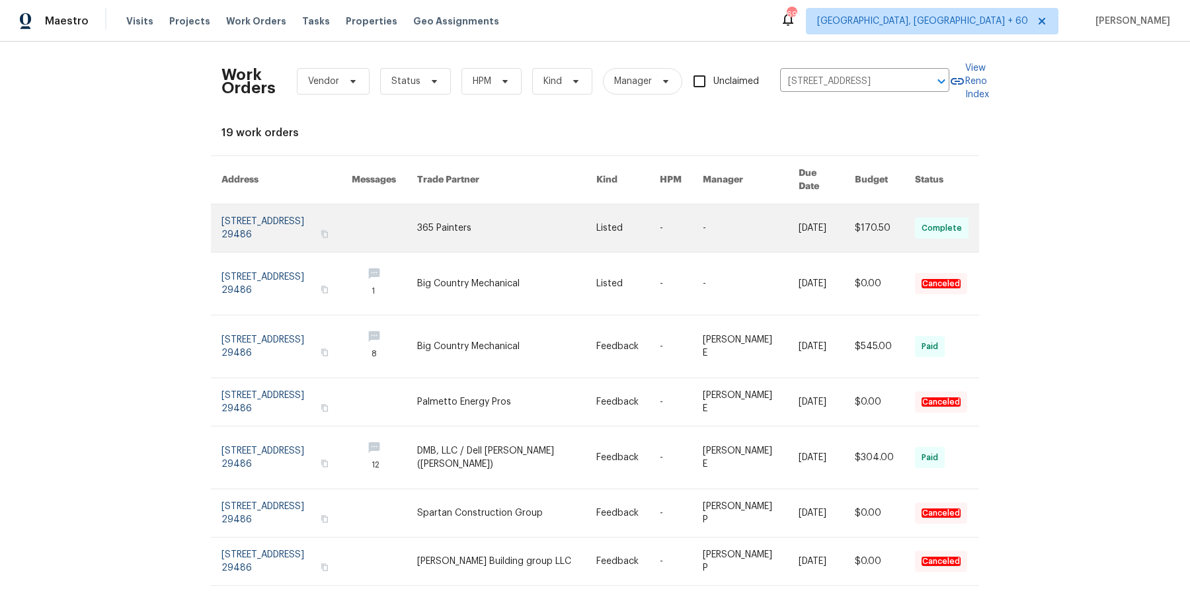
click at [741, 220] on link at bounding box center [751, 228] width 96 height 48
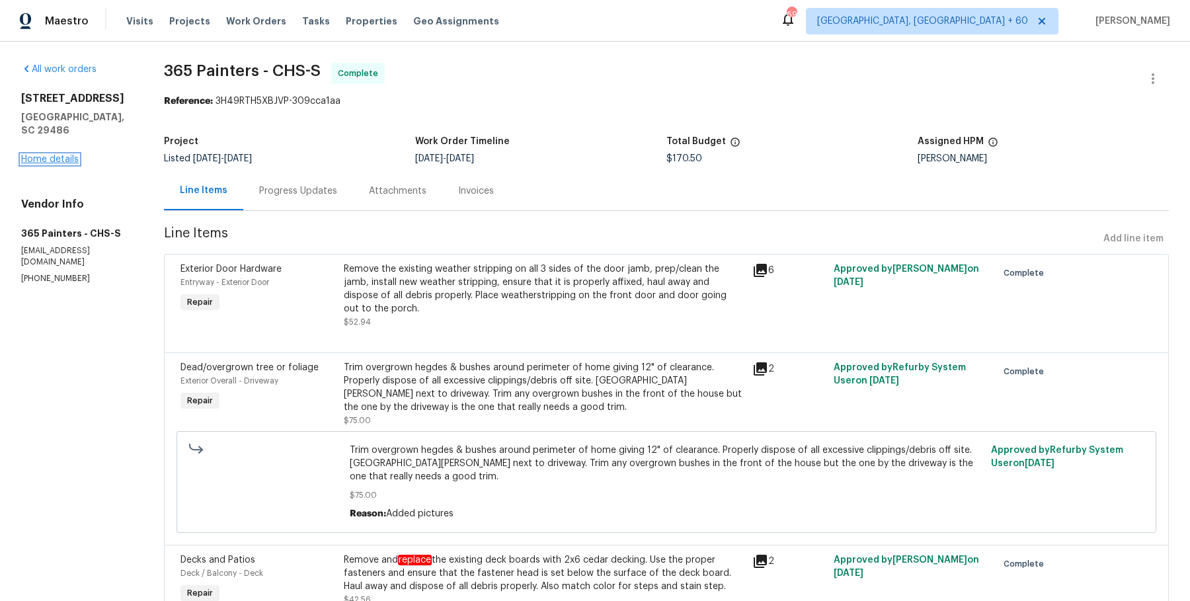
click at [42, 155] on link "Home details" at bounding box center [50, 159] width 58 height 9
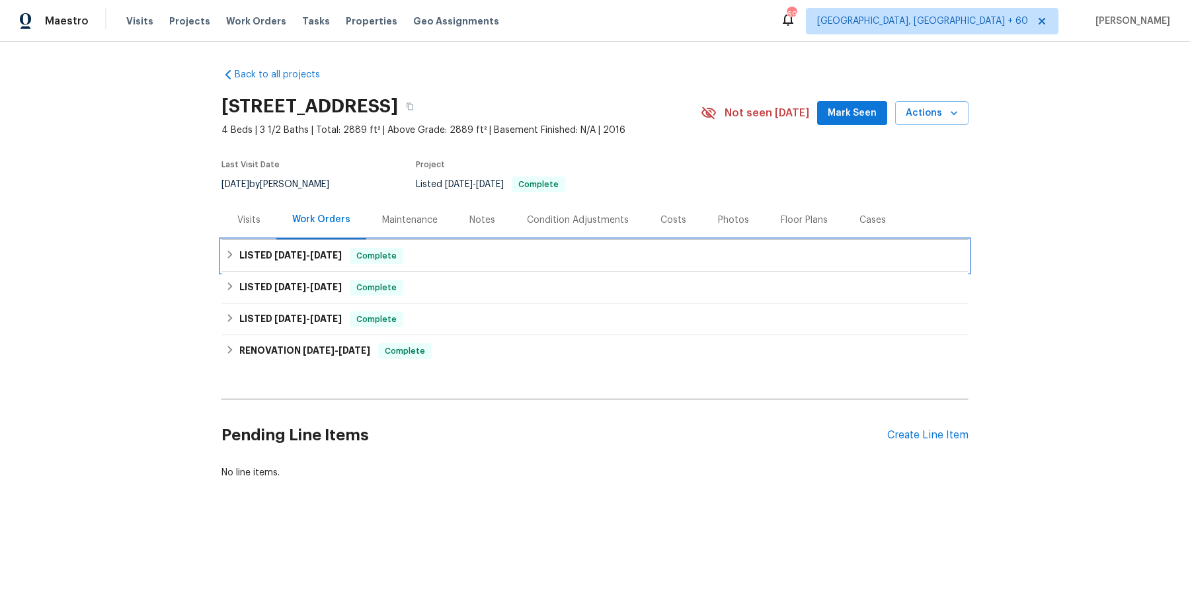
click at [536, 246] on div "LISTED 9/29/25 - 10/2/25 Complete" at bounding box center [595, 256] width 747 height 32
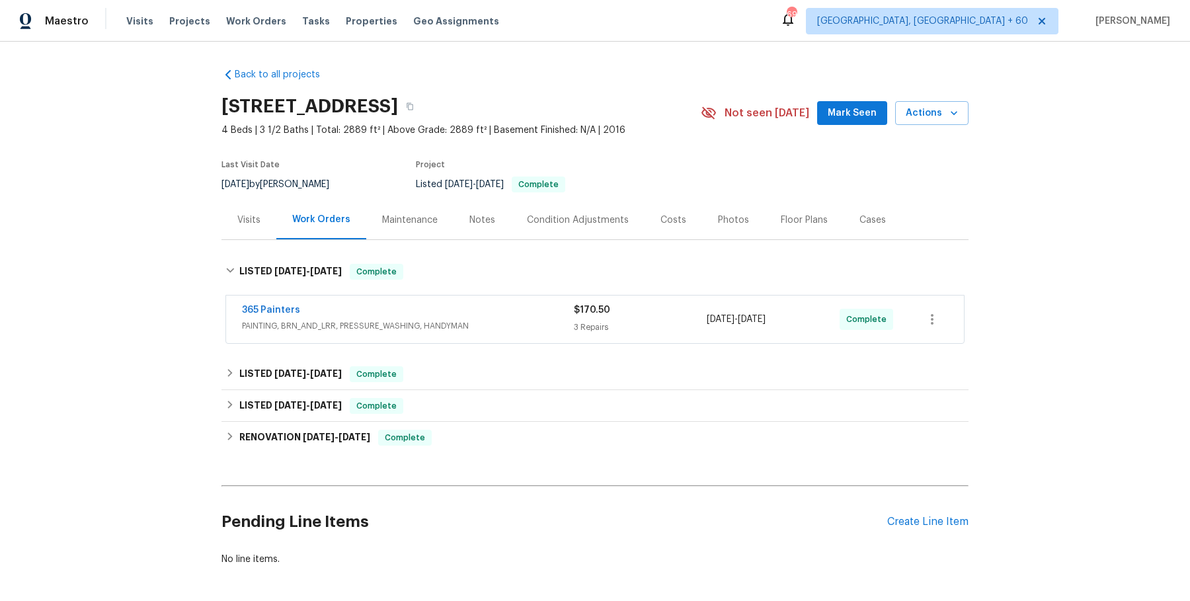
click at [456, 318] on div "365 Painters" at bounding box center [408, 312] width 332 height 16
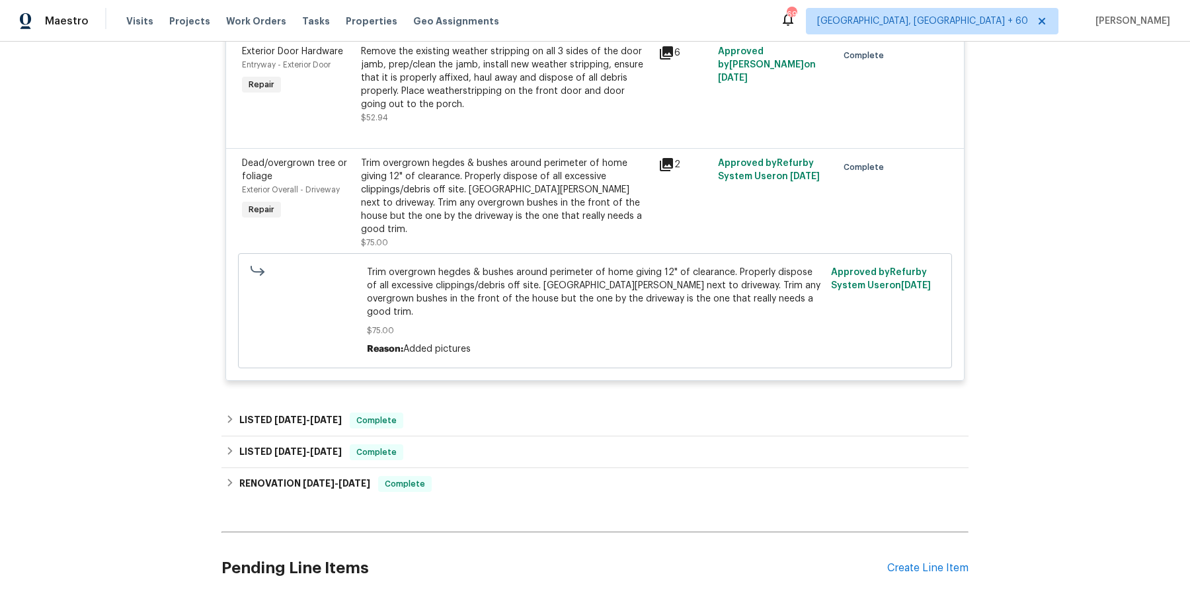
scroll to position [472, 0]
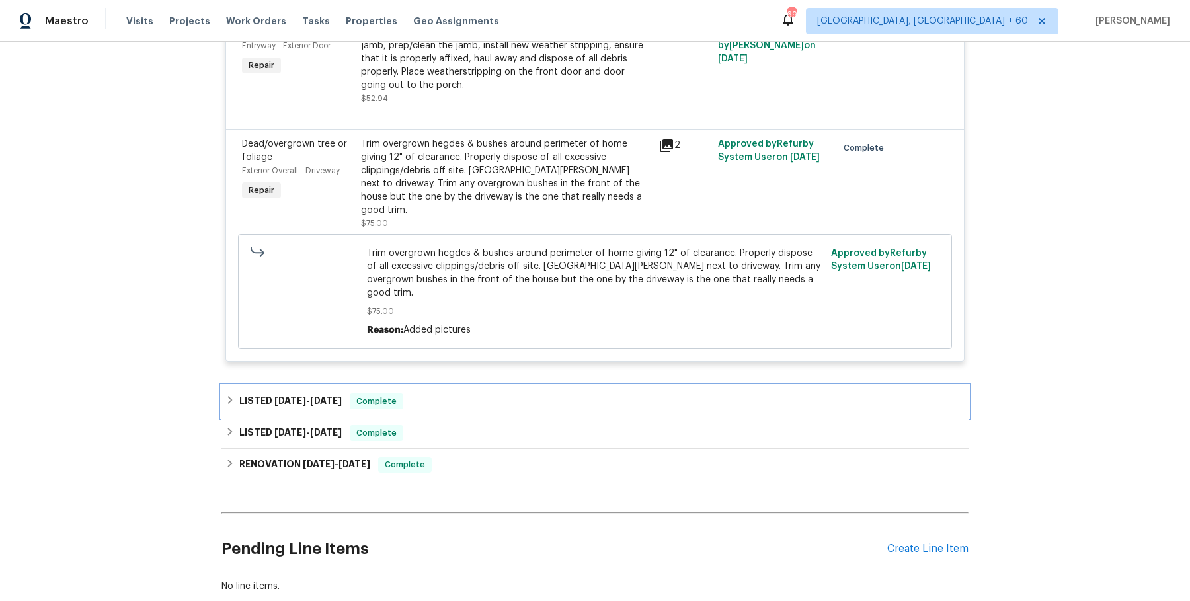
click at [456, 394] on div "LISTED 5/16/25 - 7/2/25 Complete" at bounding box center [595, 402] width 739 height 16
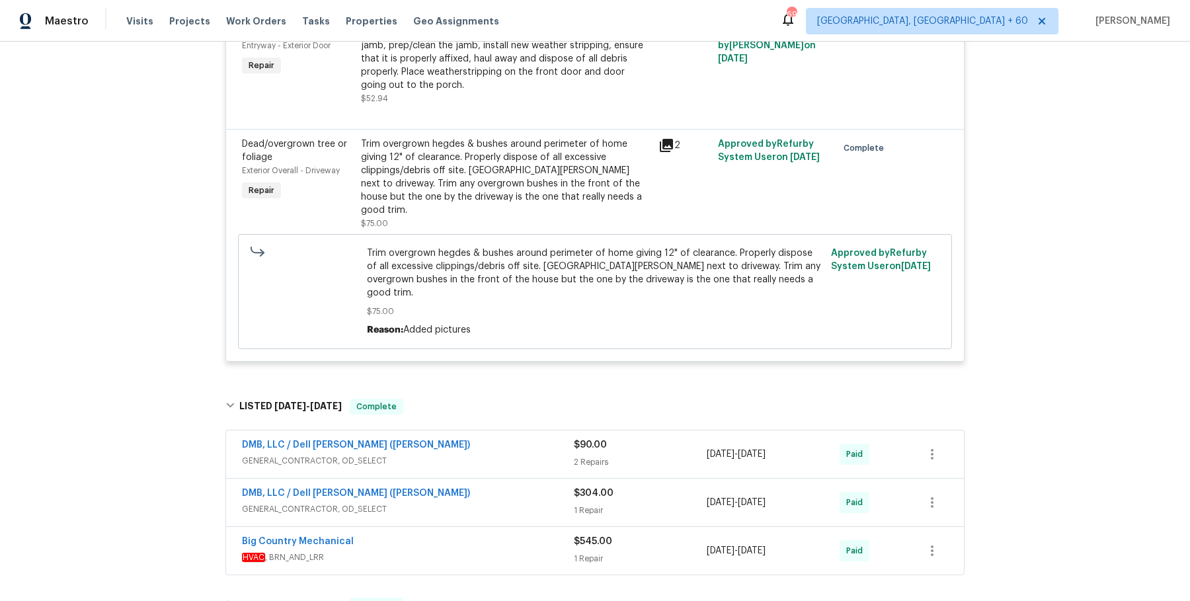
click at [460, 454] on span "GENERAL_CONTRACTOR, OD_SELECT" at bounding box center [408, 460] width 332 height 13
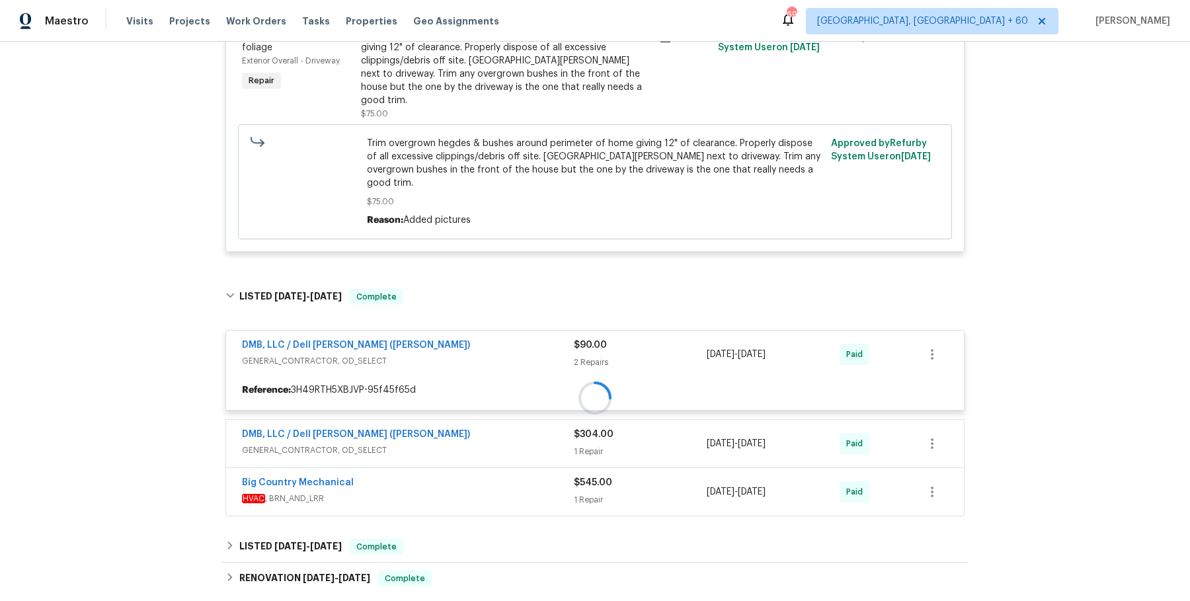
scroll to position [621, 0]
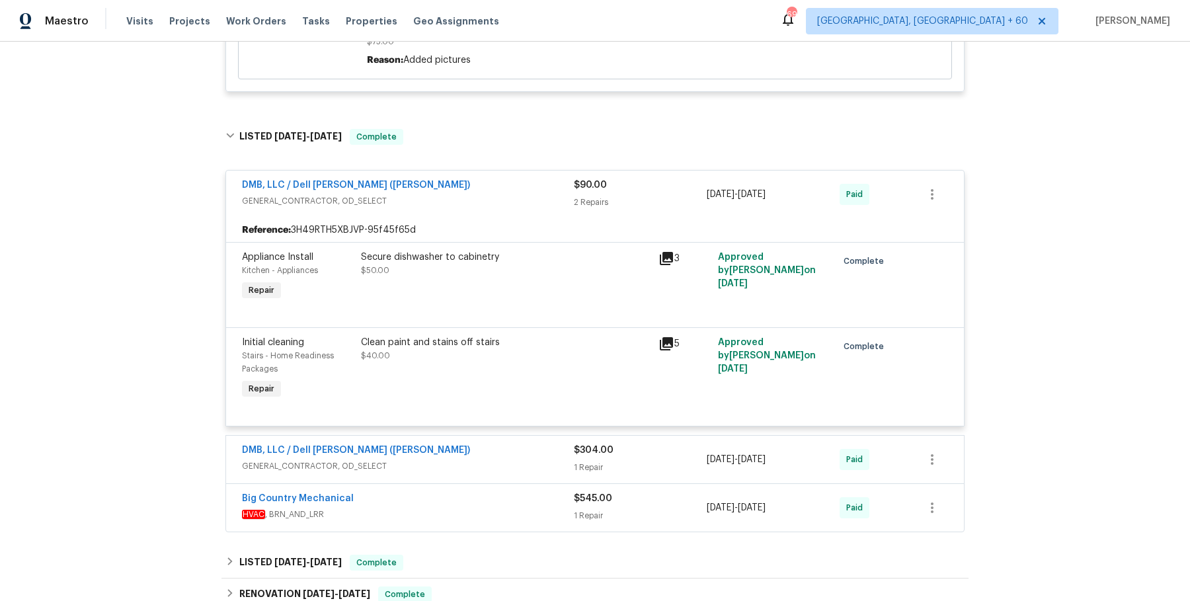
click at [460, 460] on span "GENERAL_CONTRACTOR, OD_SELECT" at bounding box center [408, 466] width 332 height 13
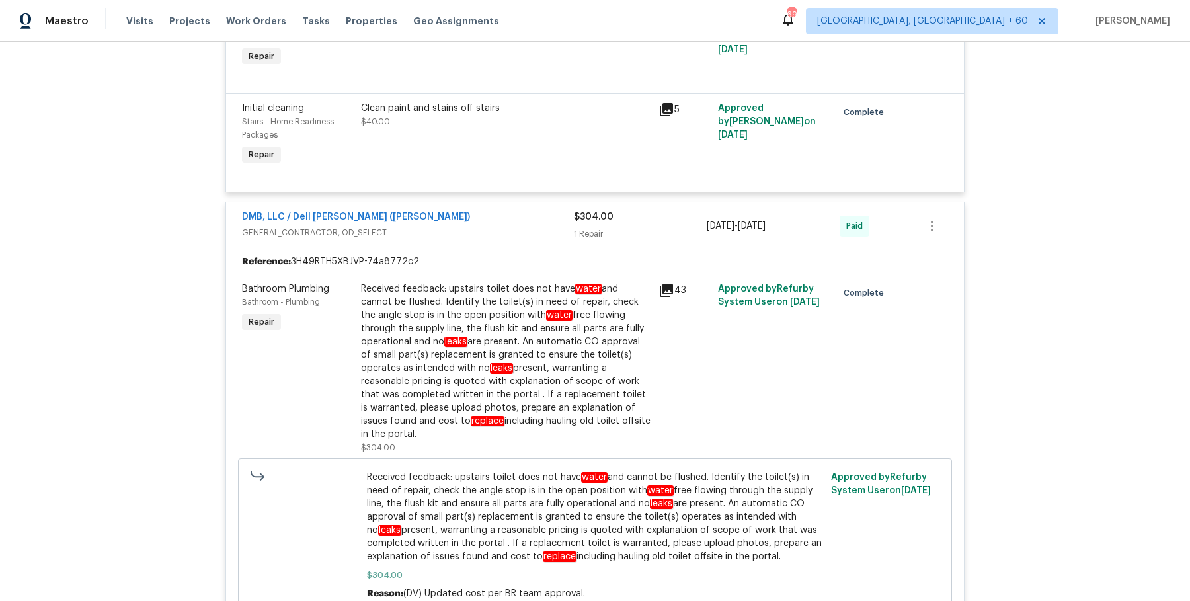
scroll to position [976, 0]
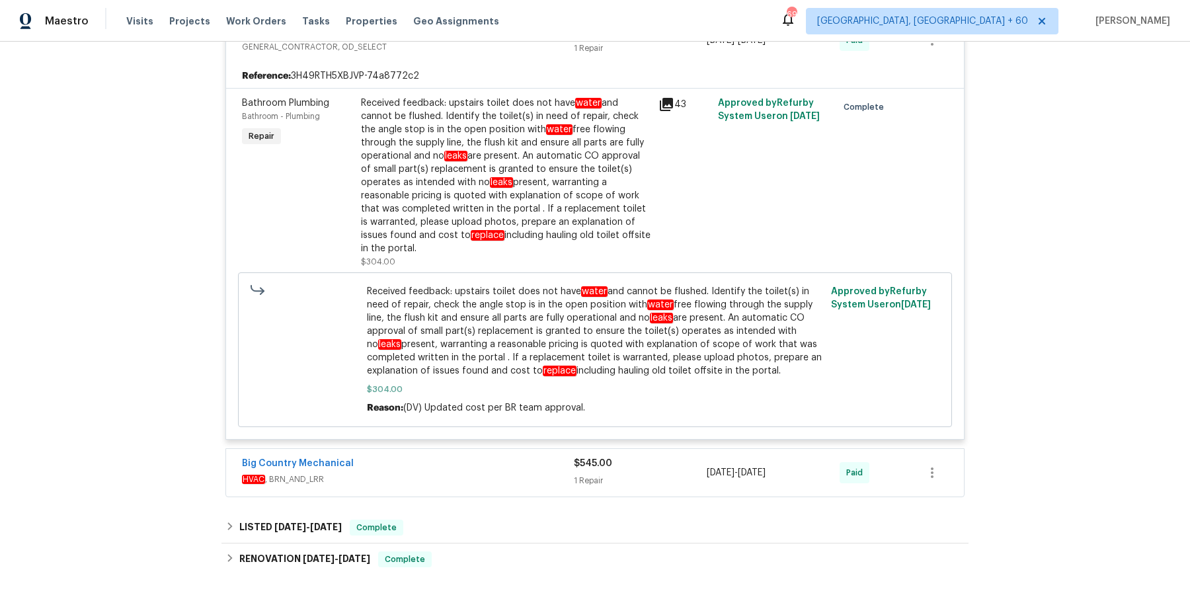
click at [495, 457] on div "Big Country Mechanical" at bounding box center [408, 465] width 332 height 16
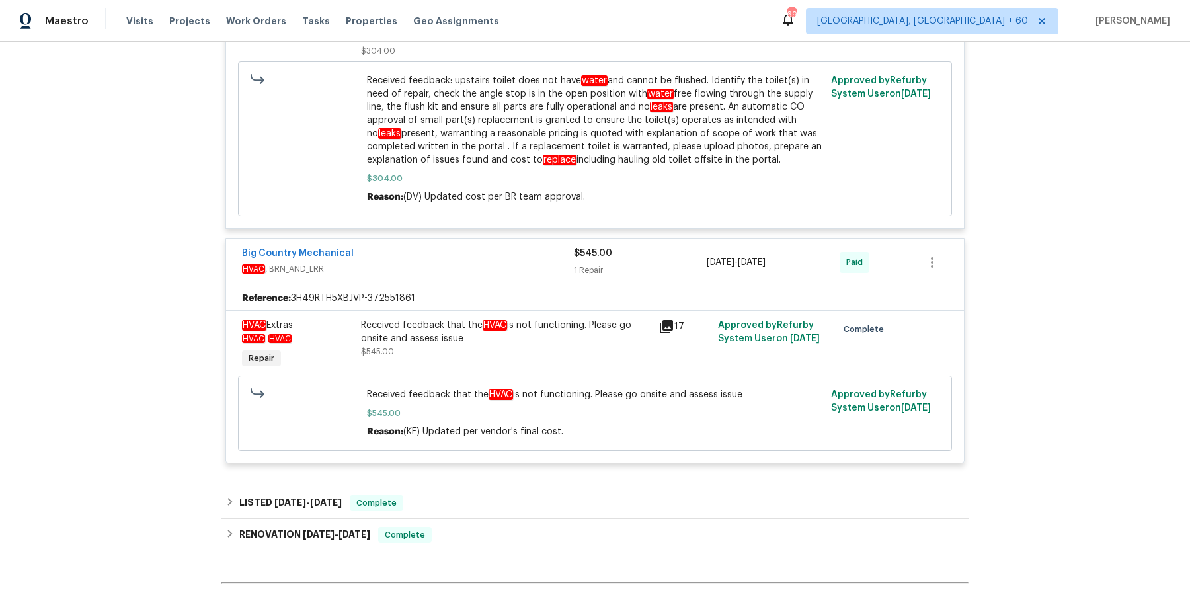
scroll to position [1374, 0]
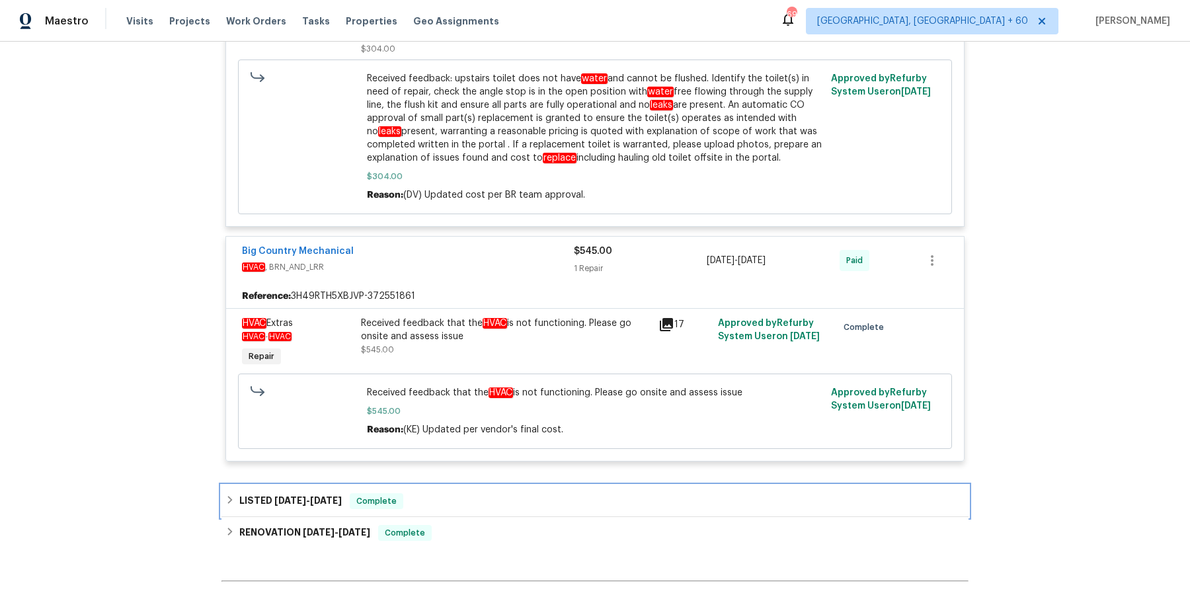
click at [470, 485] on div "LISTED 4/28/25 - 4/29/25 Complete" at bounding box center [595, 501] width 747 height 32
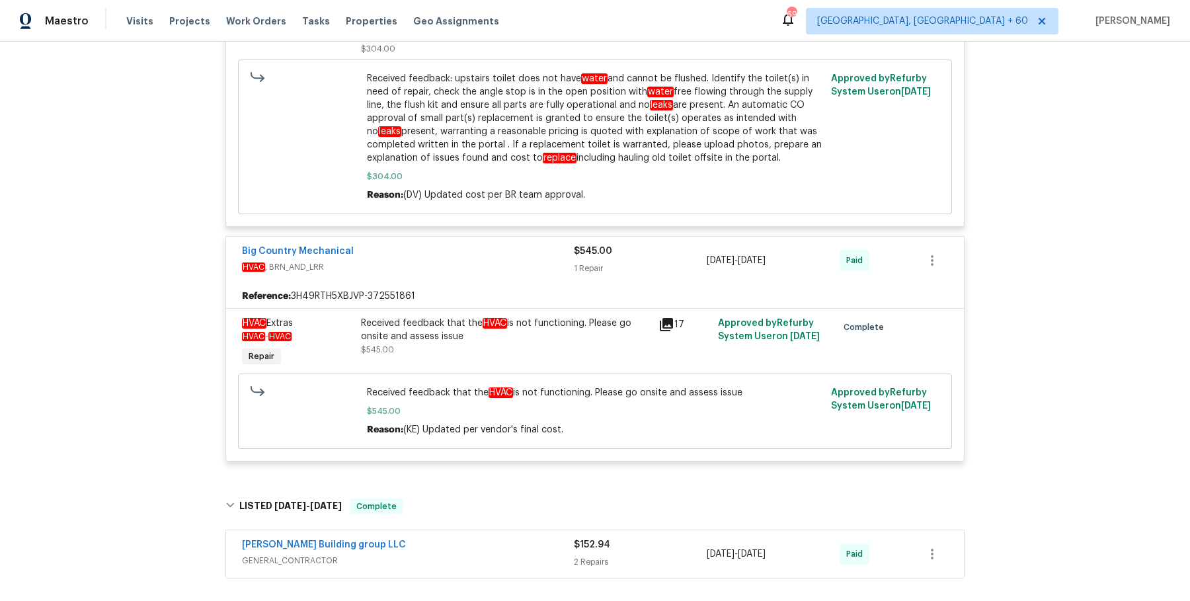
click at [462, 554] on span "GENERAL_CONTRACTOR" at bounding box center [408, 560] width 332 height 13
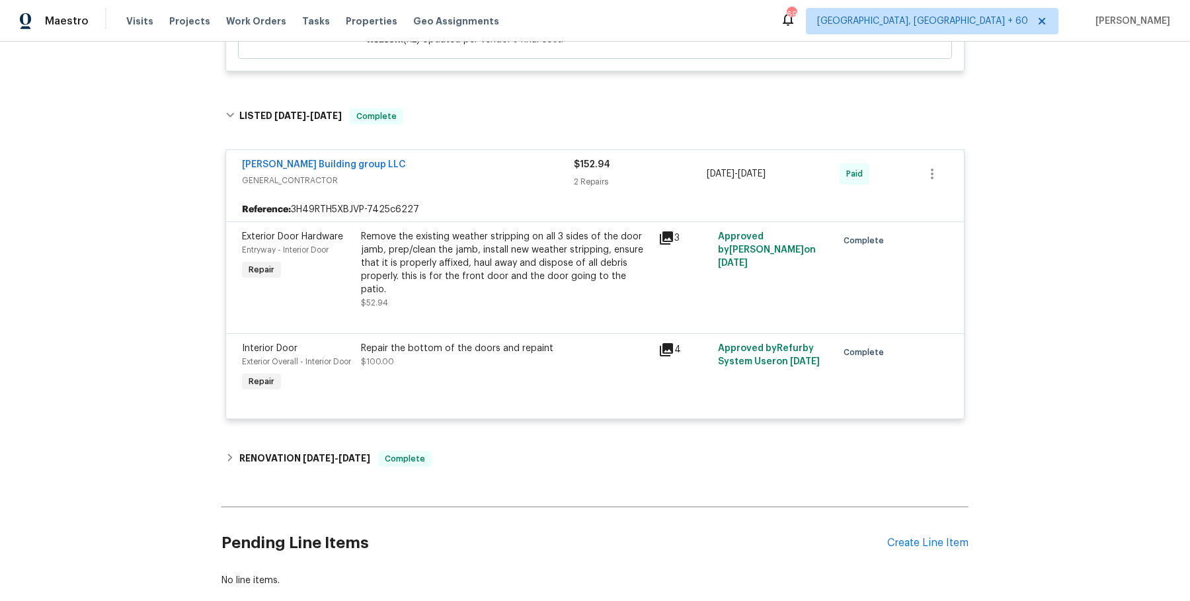
scroll to position [1762, 0]
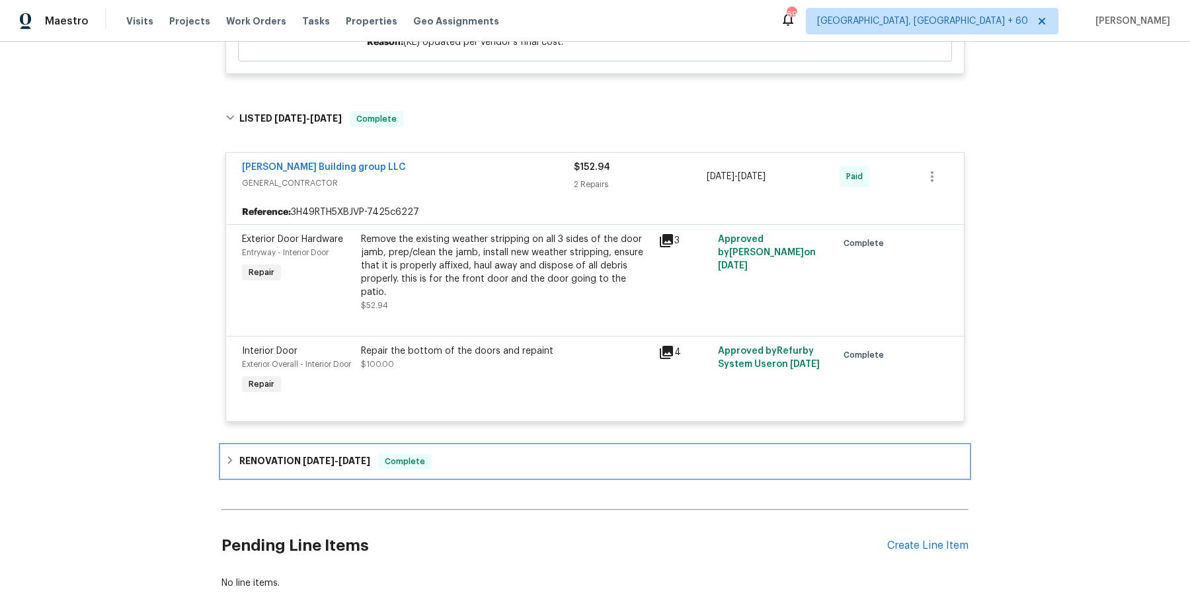
click at [474, 454] on div "RENOVATION 4/18/25 - 4/25/25 Complete" at bounding box center [595, 462] width 739 height 16
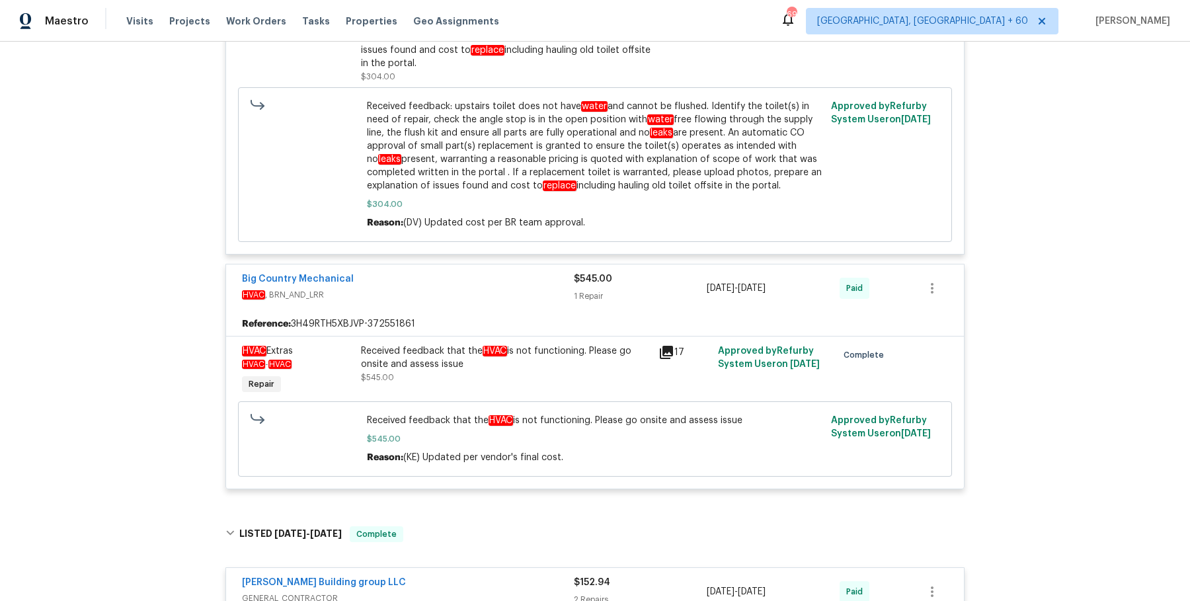
scroll to position [1159, 0]
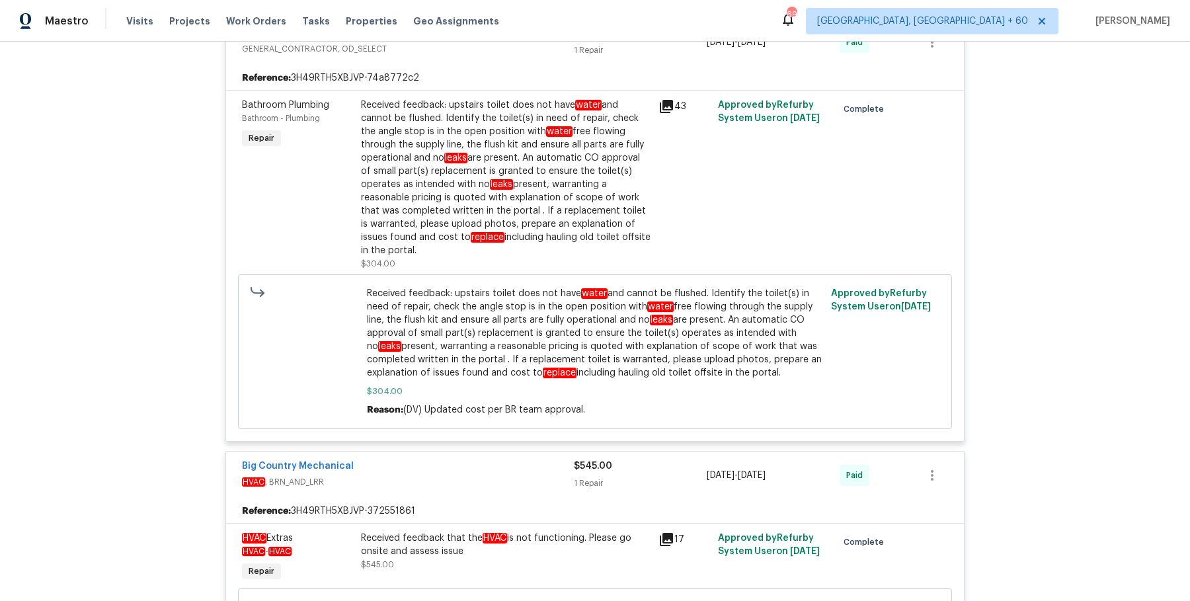
click at [489, 197] on div "Received feedback: upstairs toilet does not have water and cannot be flushed. I…" at bounding box center [506, 178] width 290 height 159
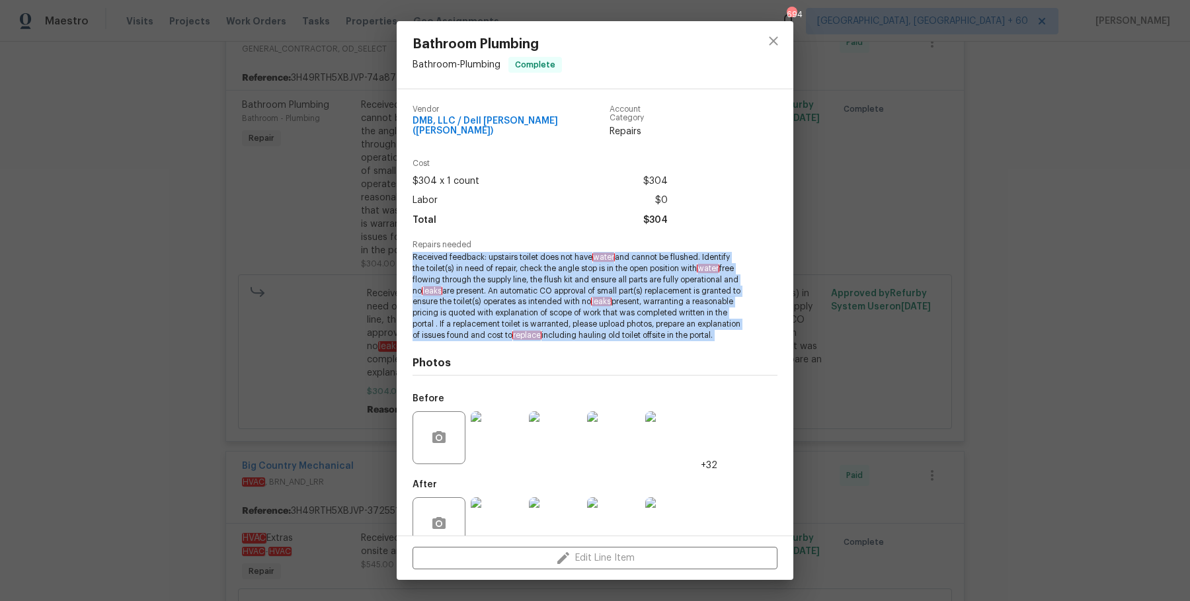
drag, startPoint x: 411, startPoint y: 249, endPoint x: 604, endPoint y: 345, distance: 215.0
click at [604, 345] on div "Vendor DMB, LLC / Dell Bryson (Heise) Account Category Repairs Cost $304 x 1 co…" at bounding box center [595, 312] width 397 height 446
copy span "Received feedback: upstairs toilet does not have water and cannot be flushed. I…"
click at [317, 261] on div "Bathroom Plumbing Bathroom - Plumbing Complete Vendor DMB, LLC / Dell [PERSON_N…" at bounding box center [595, 300] width 1190 height 601
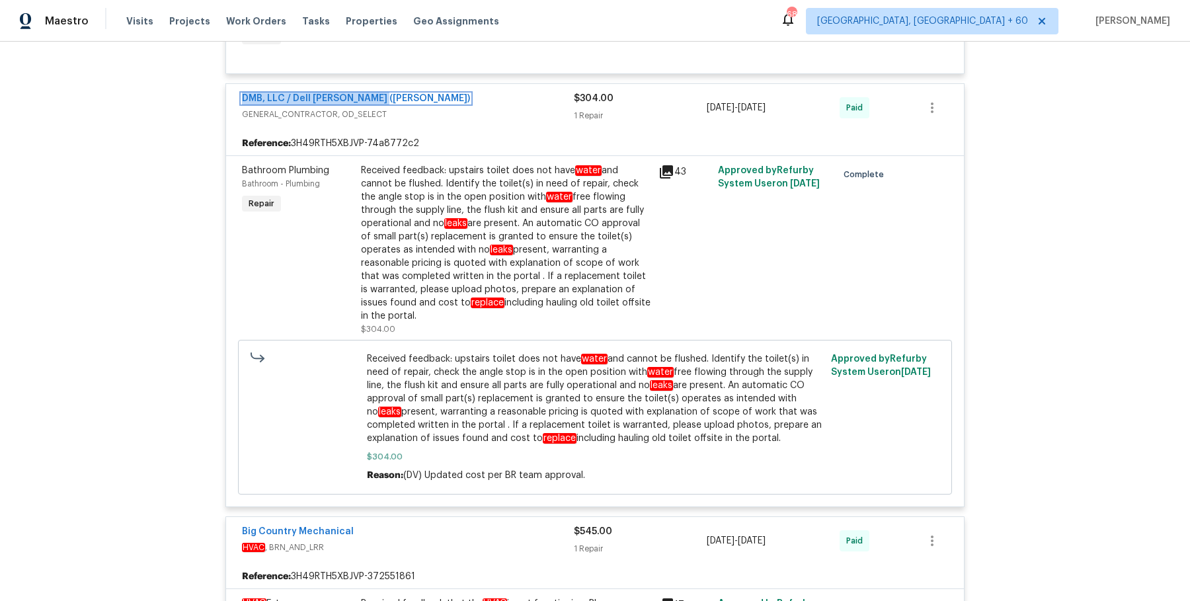
scroll to position [0, 0]
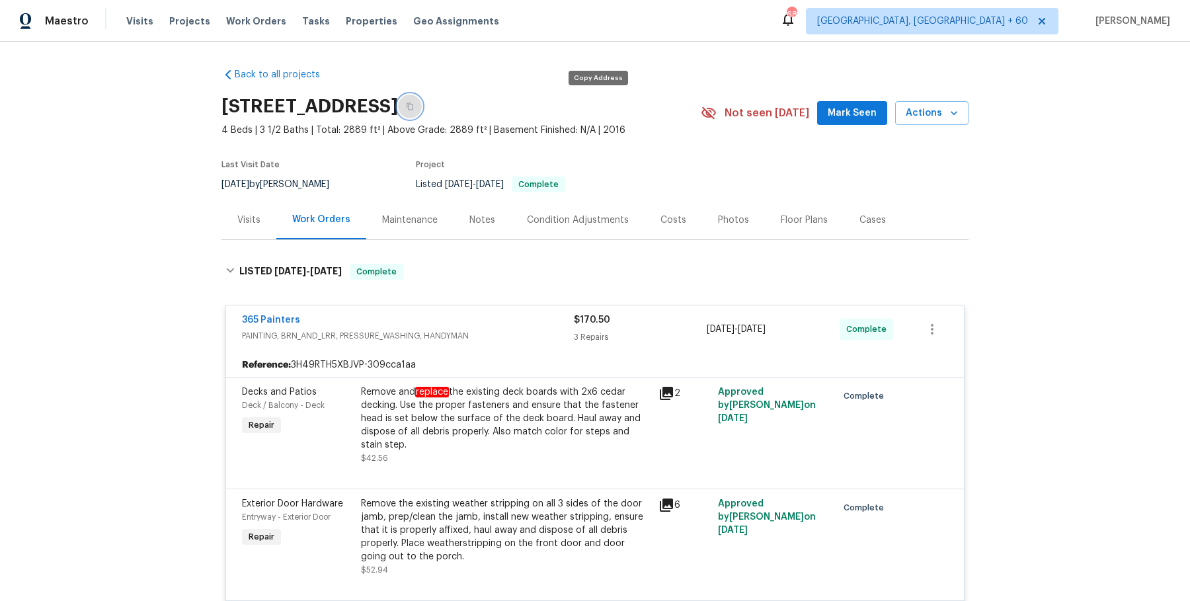
click at [422, 113] on button "button" at bounding box center [410, 107] width 24 height 24
click at [422, 115] on button "button" at bounding box center [410, 107] width 24 height 24
click at [422, 110] on button "button" at bounding box center [410, 107] width 24 height 24
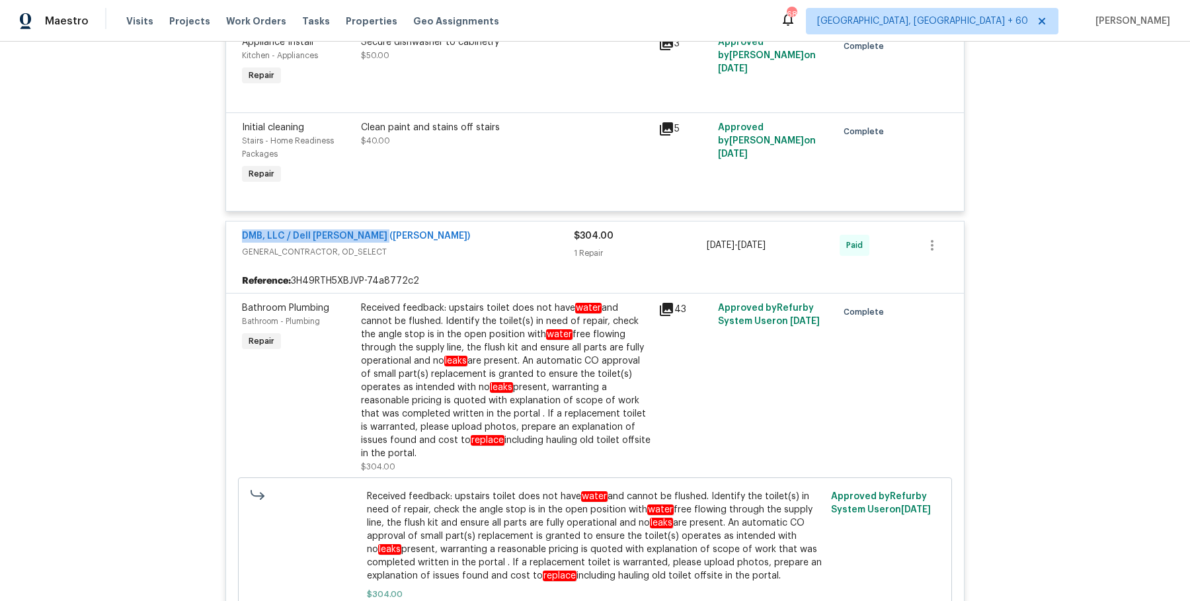
scroll to position [958, 0]
click at [511, 339] on div "Received feedback: upstairs toilet does not have water and cannot be flushed. I…" at bounding box center [506, 379] width 290 height 159
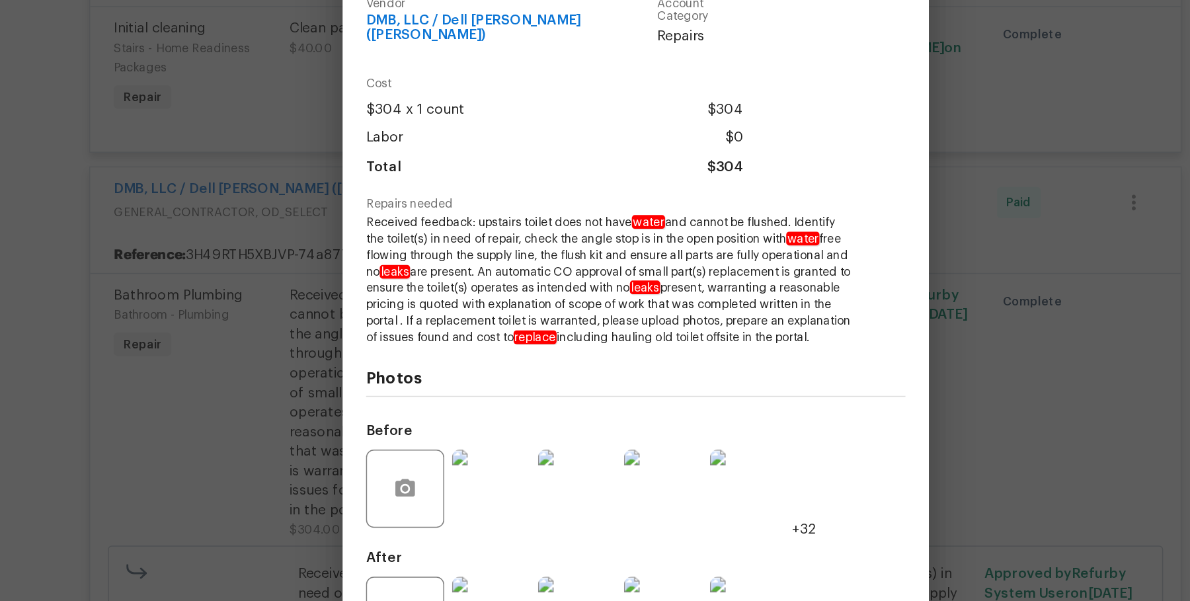
click at [306, 350] on div "Bathroom Plumbing Bathroom - Plumbing Complete Vendor DMB, LLC / Dell [PERSON_N…" at bounding box center [595, 300] width 1190 height 601
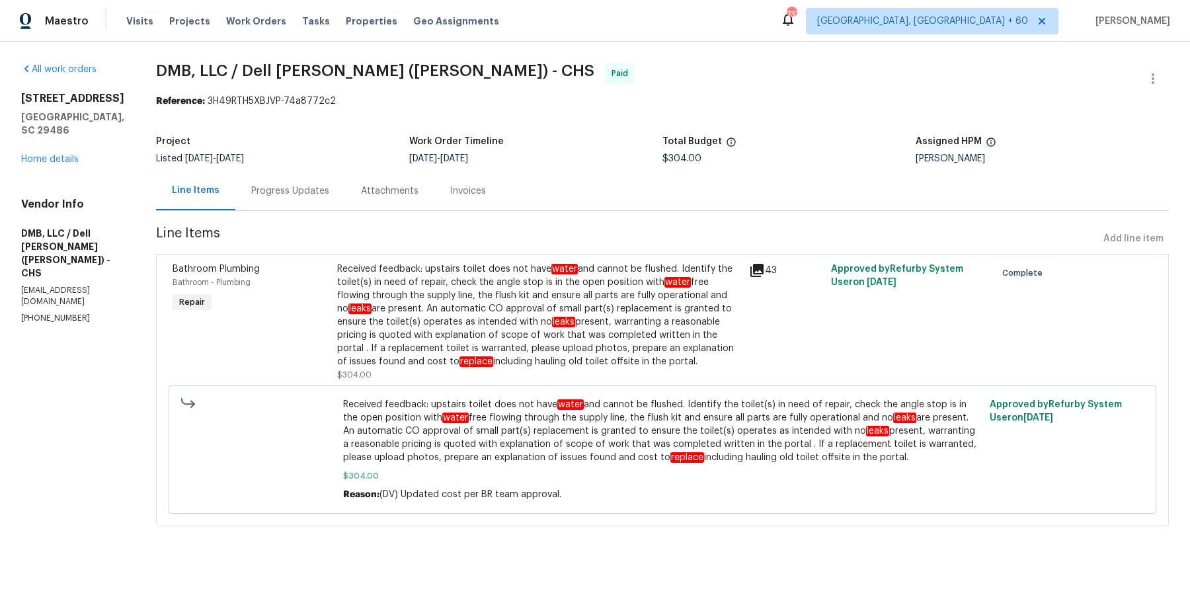
click at [317, 212] on section "DMB, LLC / Dell [PERSON_NAME] ([PERSON_NAME]) - CHS Paid Reference: 3H49RTH5XBJ…" at bounding box center [662, 302] width 1013 height 479
click at [302, 192] on div "Progress Updates" at bounding box center [290, 191] width 78 height 13
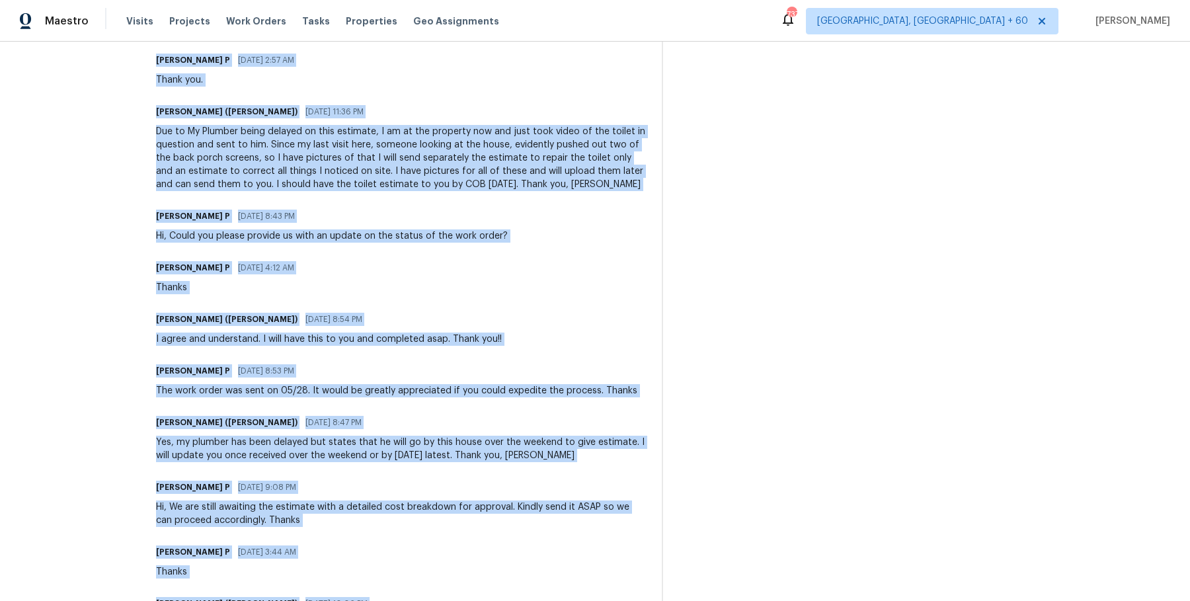
scroll to position [2014, 0]
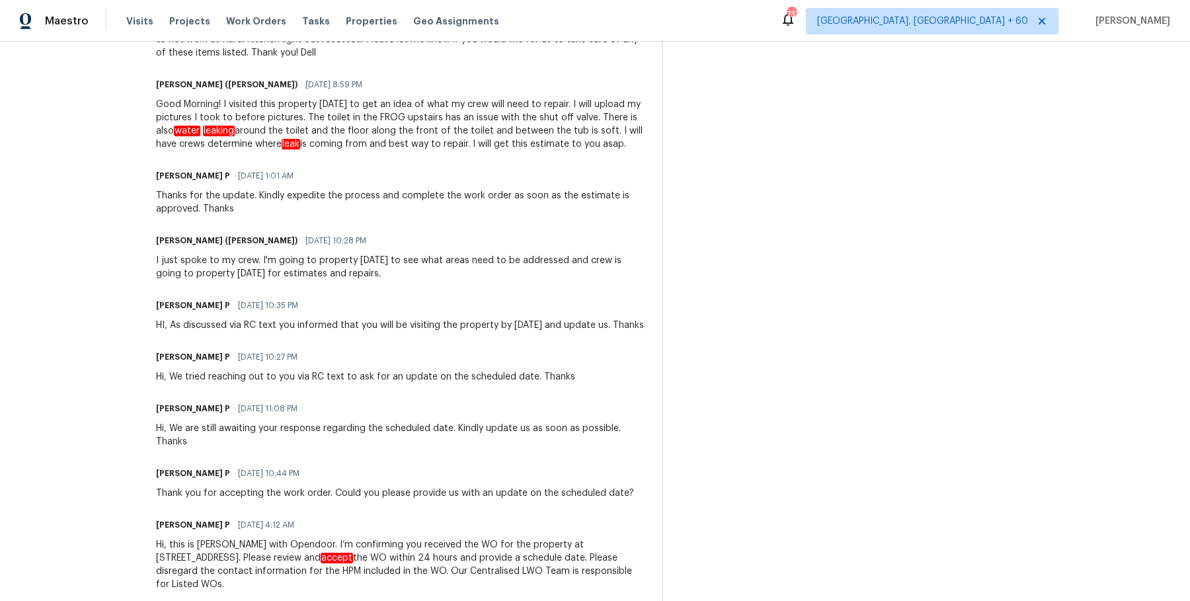
drag, startPoint x: 144, startPoint y: 448, endPoint x: 266, endPoint y: 651, distance: 236.5
click at [266, 601] on html "Maestro Visits Projects Work Orders Tasks Properties Geo Assignments 737 [GEOGR…" at bounding box center [595, 300] width 1190 height 601
copy div "Lorem Ipsumdo Sitamet Cons Adipis (Elits) 53/49/4500 42:66 DO Eiusmodt Incididu…"
click at [513, 189] on div "Thanks for the update. Kindly expedite the process and complete the work order …" at bounding box center [401, 202] width 490 height 26
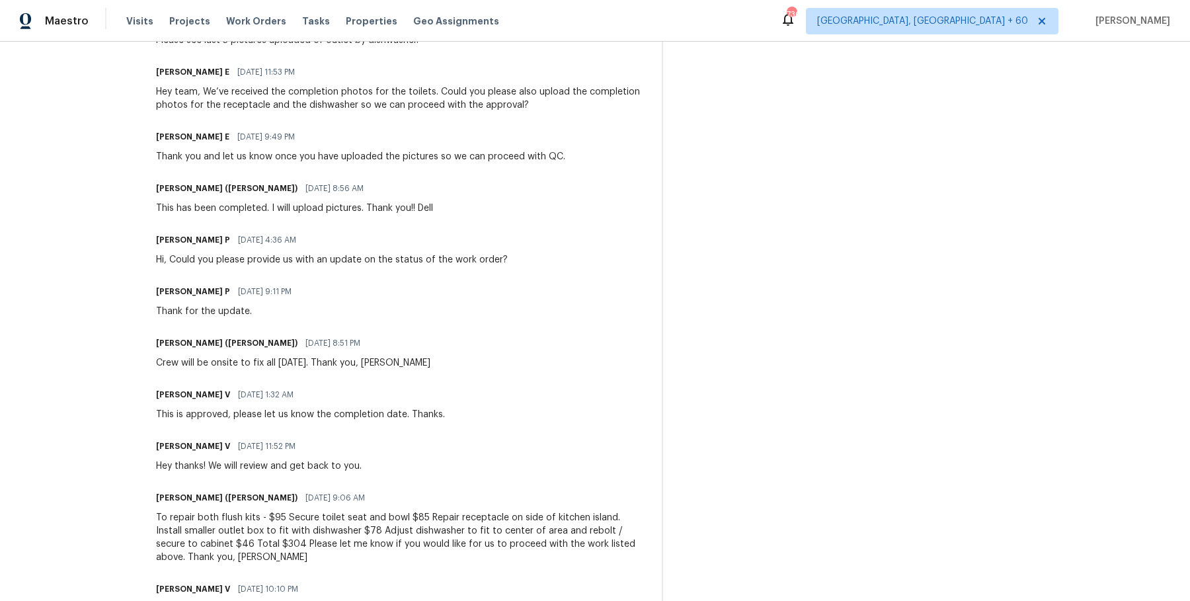
scroll to position [489, 0]
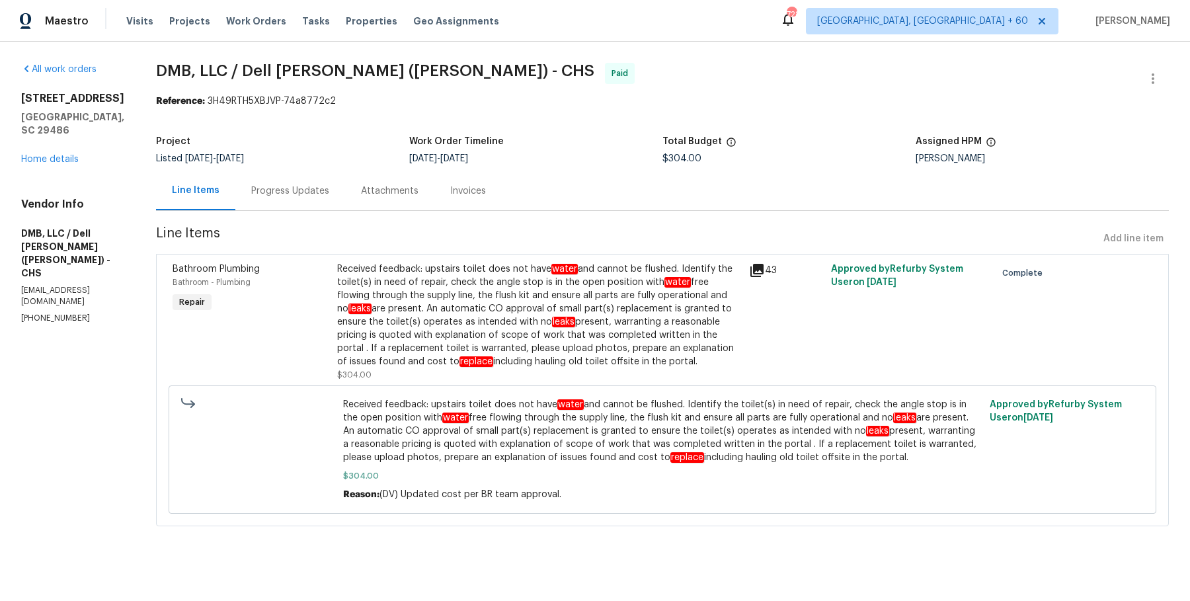
click at [278, 194] on div "Progress Updates" at bounding box center [290, 191] width 78 height 13
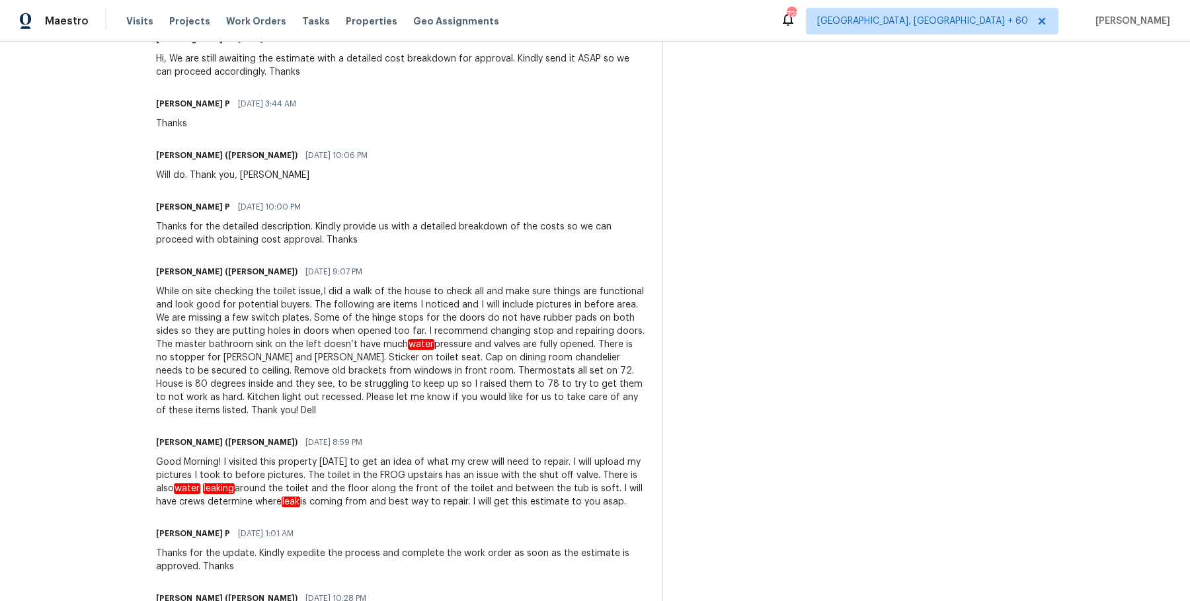
scroll to position [1657, 0]
click at [431, 460] on div "Good Morning! I visited this property [DATE] to get an idea of what my crew wil…" at bounding box center [401, 481] width 490 height 53
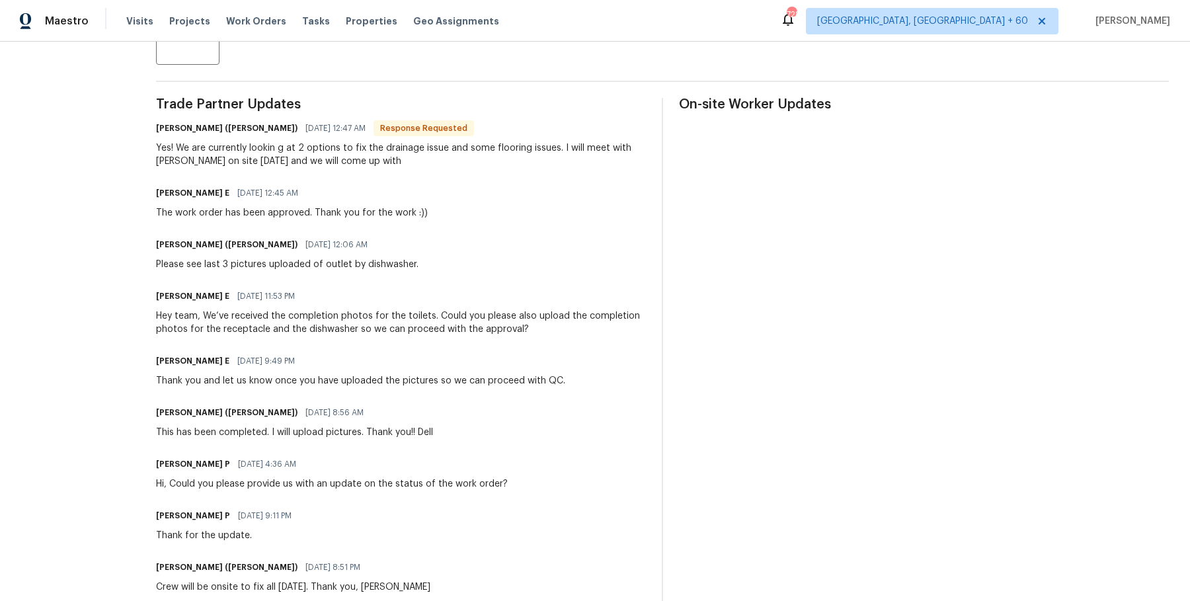
scroll to position [0, 0]
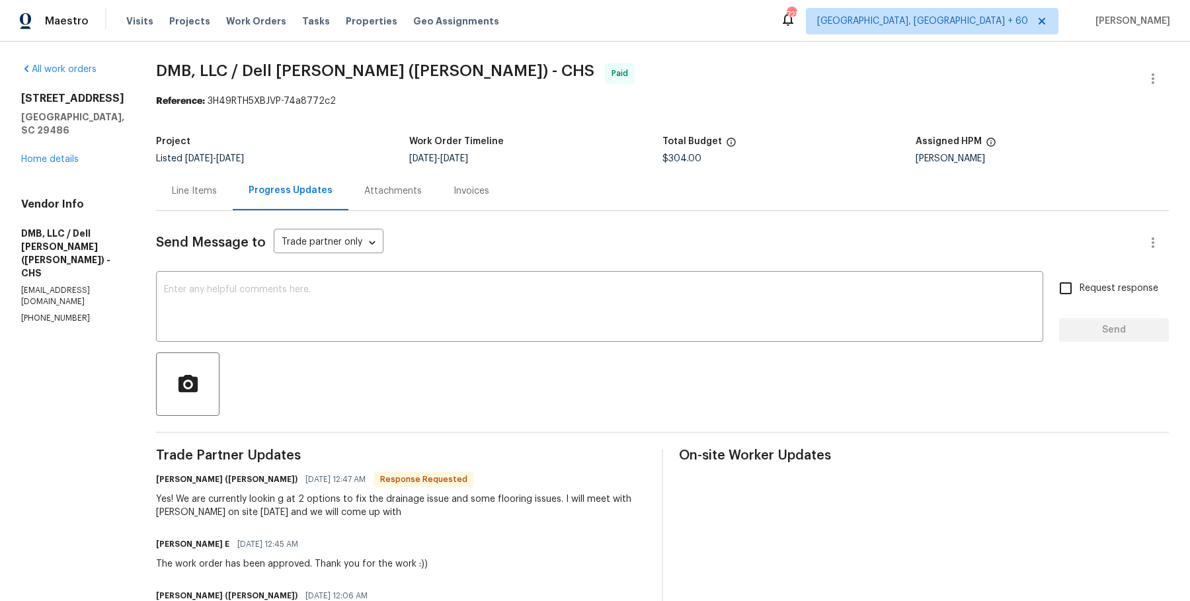
click at [156, 206] on div "Line Items" at bounding box center [194, 190] width 77 height 39
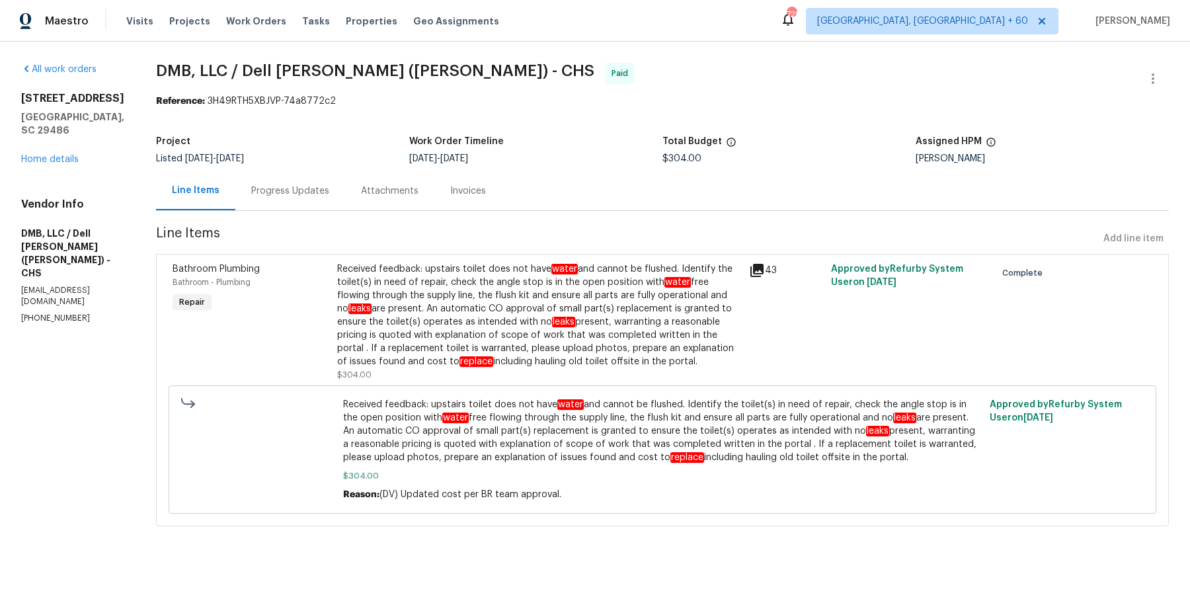
click at [576, 322] on div "Received feedback: upstairs toilet does not have water and cannot be flushed. I…" at bounding box center [539, 316] width 404 height 106
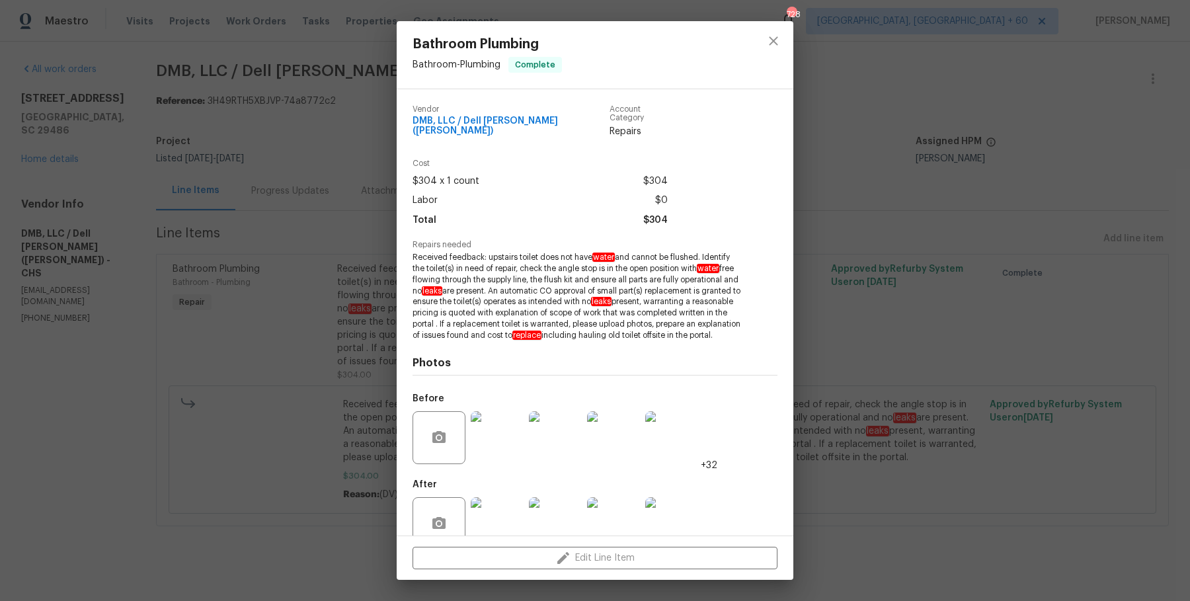
click at [249, 313] on div "Bathroom Plumbing Bathroom - Plumbing Complete Vendor DMB, LLC / Dell [PERSON_N…" at bounding box center [595, 300] width 1190 height 601
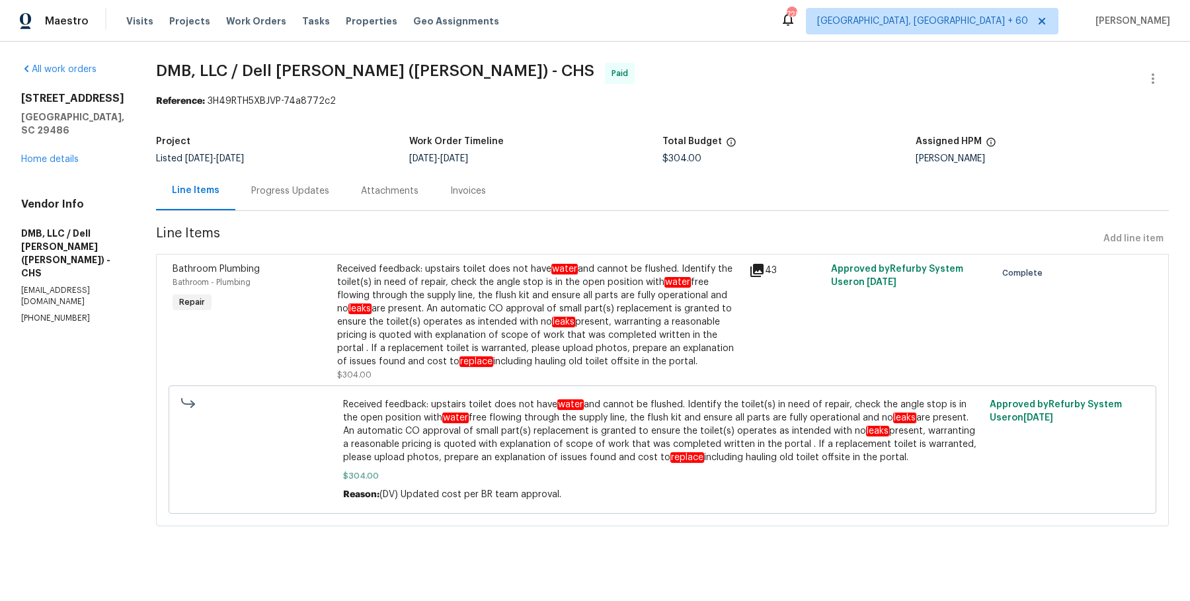
click at [241, 213] on section "DMB, LLC / Dell [PERSON_NAME] ([PERSON_NAME]) - CHS Paid Reference: 3H49RTH5XBJ…" at bounding box center [662, 302] width 1013 height 479
click at [294, 196] on div "Progress Updates" at bounding box center [290, 191] width 78 height 13
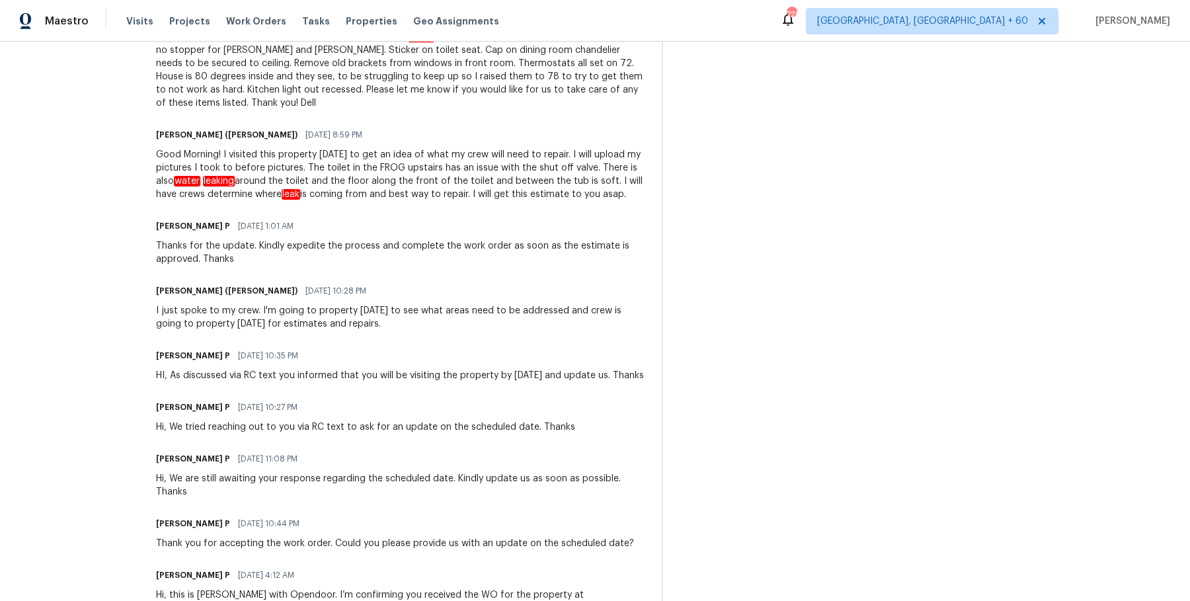
scroll to position [1960, 0]
